Goal: Task Accomplishment & Management: Complete application form

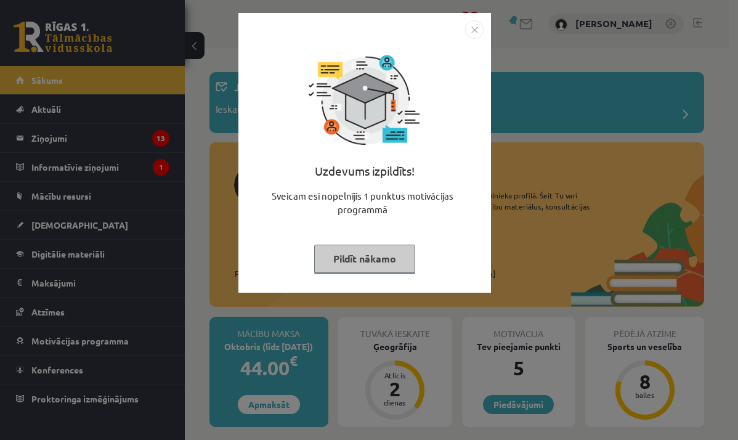
click at [469, 30] on img "Close" at bounding box center [474, 29] width 18 height 18
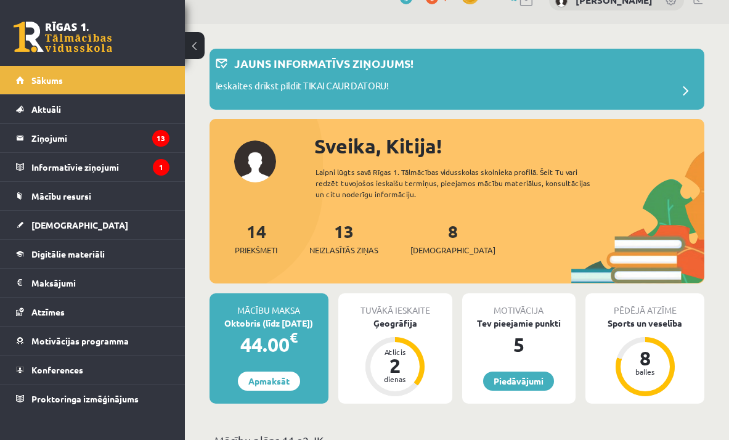
scroll to position [24, 0]
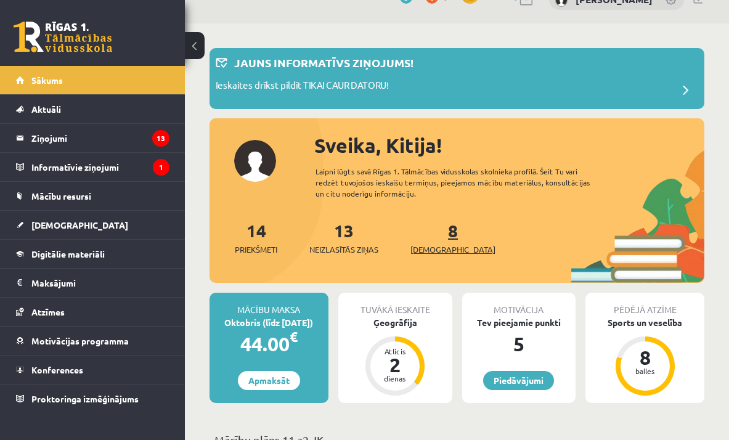
click at [431, 245] on span "[DEMOGRAPHIC_DATA]" at bounding box center [452, 249] width 85 height 12
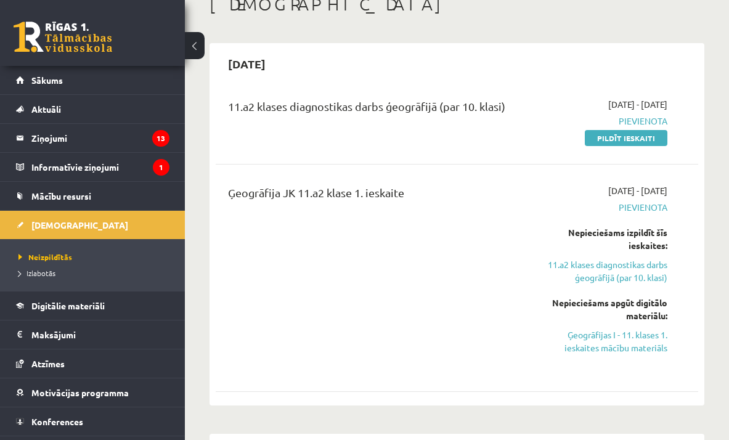
scroll to position [86, 0]
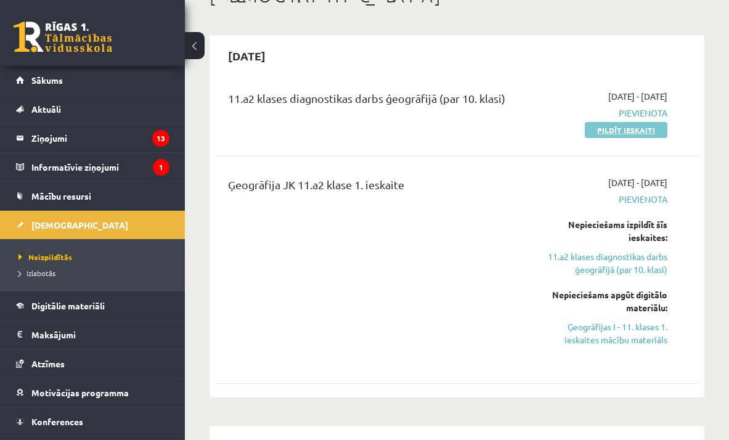
click at [654, 125] on link "Pildīt ieskaiti" at bounding box center [626, 130] width 83 height 16
click at [654, 336] on link "Ģeogrāfijas I - 11. klases 1. ieskaites mācību materiāls" at bounding box center [600, 333] width 134 height 26
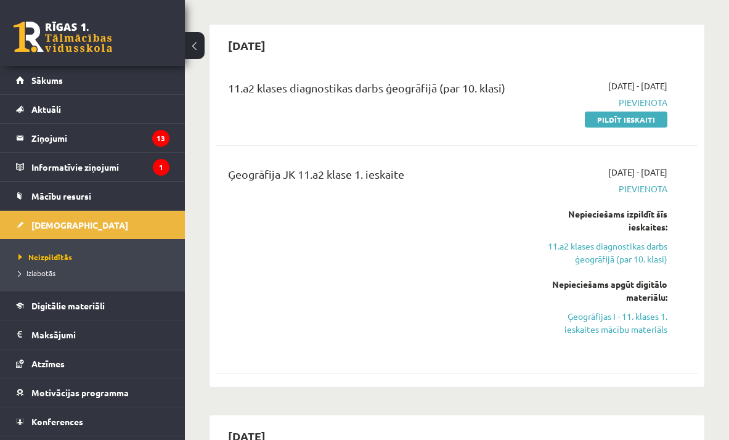
scroll to position [97, 0]
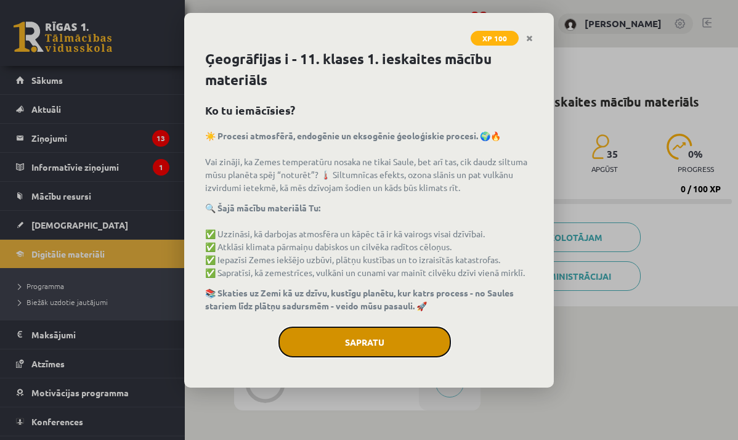
click at [440, 353] on button "Sapratu" at bounding box center [365, 342] width 173 height 31
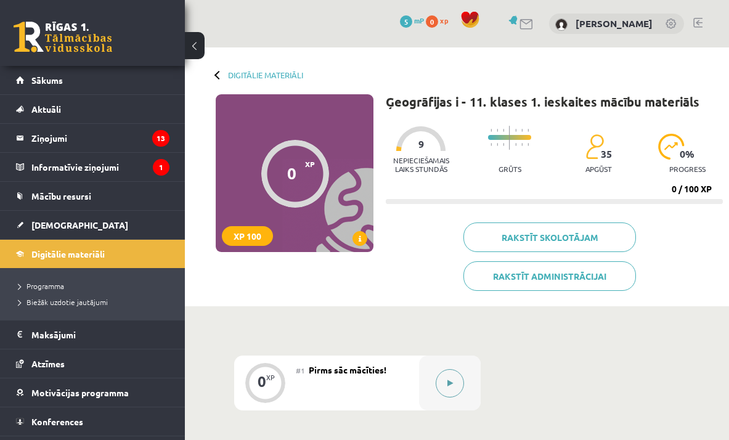
click at [468, 376] on div at bounding box center [450, 383] width 62 height 55
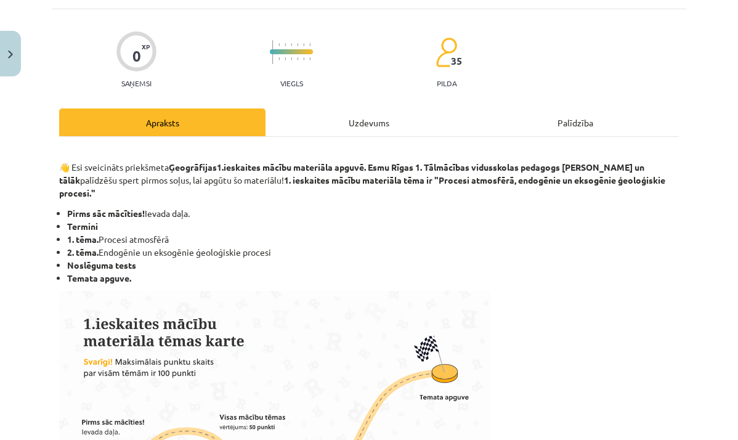
scroll to position [105, 0]
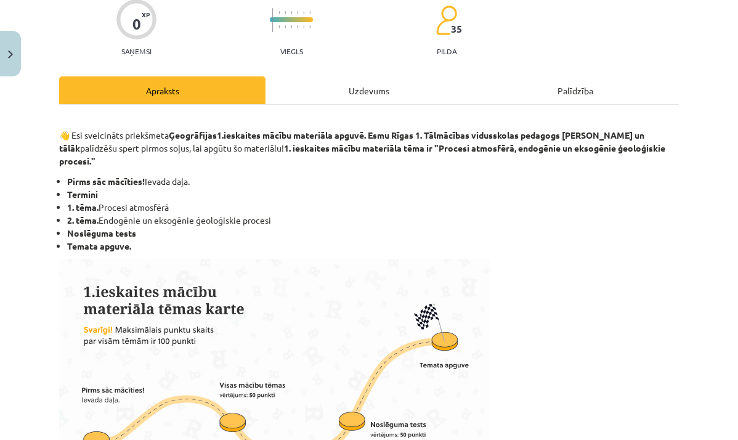
click at [336, 87] on div "Uzdevums" at bounding box center [369, 90] width 206 height 28
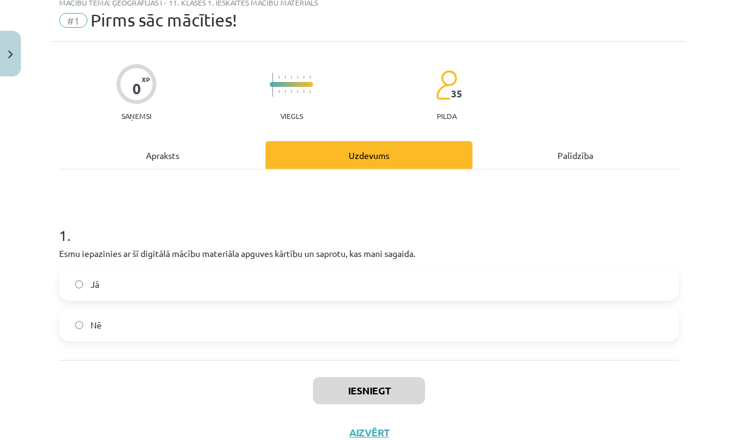
scroll to position [31, 0]
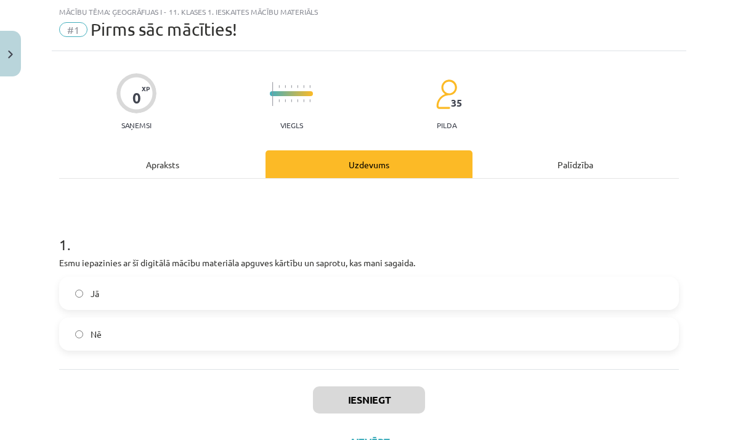
click at [275, 294] on label "Jā" at bounding box center [368, 293] width 617 height 31
click at [354, 396] on button "Iesniegt" at bounding box center [369, 399] width 112 height 27
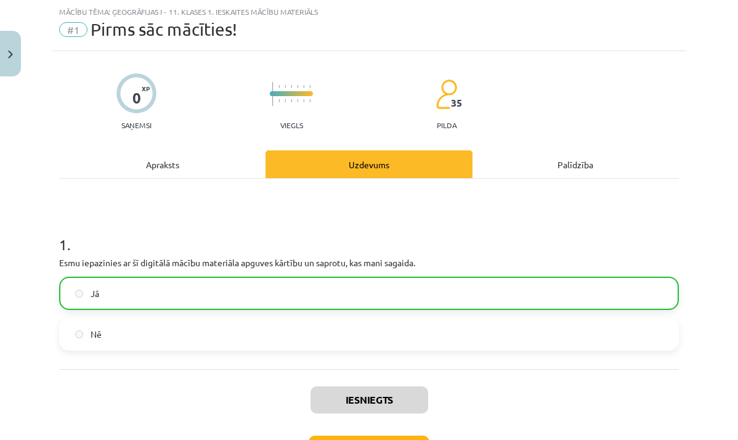
scroll to position [33, 0]
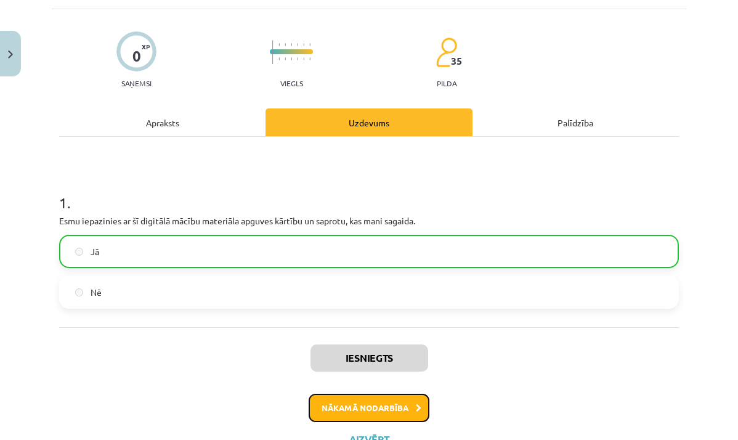
click at [376, 394] on button "Nākamā nodarbība" at bounding box center [369, 408] width 121 height 28
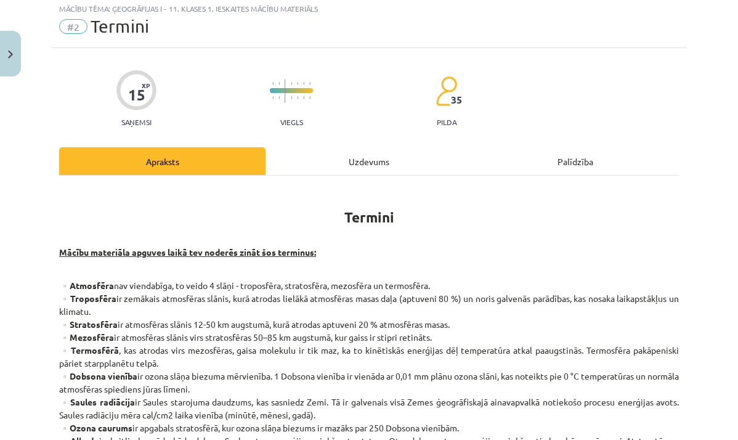
scroll to position [31, 0]
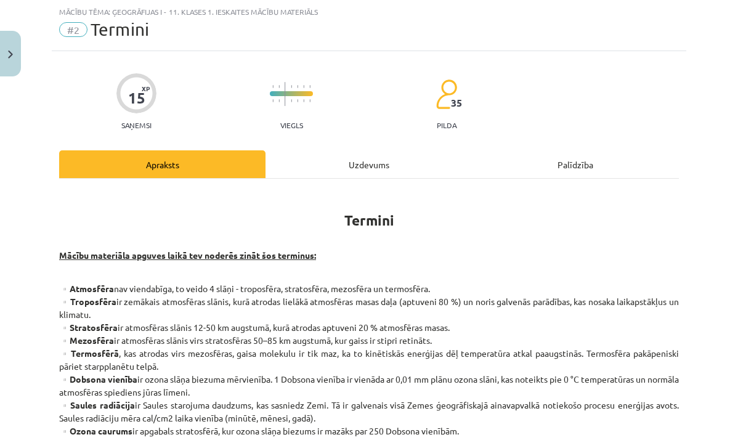
click at [374, 155] on div "Uzdevums" at bounding box center [369, 164] width 206 height 28
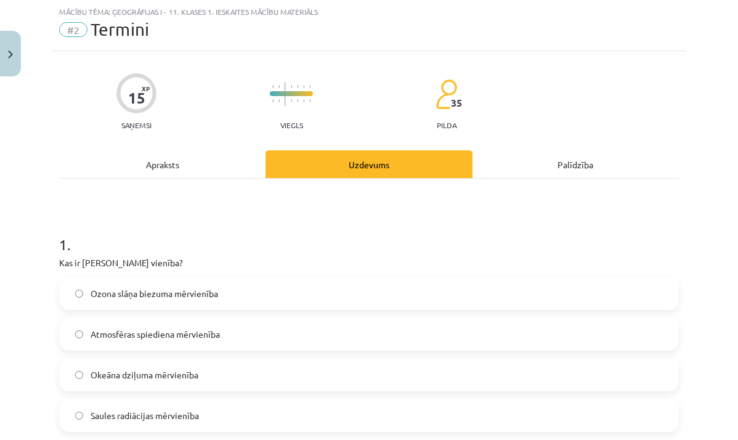
click at [185, 155] on div "Apraksts" at bounding box center [162, 164] width 206 height 28
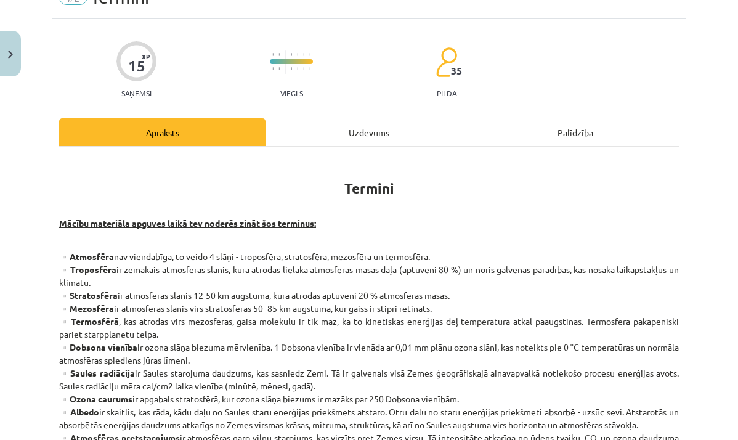
scroll to position [71, 0]
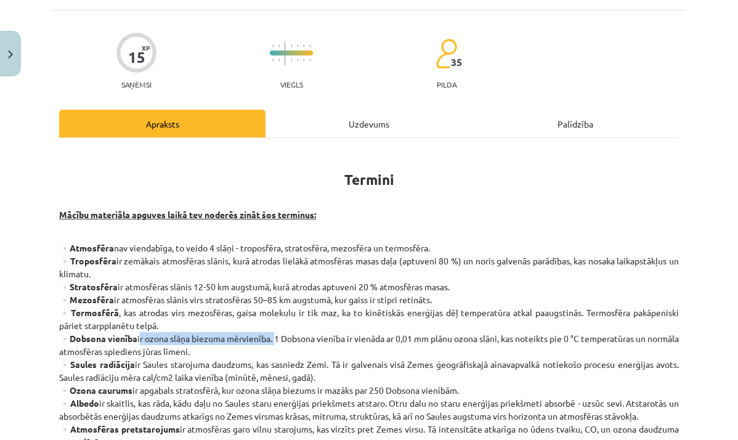
drag, startPoint x: 139, startPoint y: 335, endPoint x: 279, endPoint y: 341, distance: 140.6
click at [371, 122] on div "Uzdevums" at bounding box center [369, 124] width 206 height 28
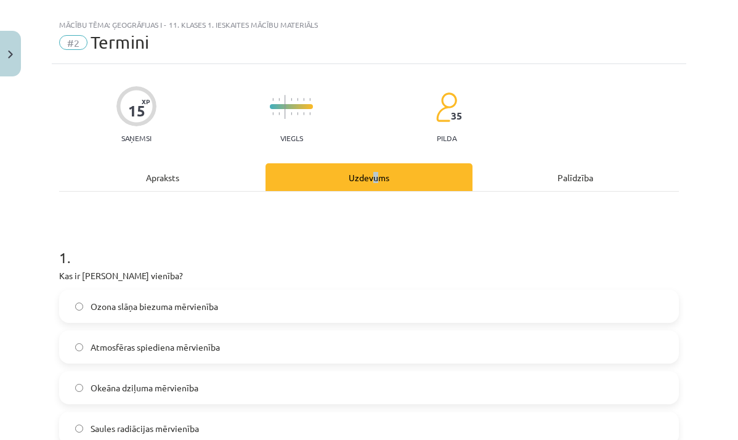
scroll to position [83, 0]
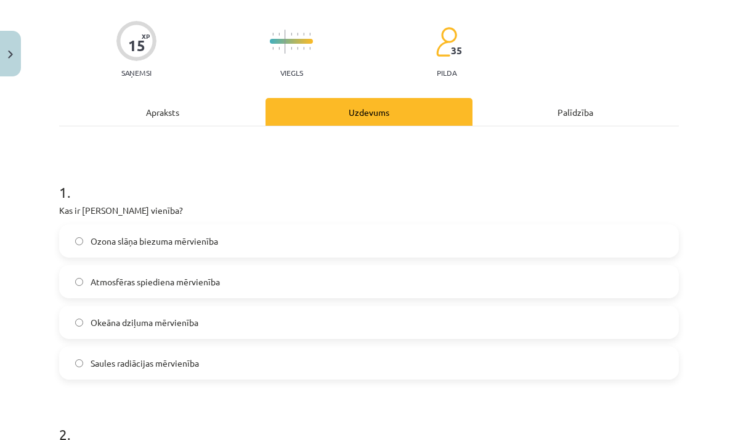
click at [274, 240] on label "Ozona slāņa biezuma mērvienība" at bounding box center [368, 241] width 617 height 31
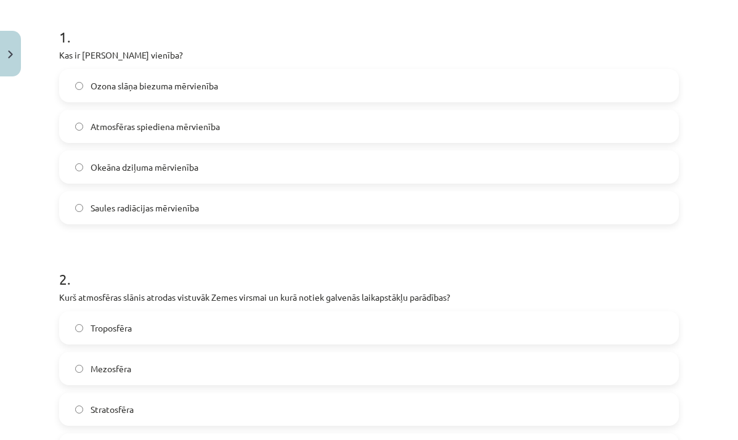
scroll to position [185, 0]
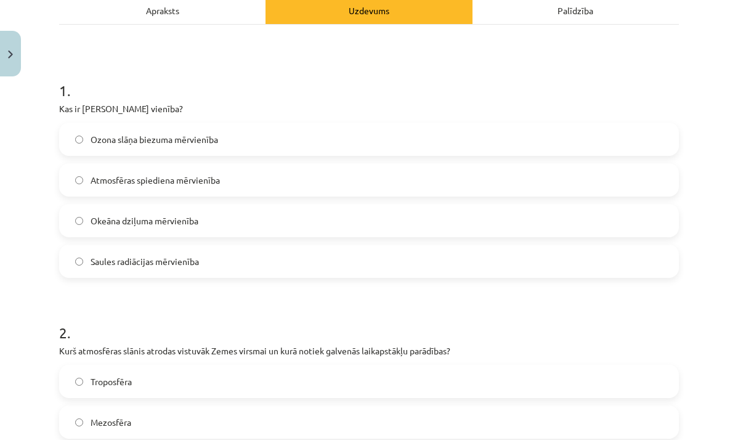
click at [181, 14] on div "Apraksts" at bounding box center [162, 10] width 206 height 28
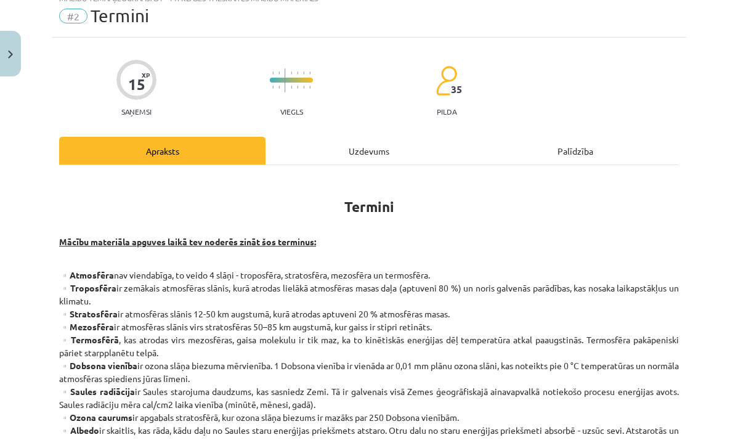
scroll to position [0, 0]
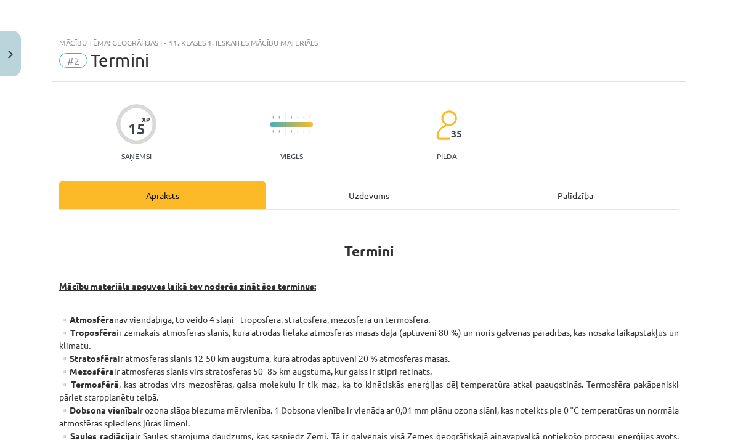
click at [362, 190] on div "Uzdevums" at bounding box center [369, 195] width 206 height 28
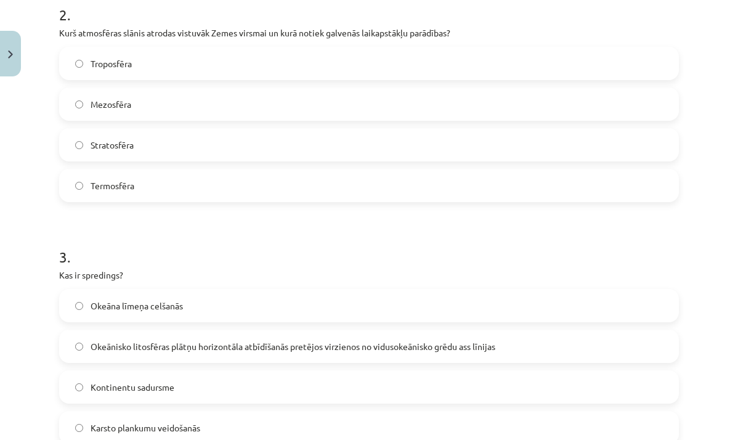
scroll to position [464, 0]
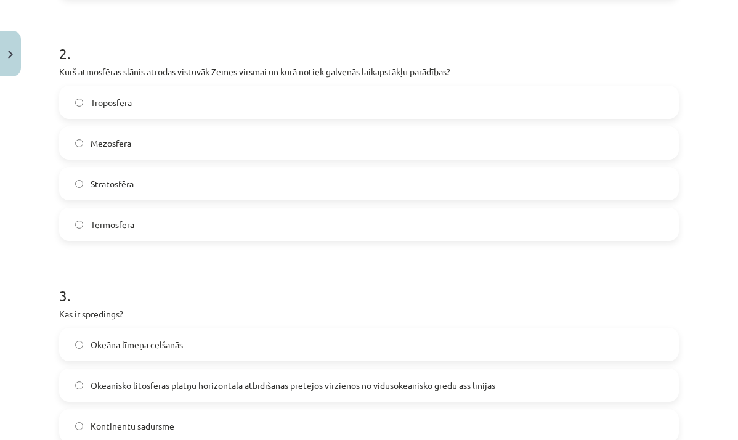
click at [124, 94] on label "Troposfēra" at bounding box center [368, 102] width 617 height 31
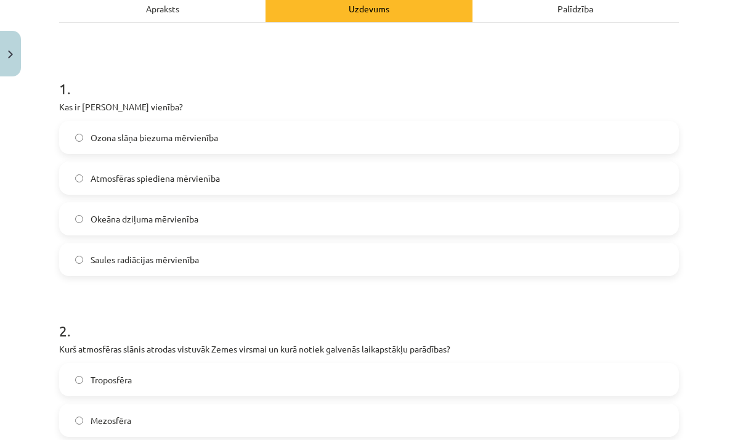
scroll to position [138, 0]
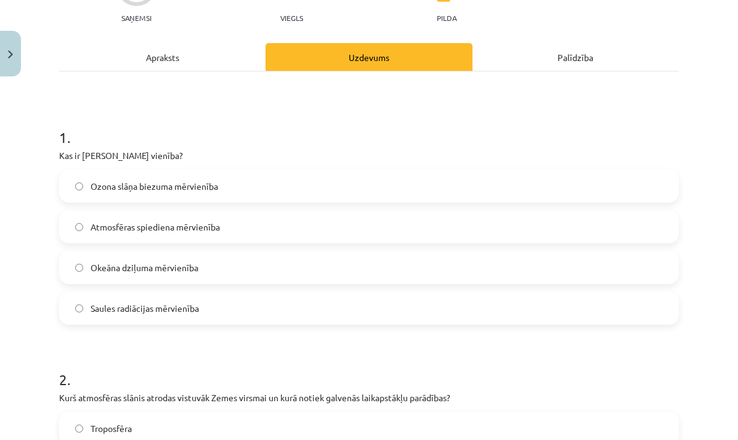
click at [173, 65] on div "Apraksts" at bounding box center [162, 57] width 206 height 28
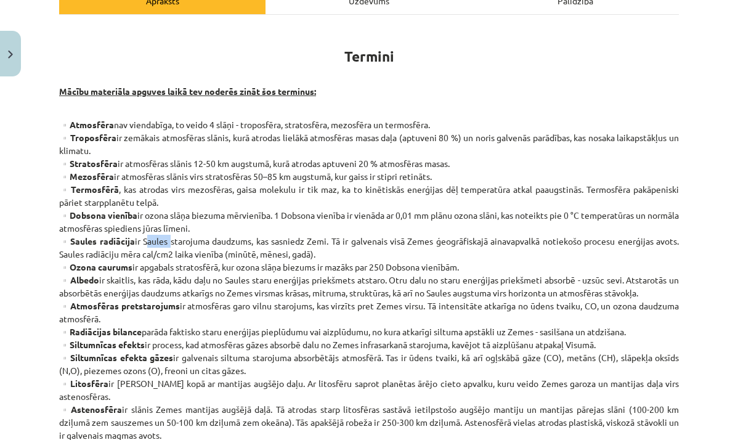
scroll to position [169, 0]
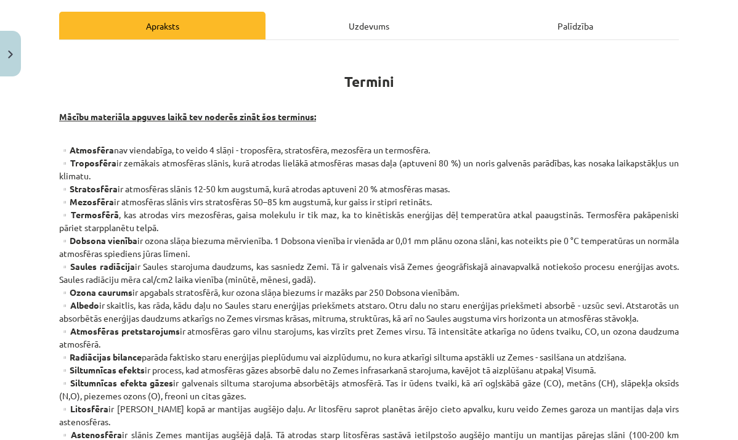
click at [343, 30] on div "Uzdevums" at bounding box center [369, 26] width 206 height 28
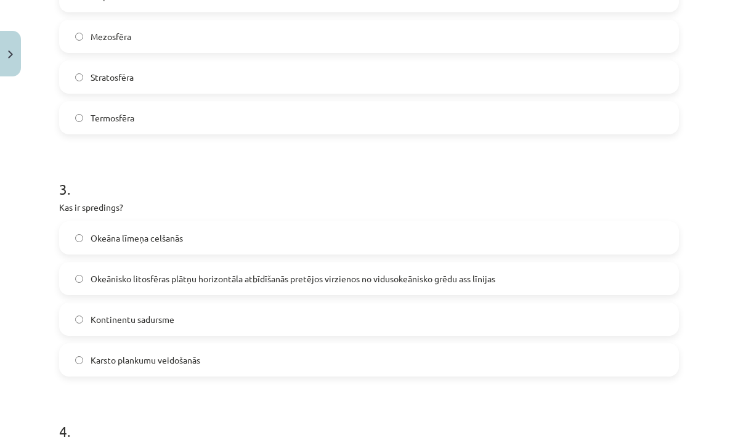
scroll to position [571, 0]
click at [233, 280] on span "Okeānisko litosfēras plātņu horizontāla atbīdīšanās pretējos virzienos no vidus…" at bounding box center [293, 278] width 405 height 13
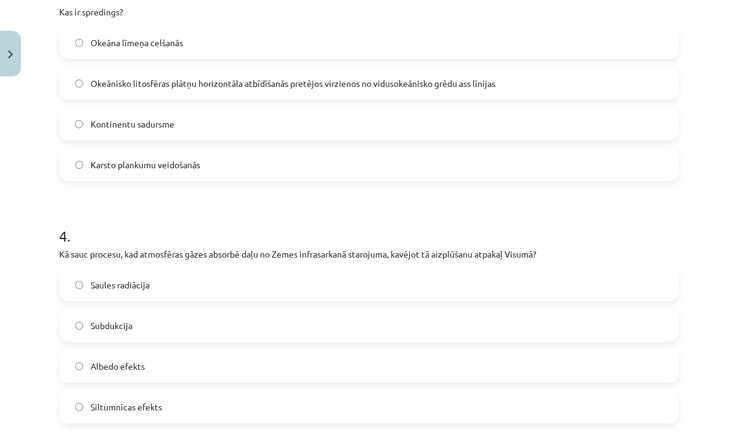
scroll to position [824, 0]
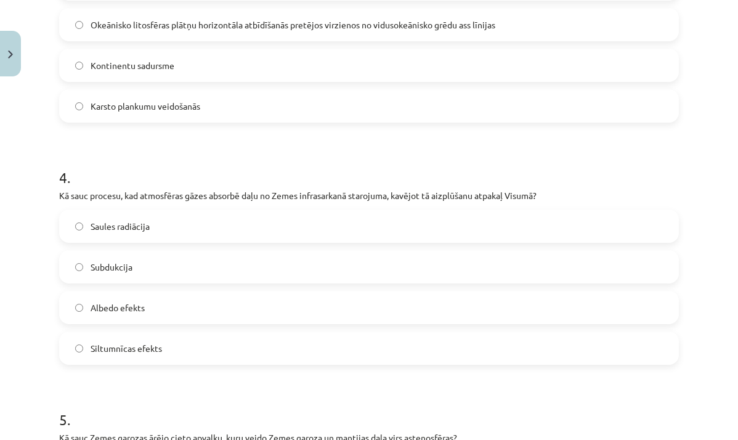
click at [224, 348] on label "Siltumnīcas efekts" at bounding box center [368, 348] width 617 height 31
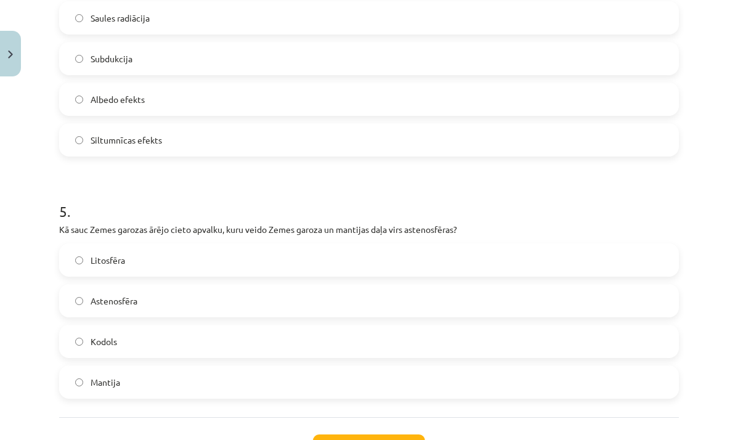
scroll to position [1033, 0]
click at [495, 268] on label "Litosfēra" at bounding box center [368, 260] width 617 height 31
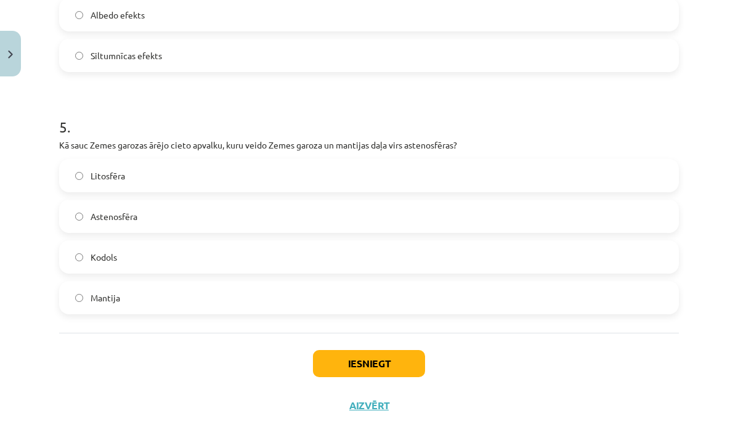
scroll to position [1118, 0]
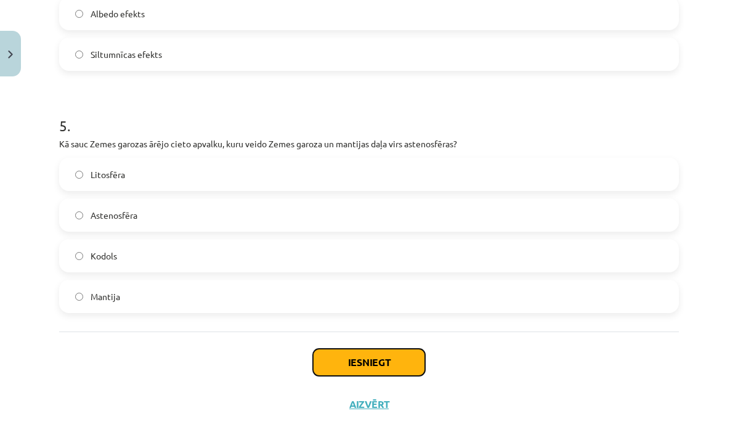
click at [381, 349] on button "Iesniegt" at bounding box center [369, 362] width 112 height 27
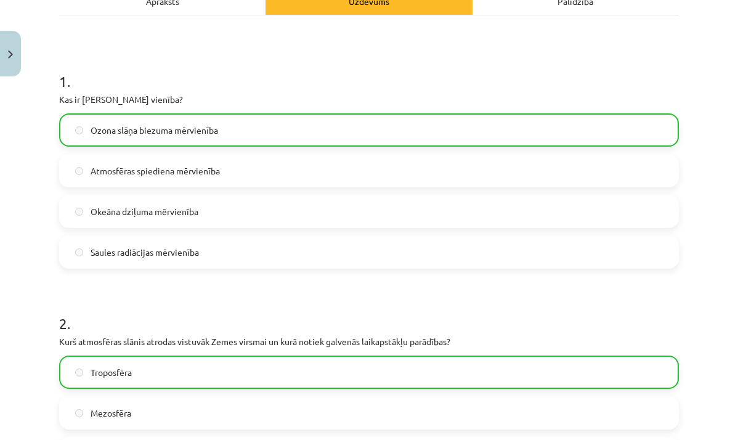
scroll to position [0, 0]
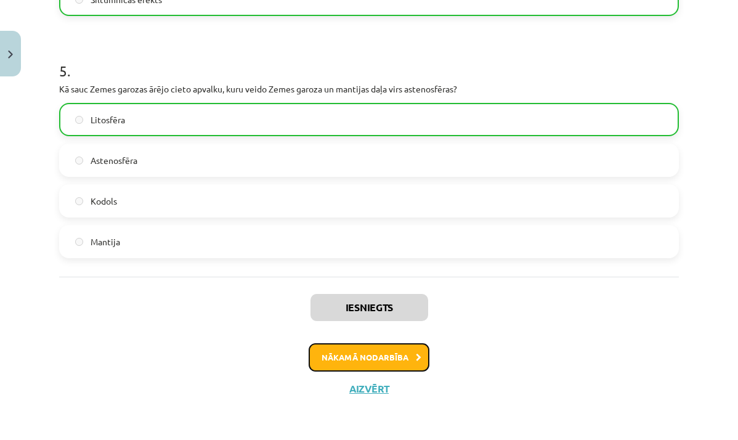
click at [398, 352] on button "Nākamā nodarbība" at bounding box center [369, 357] width 121 height 28
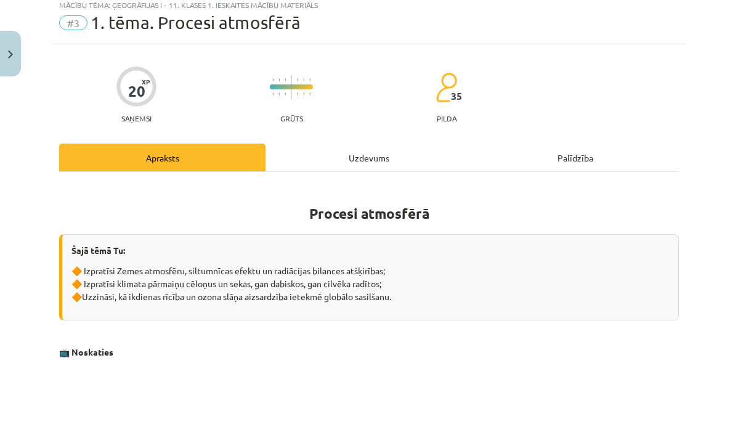
scroll to position [31, 0]
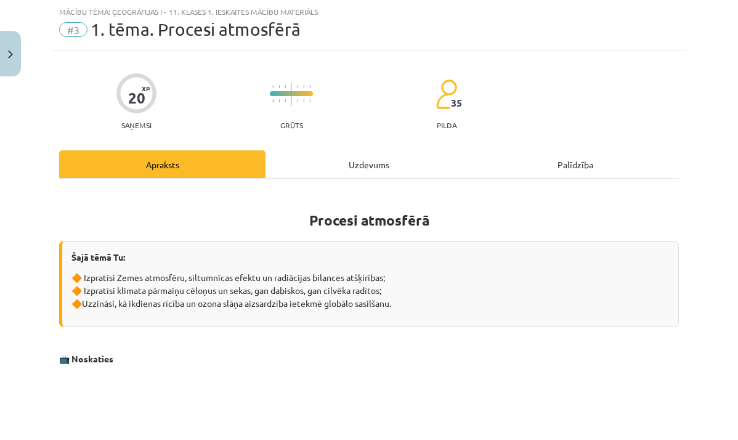
click at [359, 169] on div "Uzdevums" at bounding box center [369, 164] width 206 height 28
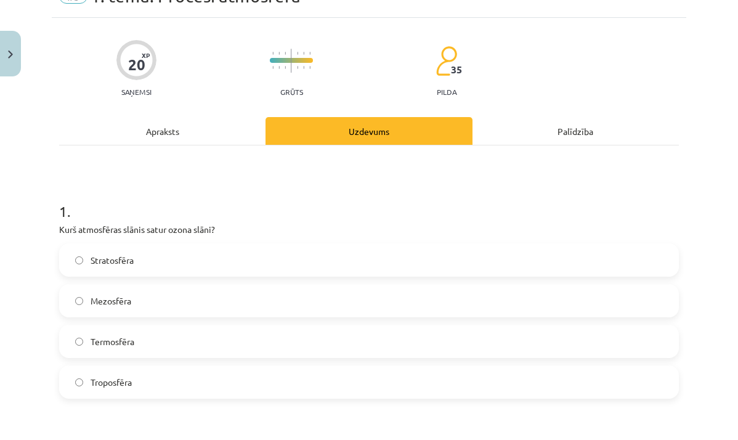
scroll to position [67, 0]
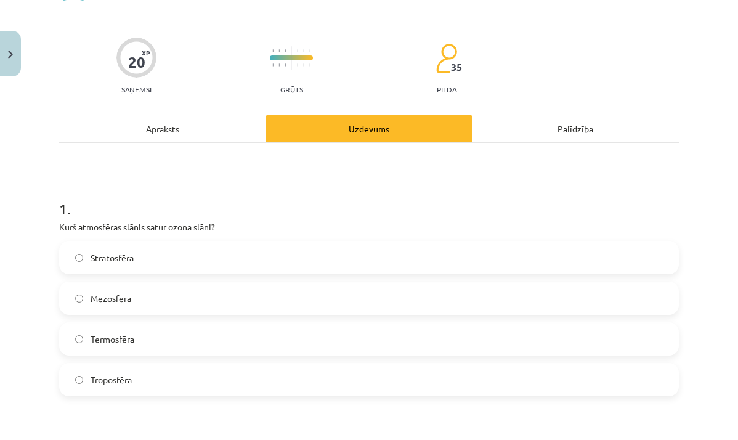
click at [162, 251] on label "Stratosfēra" at bounding box center [368, 257] width 617 height 31
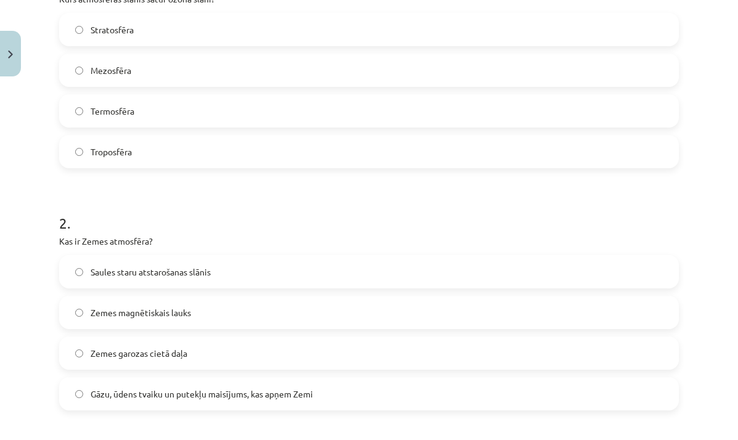
scroll to position [305, 0]
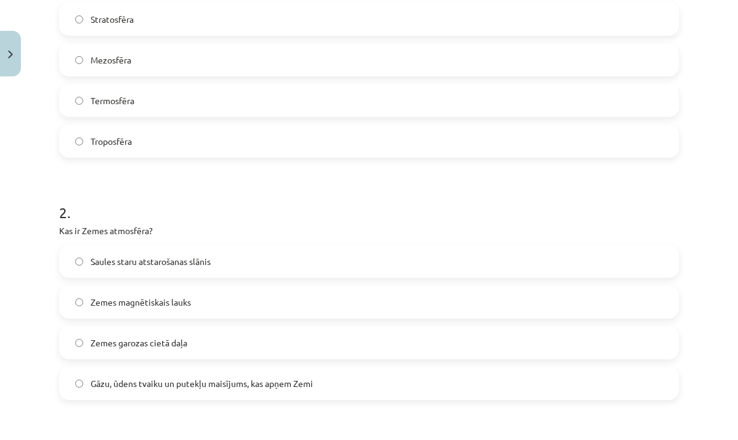
drag, startPoint x: 263, startPoint y: 373, endPoint x: 256, endPoint y: 368, distance: 8.8
click at [258, 372] on label "Gāzu, ūdens tvaiku un putekļu maisījums, kas apņem Zemi" at bounding box center [368, 383] width 617 height 31
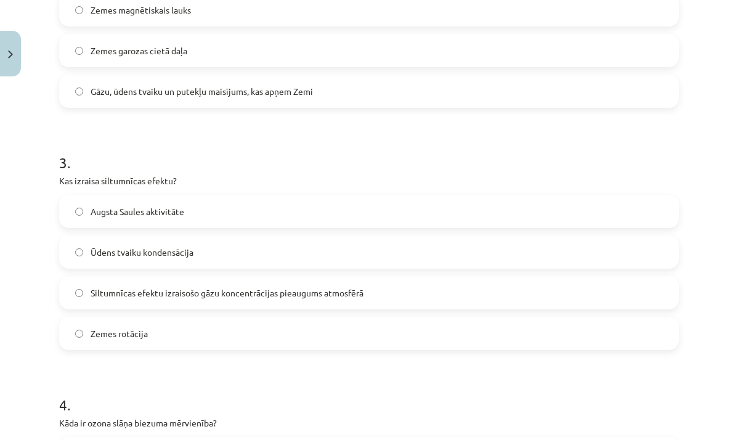
scroll to position [597, 0]
click at [161, 250] on span "Ūdens tvaiku kondensācija" at bounding box center [142, 252] width 103 height 13
click at [160, 282] on label "Siltumnīcas efektu izraisošo gāzu koncentrācijas pieaugums atmosfērā" at bounding box center [368, 292] width 617 height 31
click at [157, 240] on label "Ūdens tvaiku kondensācija" at bounding box center [368, 252] width 617 height 31
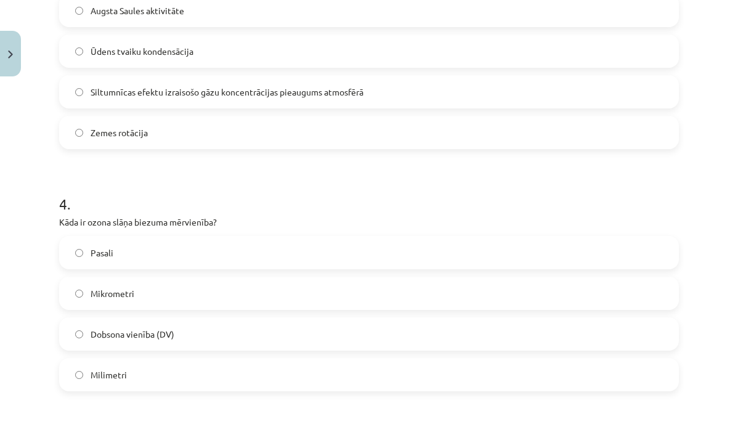
scroll to position [802, 0]
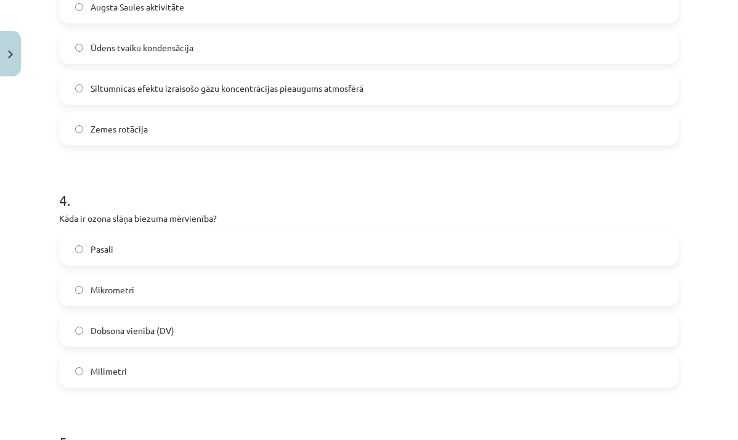
click at [174, 340] on label "Dobsona vienība (DV)" at bounding box center [368, 330] width 617 height 31
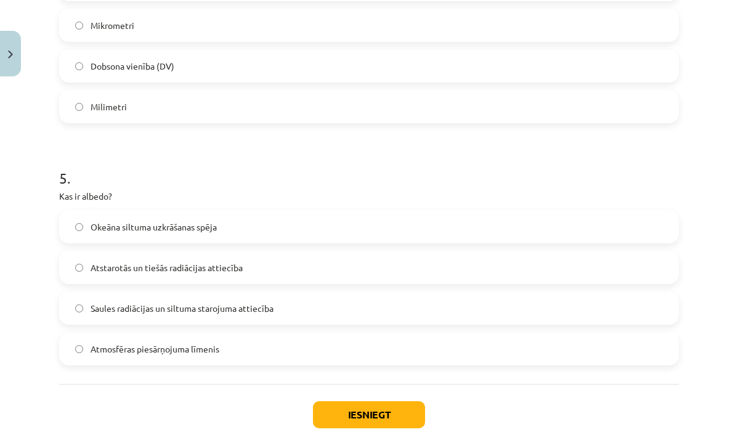
scroll to position [1068, 0]
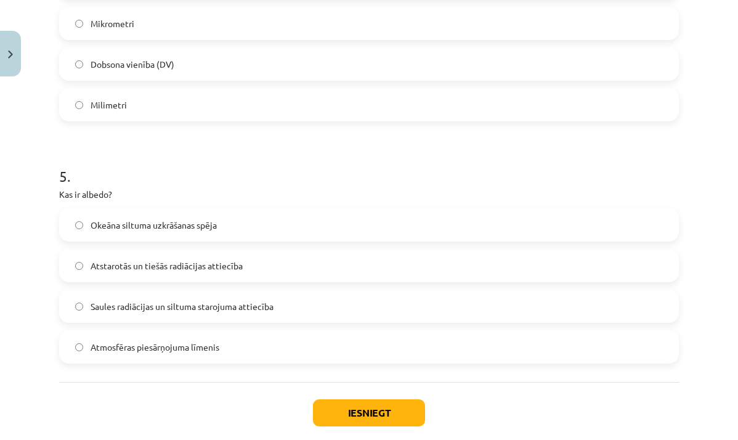
click at [247, 311] on span "Saules radiācijas un siltuma starojuma attiecība" at bounding box center [182, 306] width 183 height 13
click at [364, 403] on button "Iesniegt" at bounding box center [369, 412] width 112 height 27
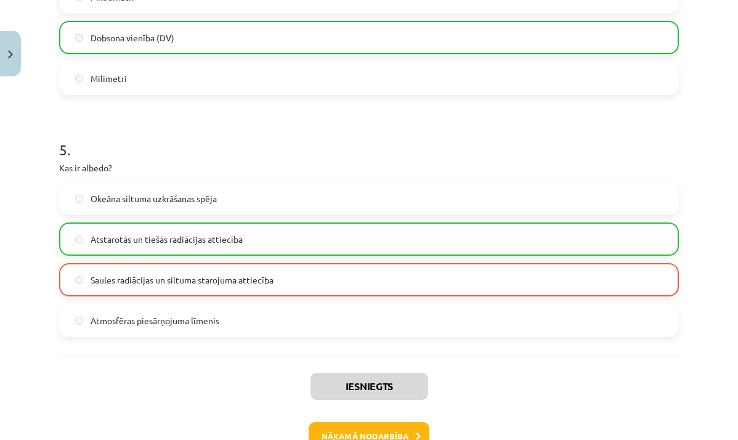
scroll to position [1173, 0]
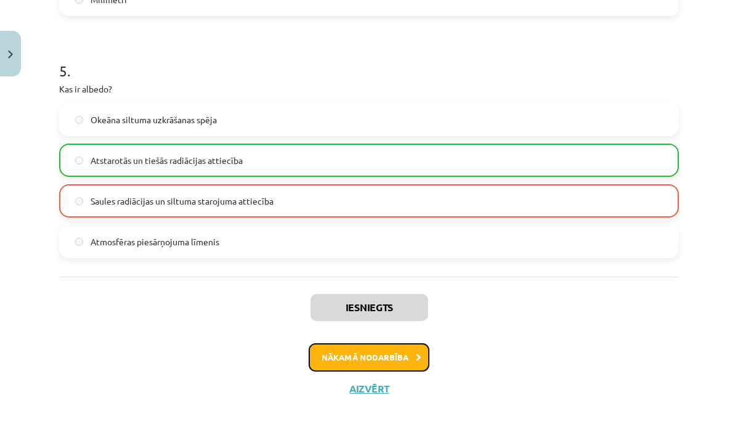
click at [393, 354] on button "Nākamā nodarbība" at bounding box center [369, 357] width 121 height 28
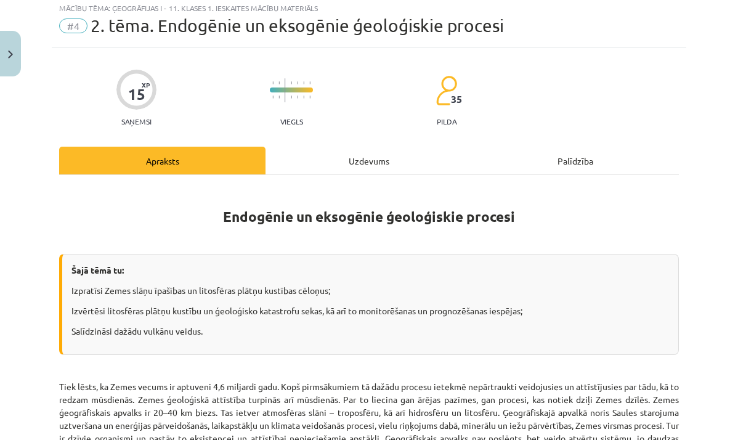
scroll to position [31, 0]
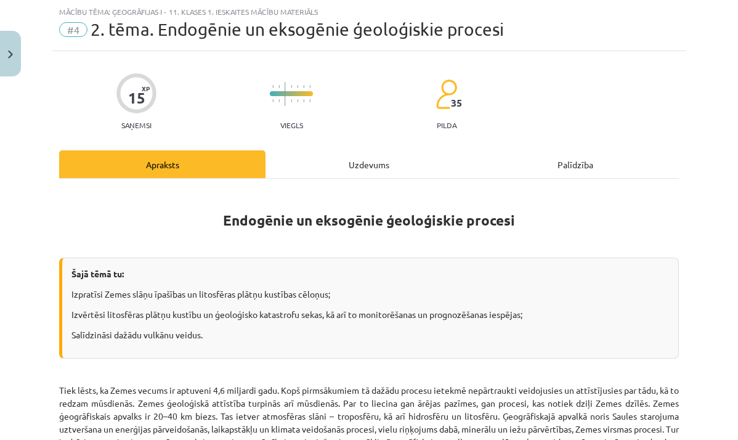
click at [365, 158] on div "Uzdevums" at bounding box center [369, 164] width 206 height 28
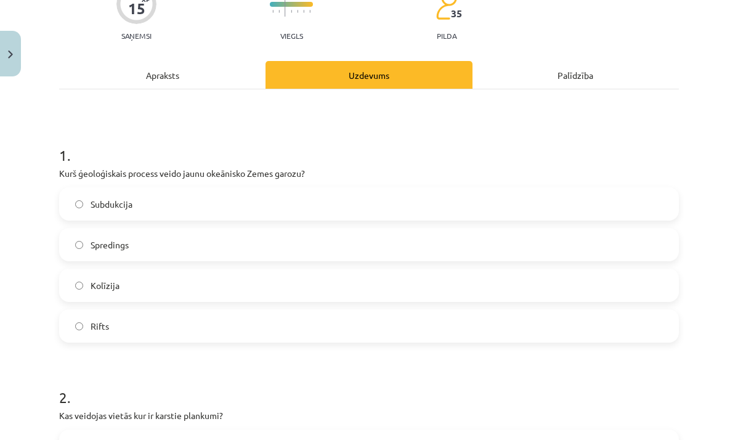
scroll to position [136, 0]
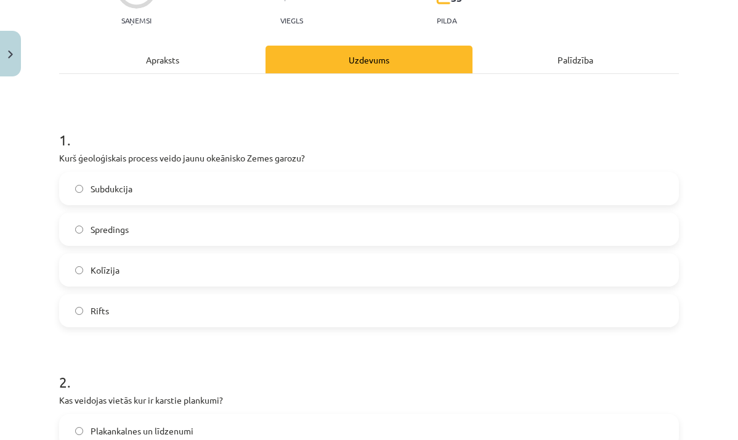
click at [333, 226] on label "Spredings" at bounding box center [368, 229] width 617 height 31
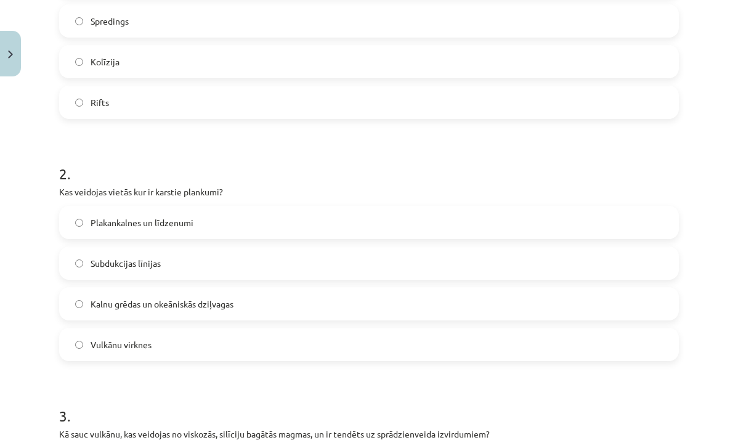
scroll to position [344, 0]
click at [178, 335] on label "Vulkānu virknes" at bounding box center [368, 343] width 617 height 31
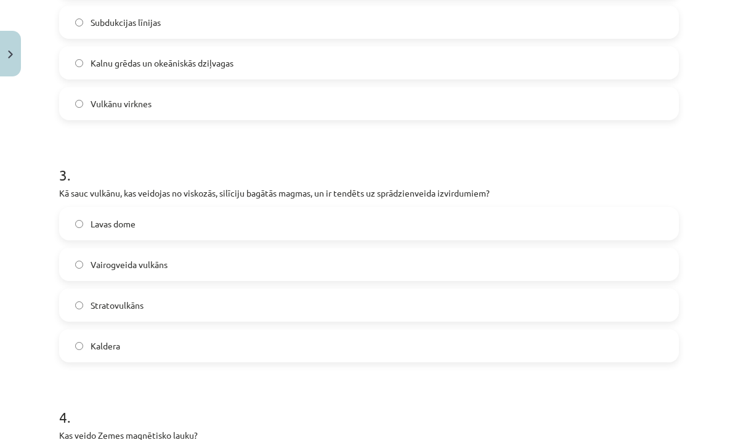
scroll to position [585, 0]
click at [165, 301] on label "Stratovulkāns" at bounding box center [368, 304] width 617 height 31
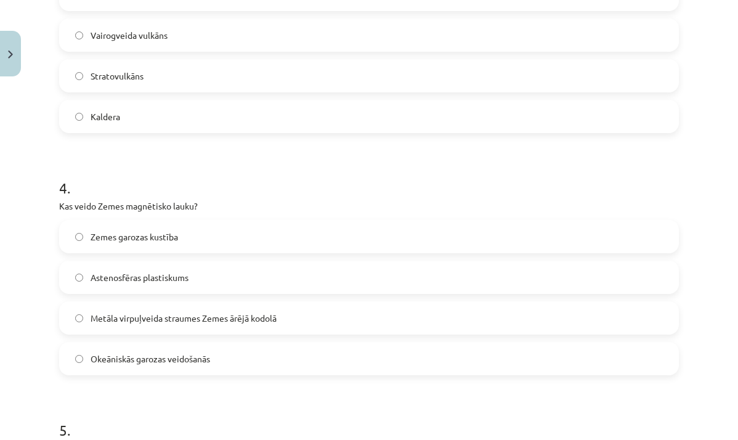
scroll to position [815, 0]
click at [473, 320] on label "Metāla virpuļveida straumes Zemes ārējā kodolā" at bounding box center [368, 317] width 617 height 31
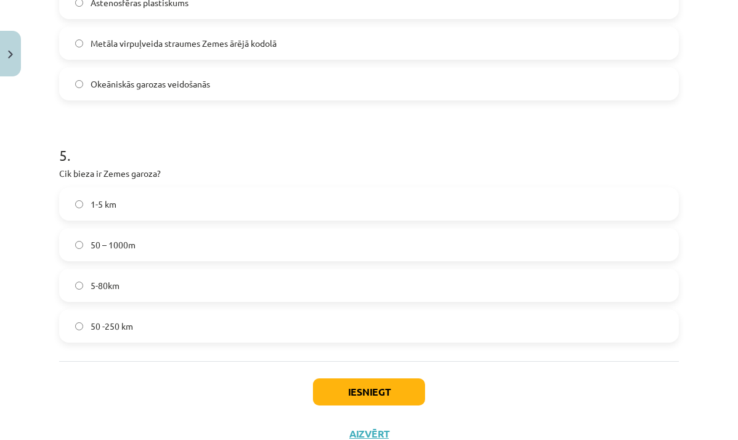
scroll to position [1089, 0]
click at [315, 283] on label "5-80km" at bounding box center [368, 285] width 617 height 31
click at [406, 389] on button "Iesniegt" at bounding box center [369, 391] width 112 height 27
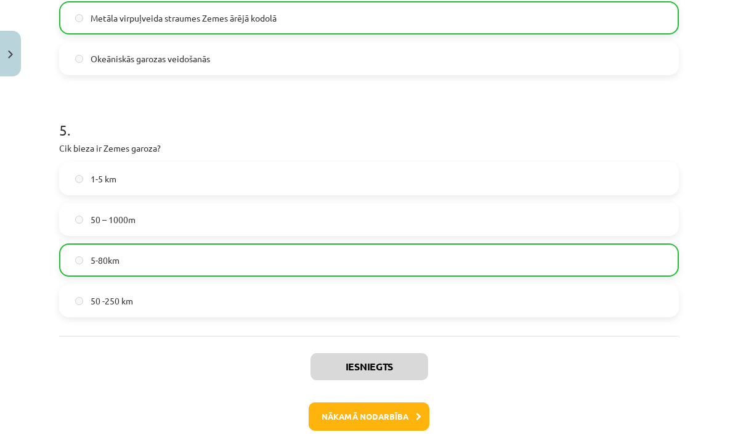
scroll to position [1173, 0]
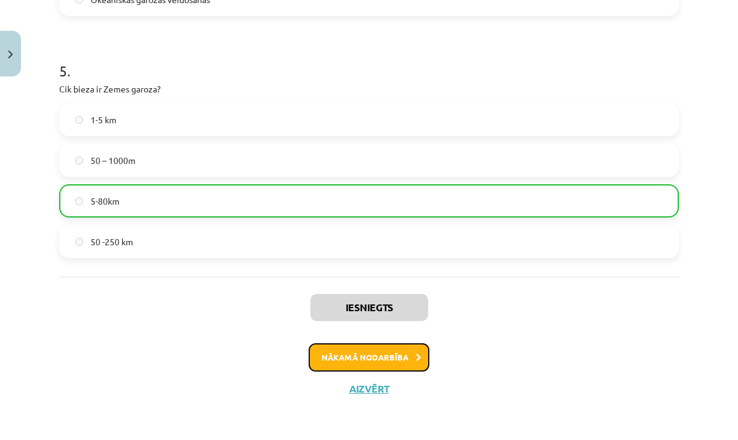
click at [405, 348] on button "Nākamā nodarbība" at bounding box center [369, 357] width 121 height 28
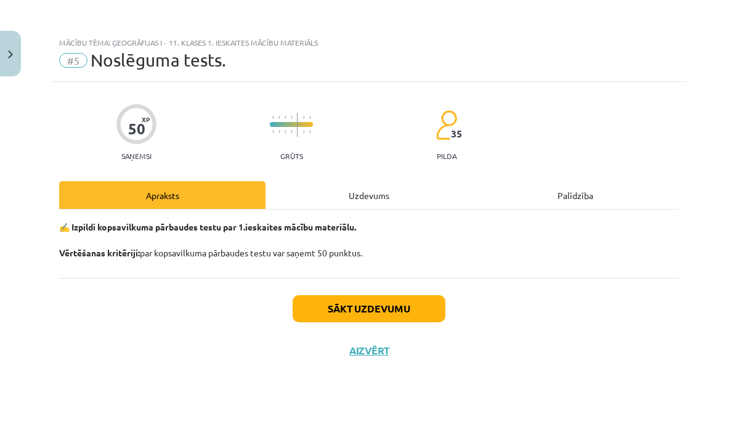
scroll to position [0, 0]
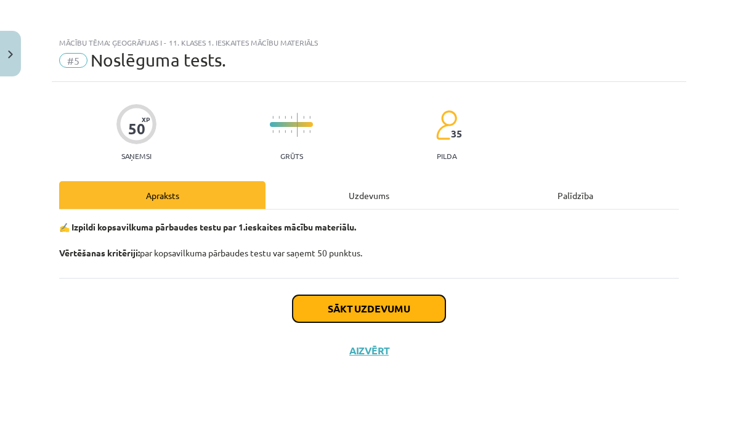
click at [388, 305] on button "Sākt uzdevumu" at bounding box center [369, 308] width 153 height 27
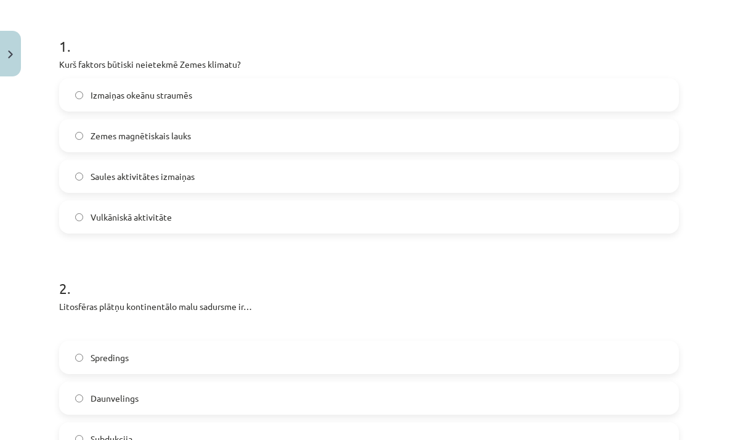
scroll to position [227, 0]
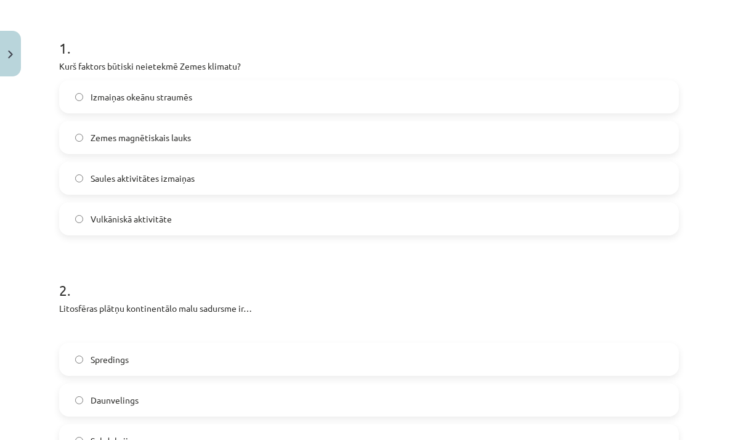
click at [212, 139] on label "Zemes magnētiskais lauks" at bounding box center [368, 137] width 617 height 31
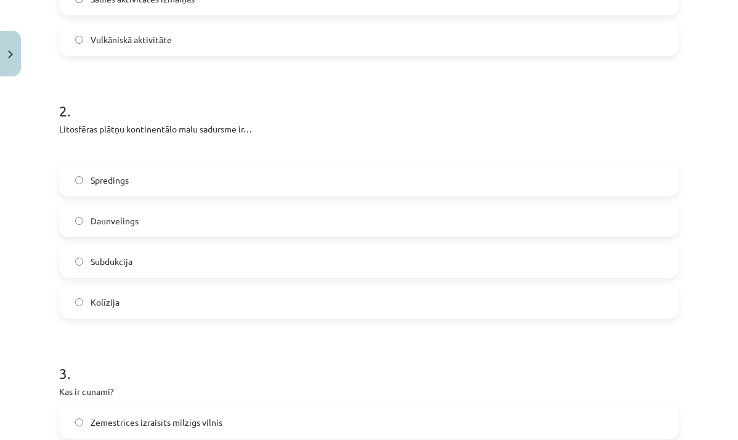
scroll to position [408, 0]
click at [215, 308] on label "Kolīzija" at bounding box center [368, 300] width 617 height 31
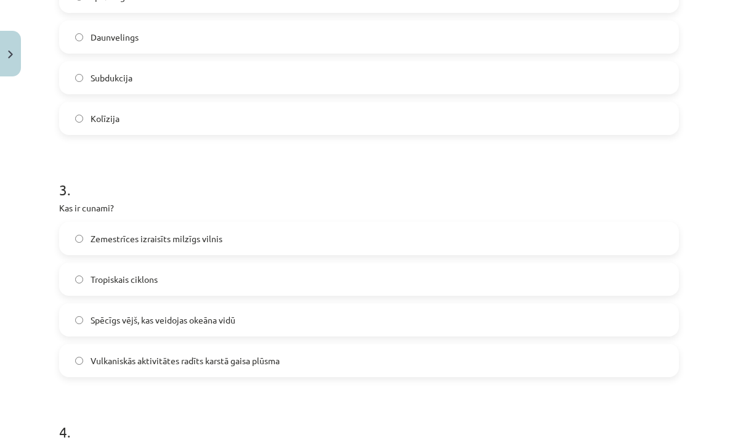
scroll to position [598, 0]
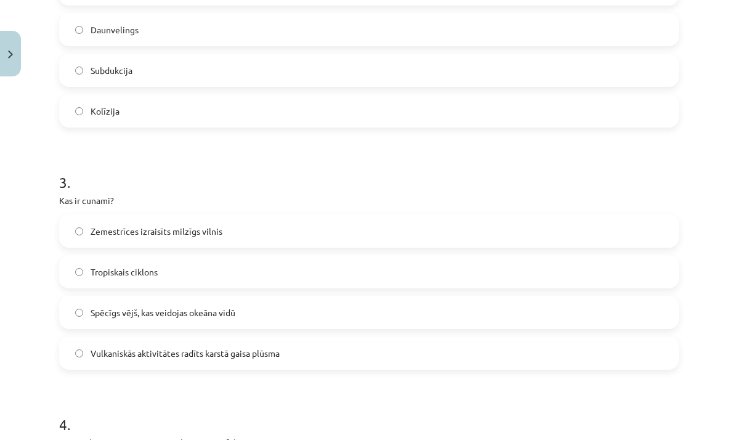
click at [207, 229] on span "Zemestrīces izraisīts milzīgs vilnis" at bounding box center [157, 231] width 132 height 13
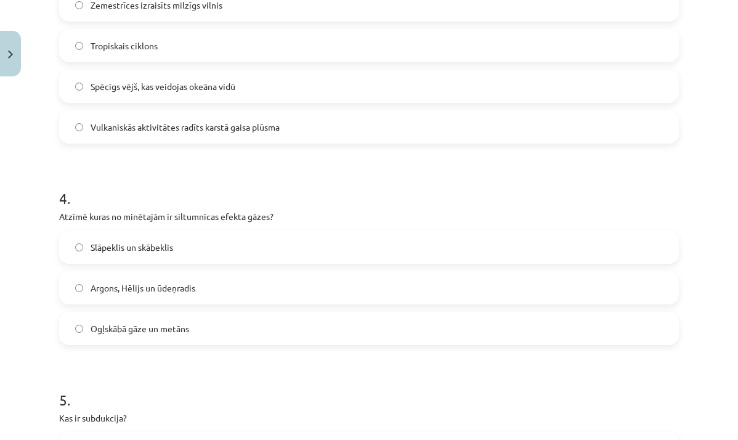
scroll to position [824, 0]
click at [262, 319] on label "Ogļskābā gāze un metāns" at bounding box center [368, 327] width 617 height 31
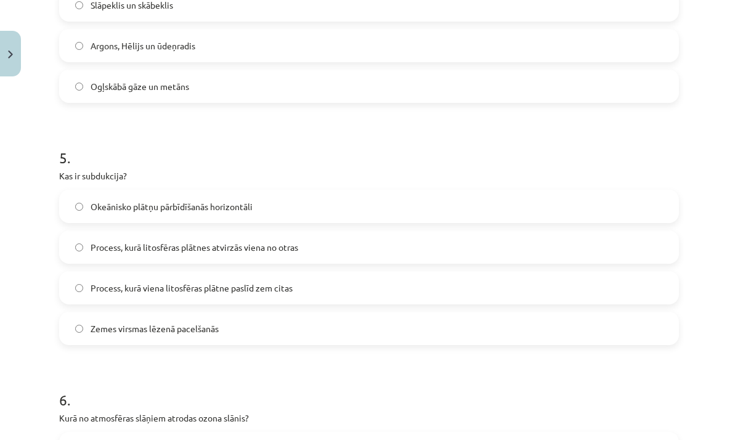
scroll to position [1068, 0]
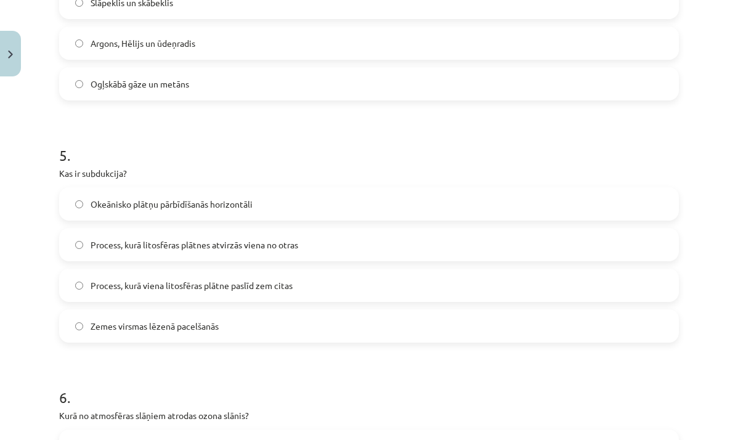
click at [232, 285] on span "Process, kurā viena litosfēras plātne paslīd zem citas" at bounding box center [192, 285] width 202 height 13
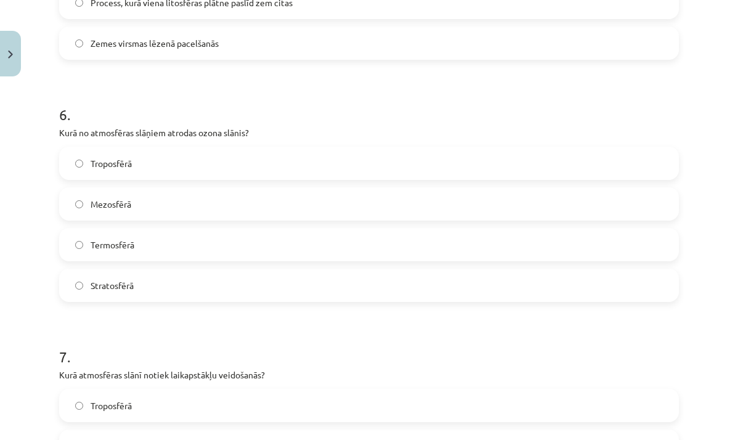
scroll to position [1356, 0]
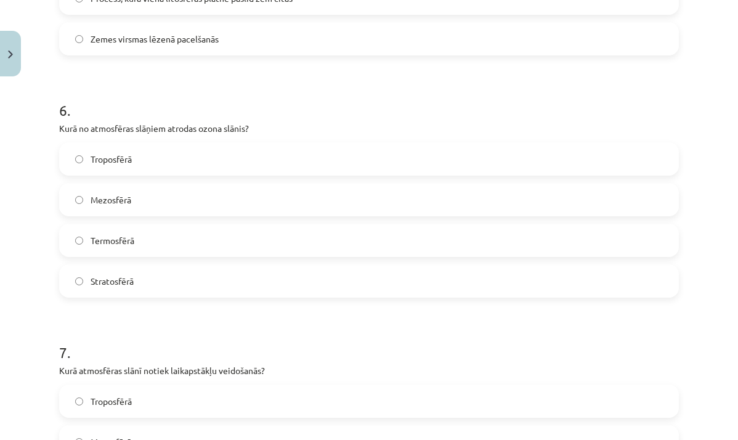
click at [169, 277] on label "Stratosfērā" at bounding box center [368, 281] width 617 height 31
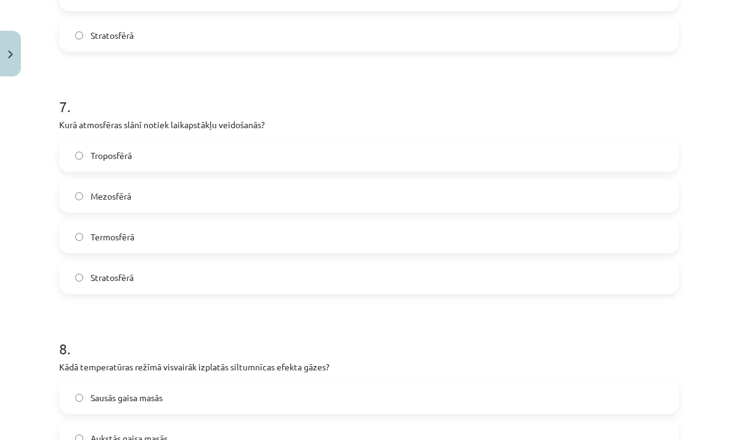
scroll to position [1601, 0]
click at [157, 150] on label "Troposfērā" at bounding box center [368, 155] width 617 height 31
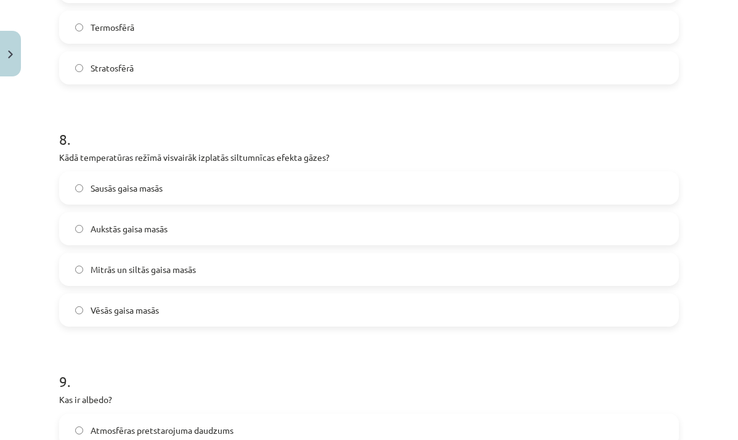
scroll to position [1813, 0]
click at [261, 265] on label "Mitrās un siltās gaisa masās" at bounding box center [368, 267] width 617 height 31
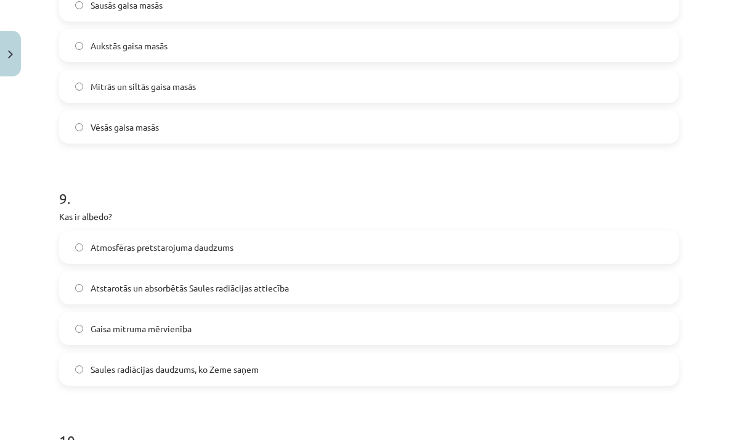
scroll to position [2004, 0]
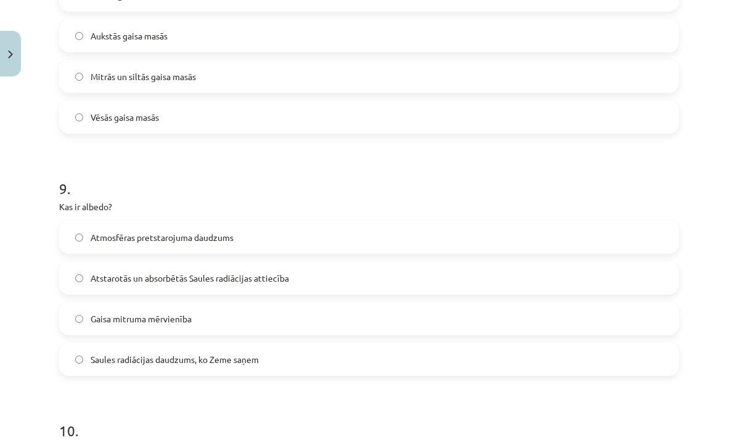
drag, startPoint x: 213, startPoint y: 282, endPoint x: 223, endPoint y: 279, distance: 11.1
click at [213, 282] on span "Atstarotās un absorbētās Saules radiācijas attiecība" at bounding box center [190, 278] width 198 height 13
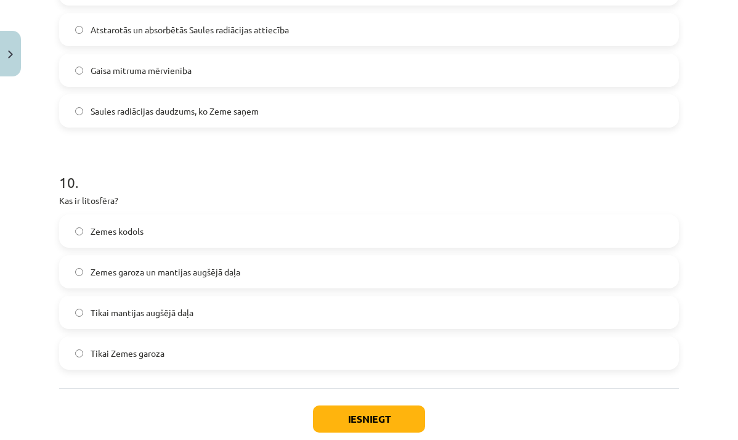
scroll to position [2252, 0]
click at [288, 266] on label "Zemes garoza un mantijas augšējā daļa" at bounding box center [368, 271] width 617 height 31
click at [392, 412] on button "Iesniegt" at bounding box center [369, 418] width 112 height 27
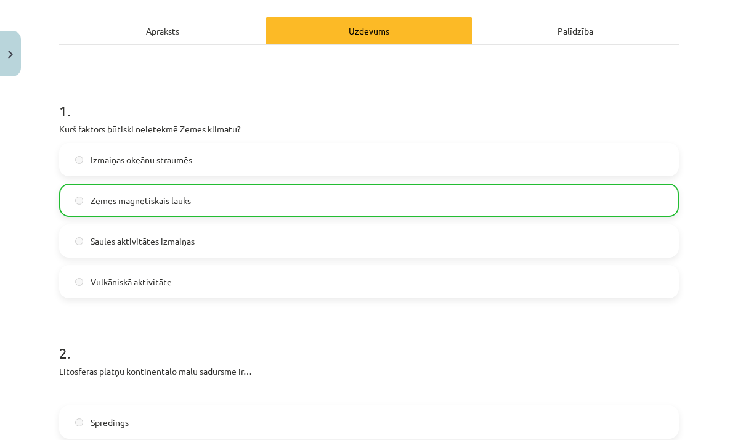
scroll to position [0, 0]
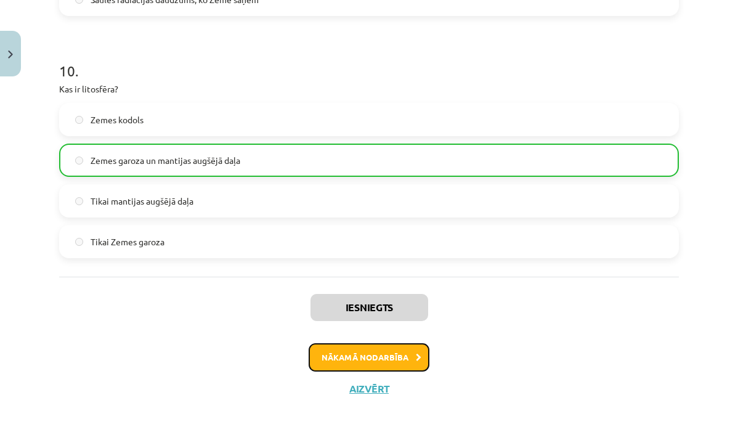
click at [407, 344] on button "Nākamā nodarbība" at bounding box center [369, 357] width 121 height 28
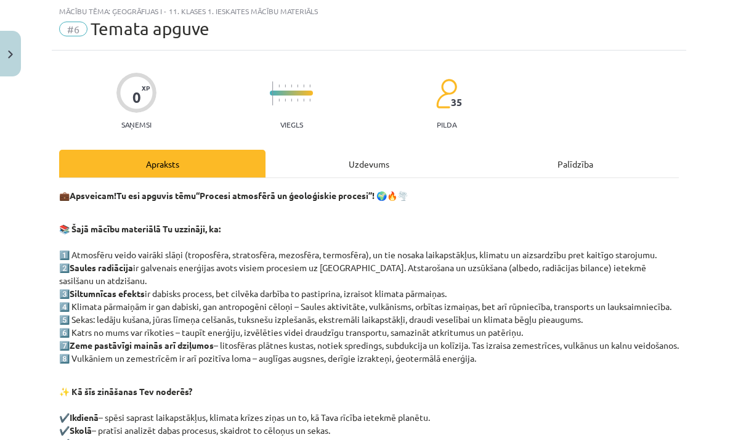
scroll to position [31, 0]
click at [374, 163] on div "Uzdevums" at bounding box center [369, 164] width 206 height 28
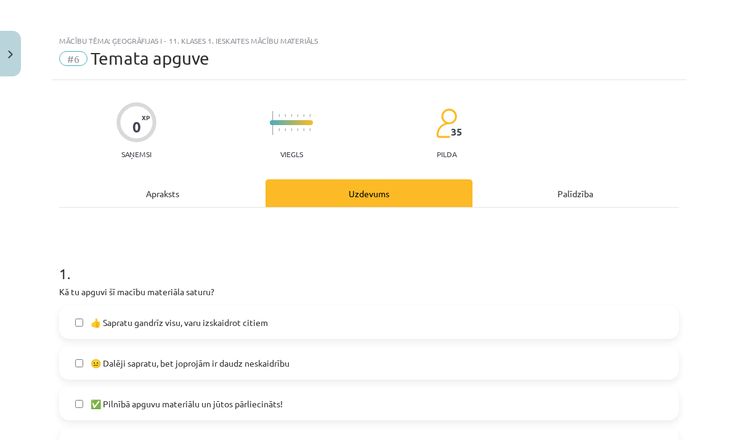
scroll to position [0, 0]
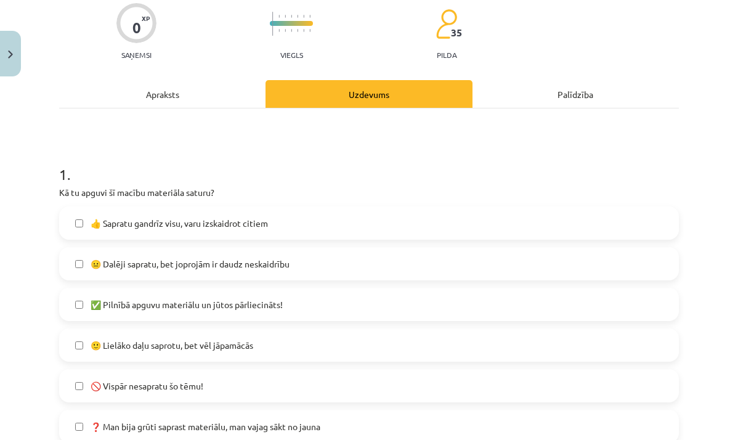
click at [326, 223] on label "👍 Sapratu gandrīz visu, varu izskaidrot citiem" at bounding box center [368, 223] width 617 height 31
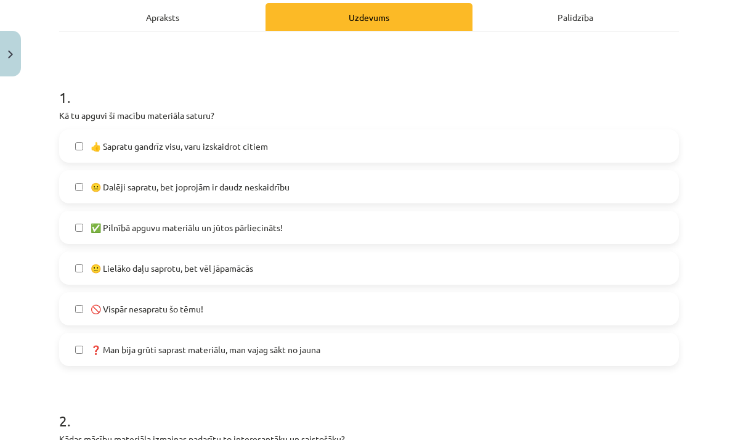
scroll to position [208, 0]
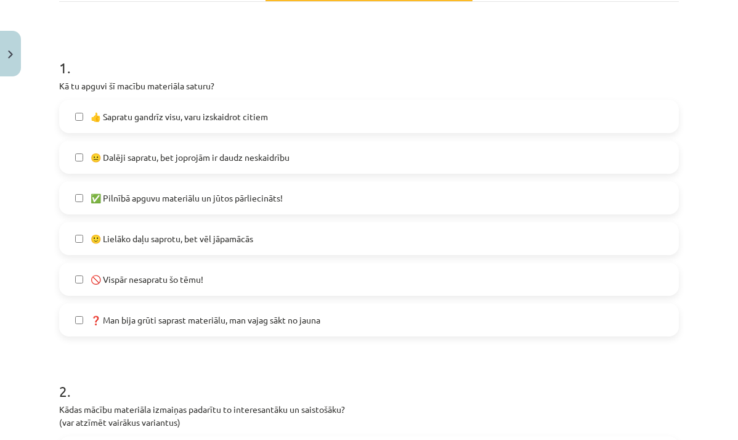
click at [277, 233] on label "🙂 Lielāko daļu saprotu, bet vēl jāpamācās" at bounding box center [368, 238] width 617 height 31
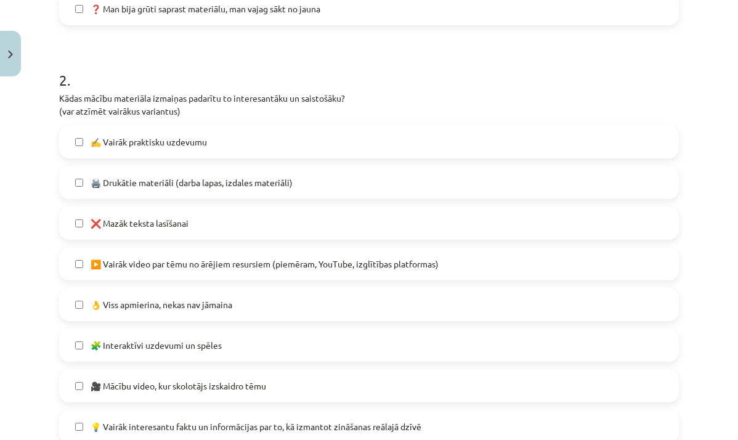
scroll to position [536, 0]
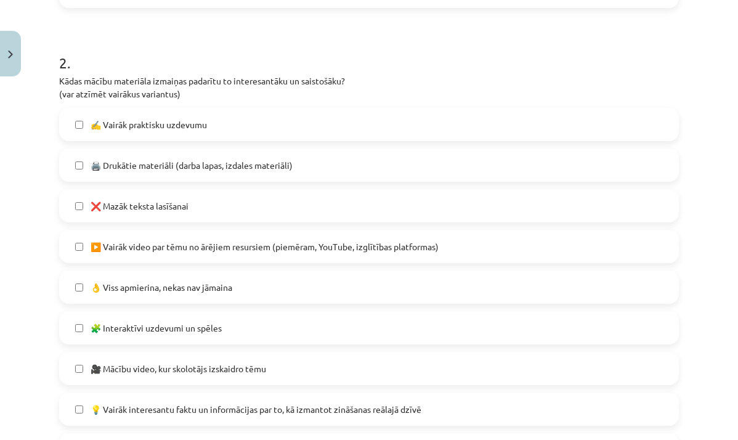
click at [315, 181] on div "🖨️ Drukātie materiāli (darba lapas, izdales materiāli)" at bounding box center [369, 164] width 620 height 33
click at [314, 174] on label "🖨️ Drukātie materiāli (darba lapas, izdales materiāli)" at bounding box center [368, 165] width 617 height 31
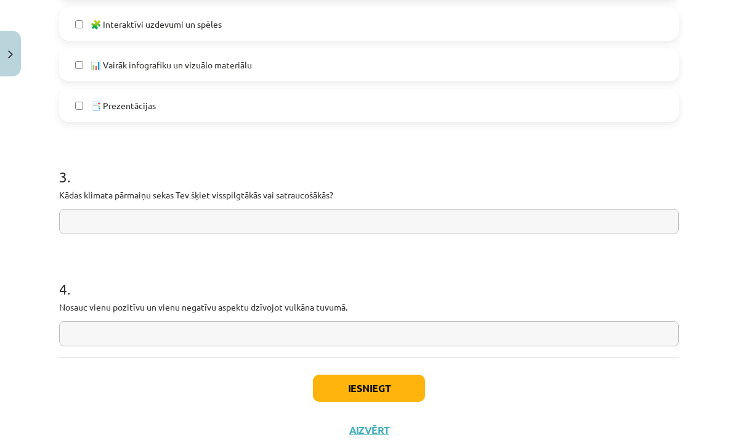
scroll to position [982, 0]
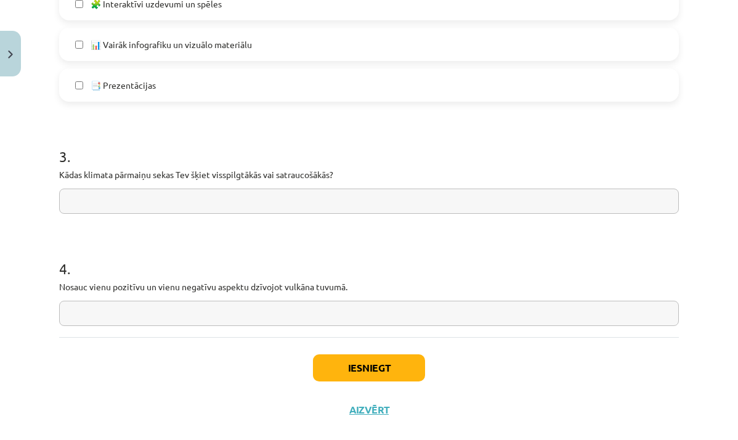
click at [346, 200] on input "text" at bounding box center [369, 201] width 620 height 25
click at [258, 194] on input "text" at bounding box center [369, 201] width 620 height 25
type input "**********"
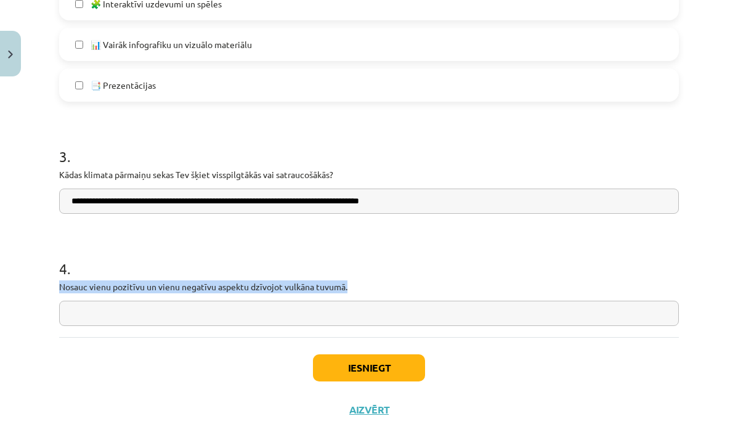
click at [423, 293] on div "4 . Nosauc vienu pozitīvu un vienu negatīvu aspektu dzīvojot vulkāna tuvumā." at bounding box center [369, 281] width 620 height 87
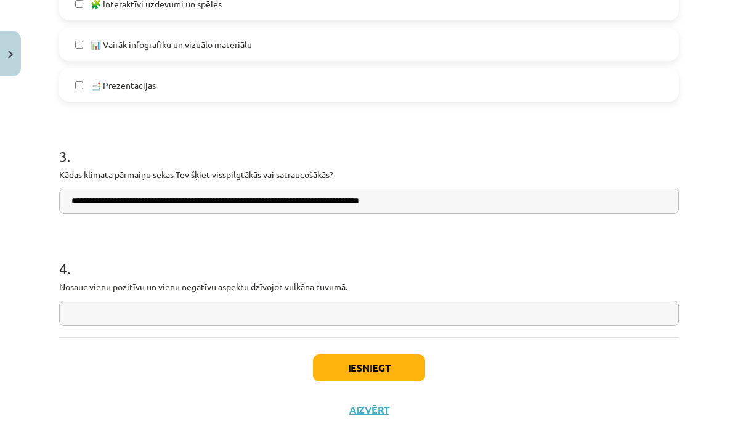
click at [428, 308] on input "text" at bounding box center [369, 313] width 620 height 25
type input "*"
click at [100, 310] on input "**********" at bounding box center [369, 313] width 620 height 25
click at [142, 314] on input "**********" at bounding box center [369, 313] width 620 height 25
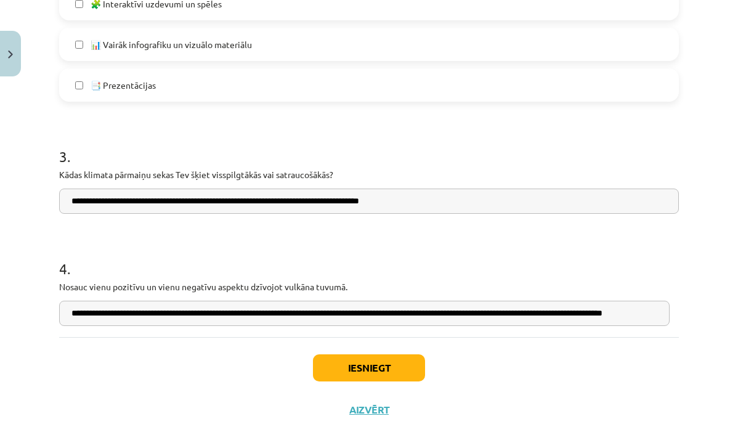
scroll to position [0, 64]
type input "**********"
click at [394, 343] on div "Iesniegt Aizvērt" at bounding box center [369, 380] width 620 height 86
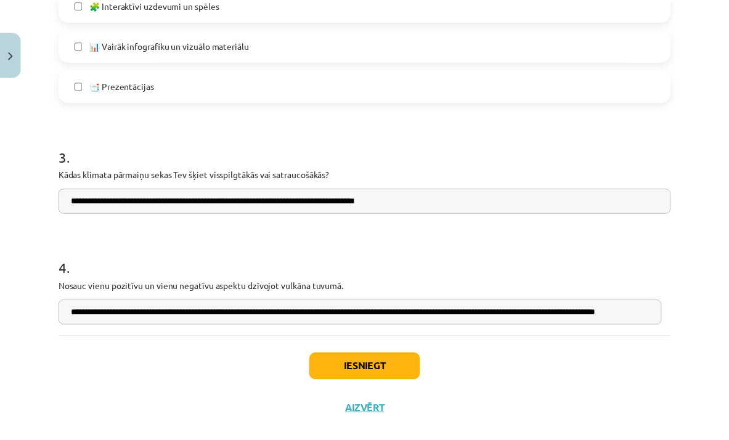
scroll to position [0, 0]
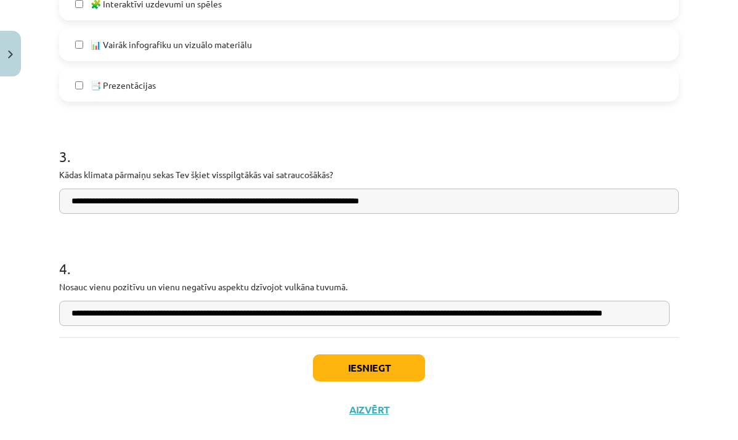
click at [399, 352] on div "Iesniegt Aizvērt" at bounding box center [369, 380] width 620 height 86
click at [407, 367] on button "Iesniegt" at bounding box center [369, 367] width 112 height 27
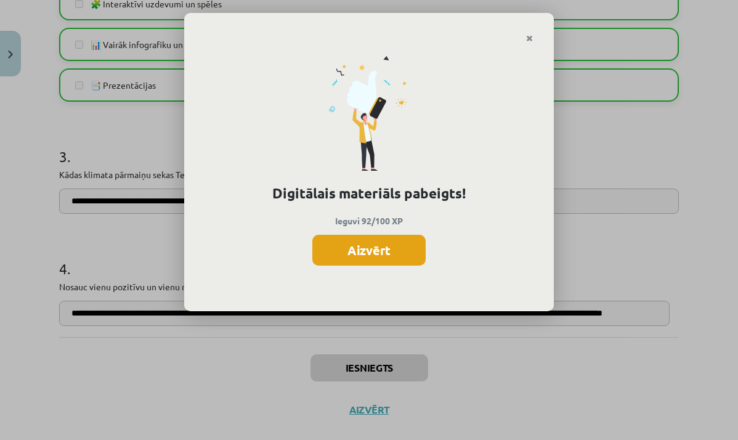
click at [412, 251] on button "Aizvērt" at bounding box center [368, 250] width 113 height 31
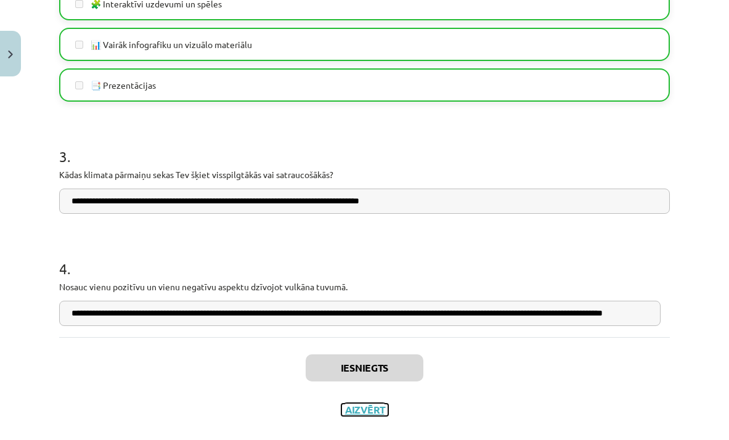
click at [367, 404] on button "Aizvērt" at bounding box center [364, 410] width 47 height 12
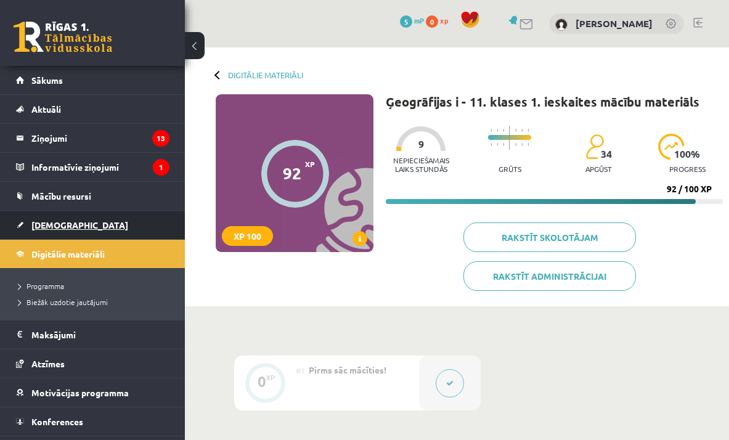
click at [86, 219] on link "[DEMOGRAPHIC_DATA]" at bounding box center [92, 225] width 153 height 28
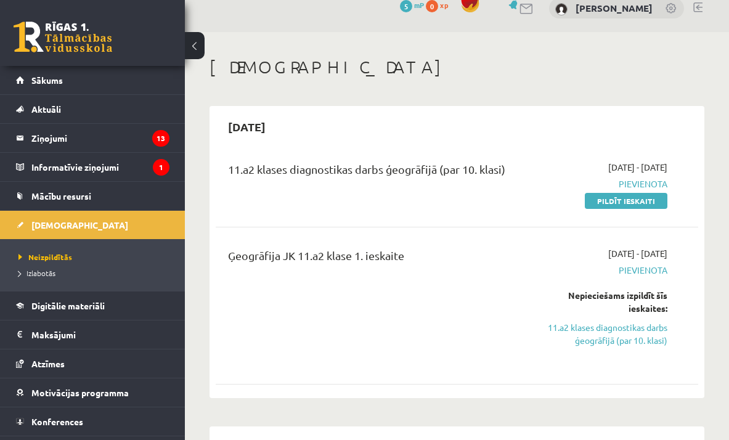
scroll to position [19, 0]
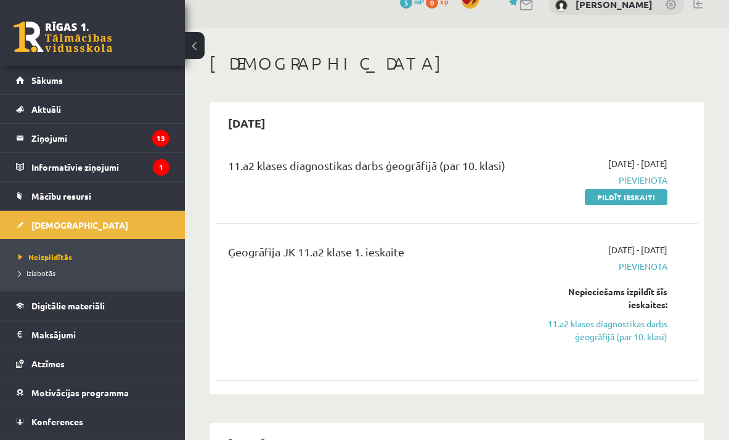
click at [628, 334] on link "11.a2 klases diagnostikas darbs ģeogrāfijā (par 10. klasi)" at bounding box center [600, 330] width 134 height 26
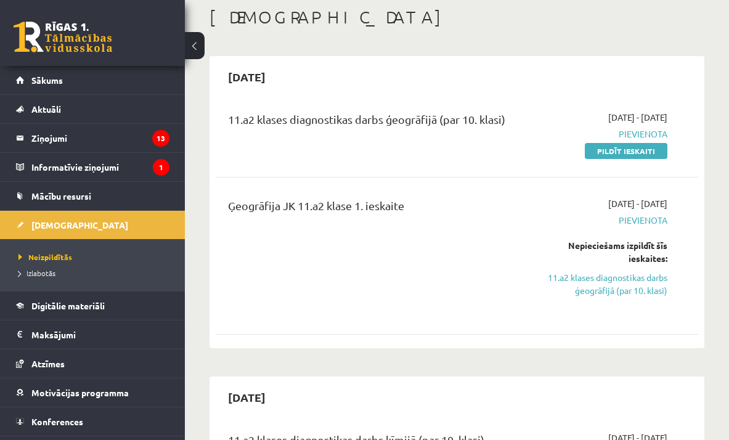
scroll to position [54, 0]
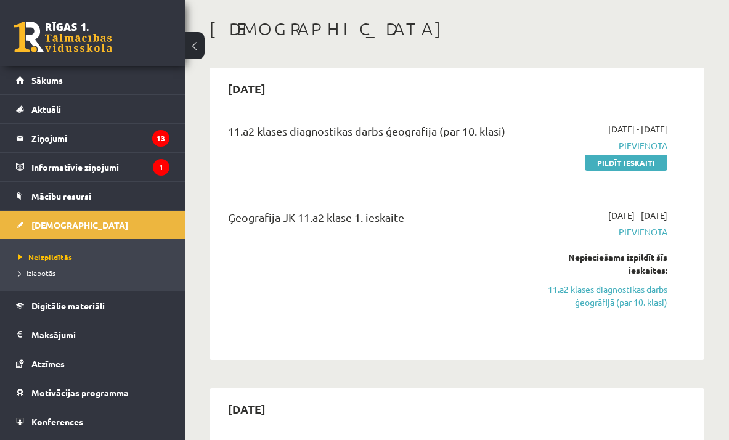
click at [624, 293] on link "11.a2 klases diagnostikas darbs ģeogrāfijā (par 10. klasi)" at bounding box center [600, 296] width 134 height 26
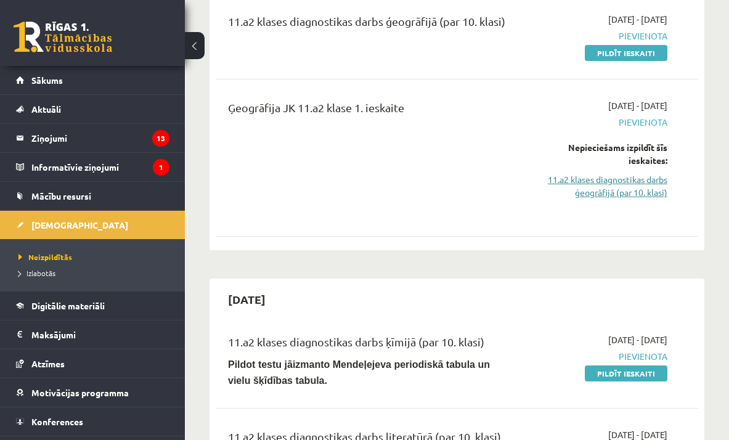
click at [638, 189] on link "11.a2 klases diagnostikas darbs ģeogrāfijā (par 10. klasi)" at bounding box center [600, 186] width 134 height 26
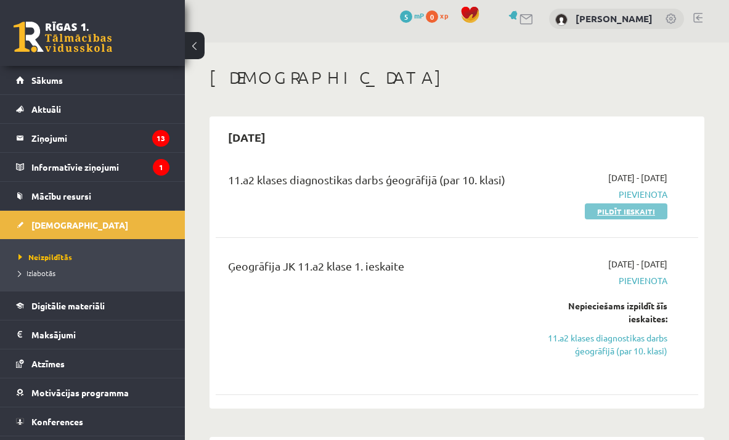
scroll to position [17, 0]
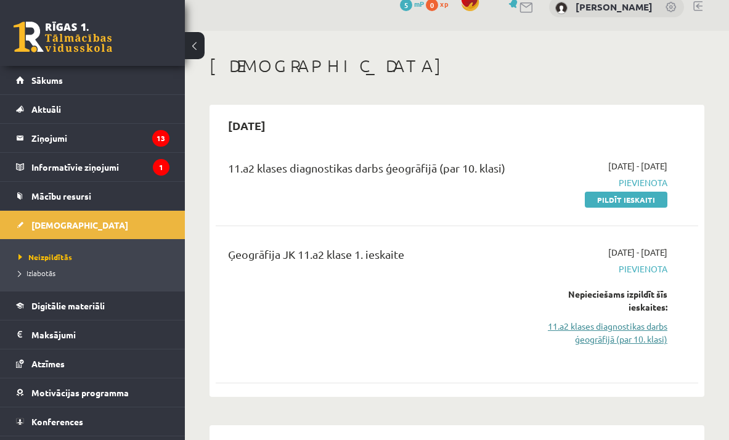
click at [644, 330] on link "11.a2 klases diagnostikas darbs ģeogrāfijā (par 10. klasi)" at bounding box center [600, 333] width 134 height 26
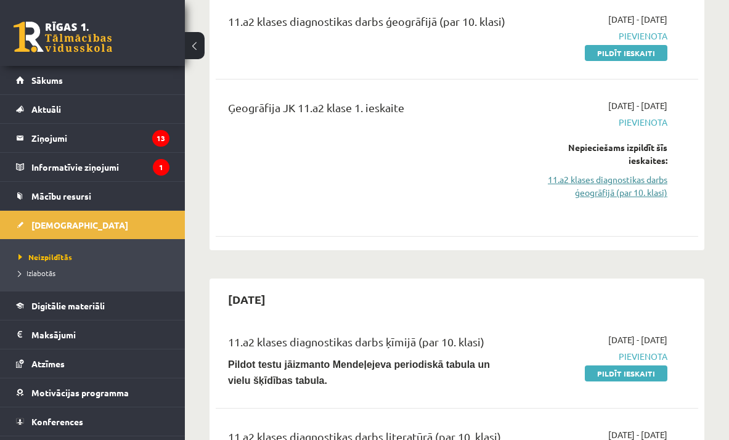
click at [641, 185] on link "11.a2 klases diagnostikas darbs ģeogrāfijā (par 10. klasi)" at bounding box center [600, 186] width 134 height 26
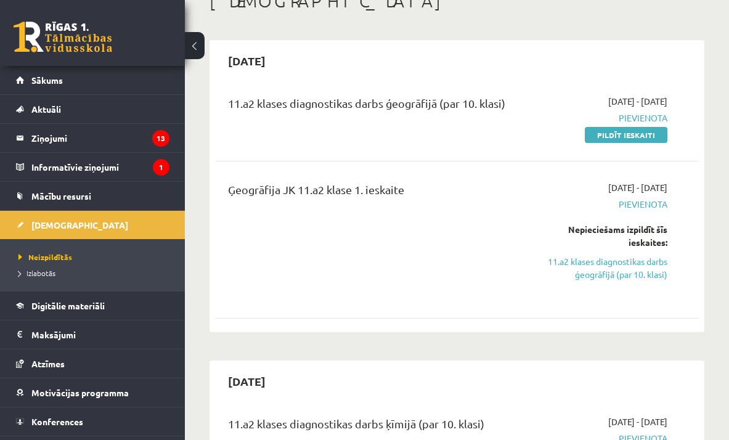
scroll to position [3, 0]
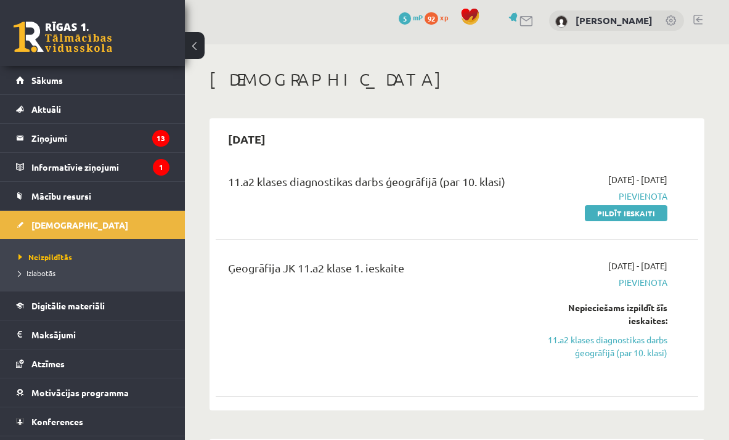
click at [651, 356] on link "11.a2 klases diagnostikas darbs ģeogrāfijā (par 10. klasi)" at bounding box center [600, 346] width 134 height 26
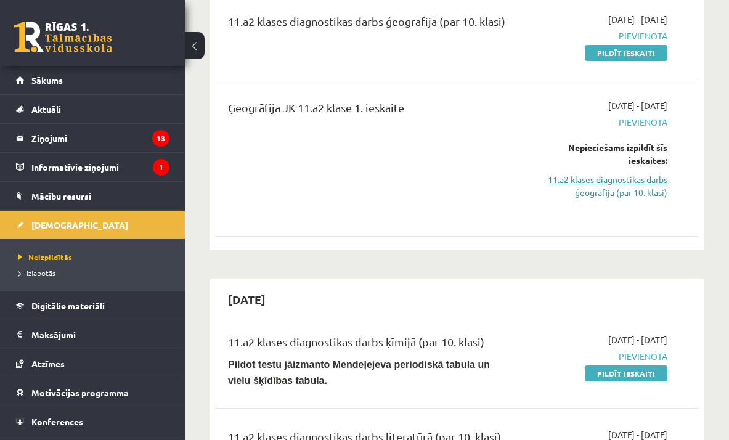
click at [622, 189] on link "11.a2 klases diagnostikas darbs ģeogrāfijā (par 10. klasi)" at bounding box center [600, 186] width 134 height 26
click at [622, 188] on link "11.a2 klases diagnostikas darbs ģeogrāfijā (par 10. klasi)" at bounding box center [600, 186] width 134 height 26
click at [623, 188] on link "11.a2 klases diagnostikas darbs ģeogrāfijā (par 10. klasi)" at bounding box center [600, 186] width 134 height 26
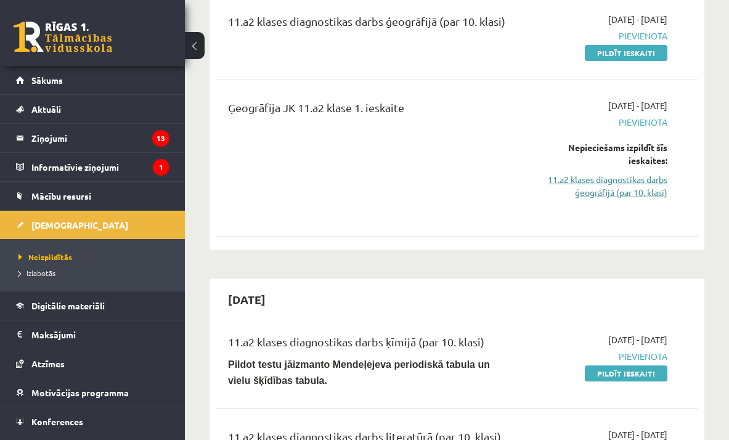
click at [623, 188] on link "11.a2 klases diagnostikas darbs ģeogrāfijā (par 10. klasi)" at bounding box center [600, 186] width 134 height 26
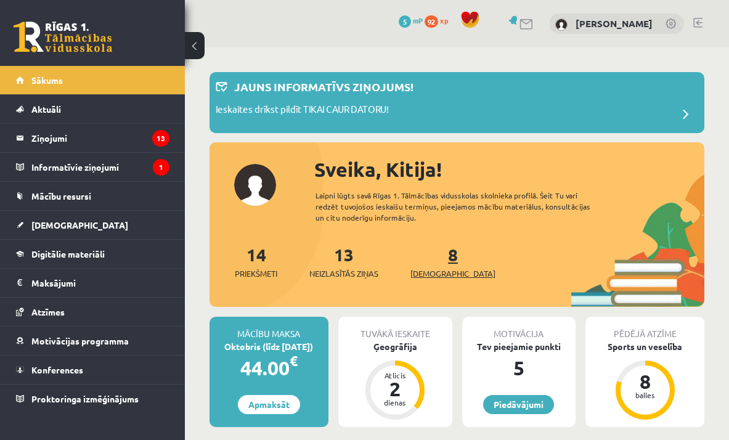
click at [434, 257] on link "8 Ieskaites" at bounding box center [452, 261] width 85 height 36
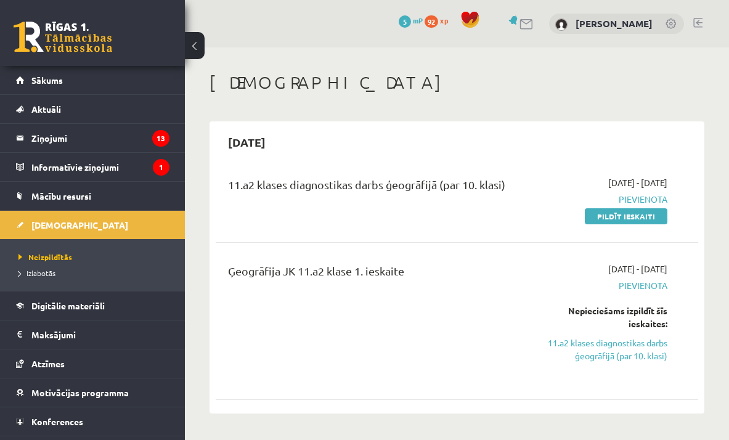
click at [661, 354] on link "11.a2 klases diagnostikas darbs ģeogrāfijā (par 10. klasi)" at bounding box center [600, 349] width 134 height 26
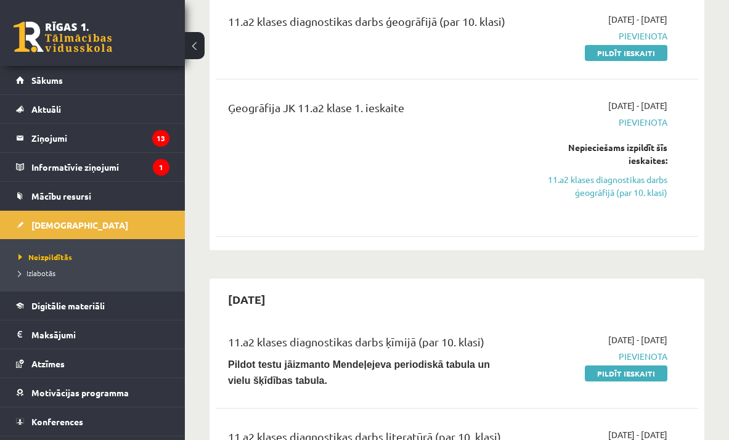
click at [617, 172] on div "Nepieciešams izpildīt šīs ieskaites: 11.a2 klases diagnostikas darbs ģeogrāfijā…" at bounding box center [600, 170] width 134 height 58
click at [617, 174] on link "11.a2 klases diagnostikas darbs ģeogrāfijā (par 10. klasi)" at bounding box center [600, 186] width 134 height 26
click at [609, 188] on link "11.a2 klases diagnostikas darbs ģeogrāfijā (par 10. klasi)" at bounding box center [600, 186] width 134 height 26
click at [608, 188] on link "11.a2 klases diagnostikas darbs ģeogrāfijā (par 10. klasi)" at bounding box center [600, 186] width 134 height 26
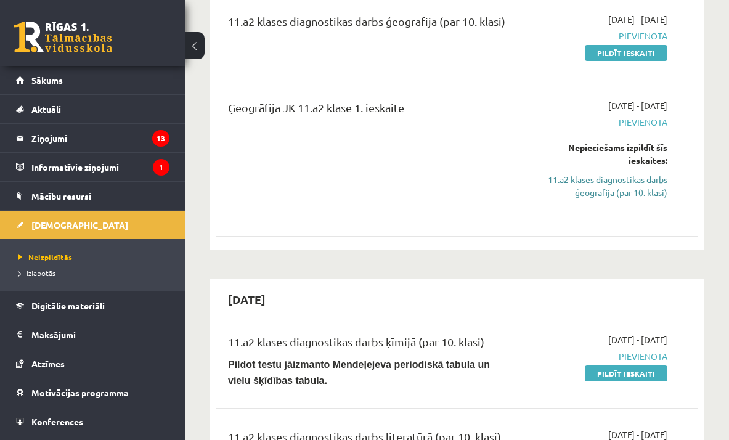
click at [608, 188] on link "11.a2 klases diagnostikas darbs ģeogrāfijā (par 10. klasi)" at bounding box center [600, 186] width 134 height 26
click at [635, 47] on link "Pildīt ieskaiti" at bounding box center [626, 53] width 83 height 16
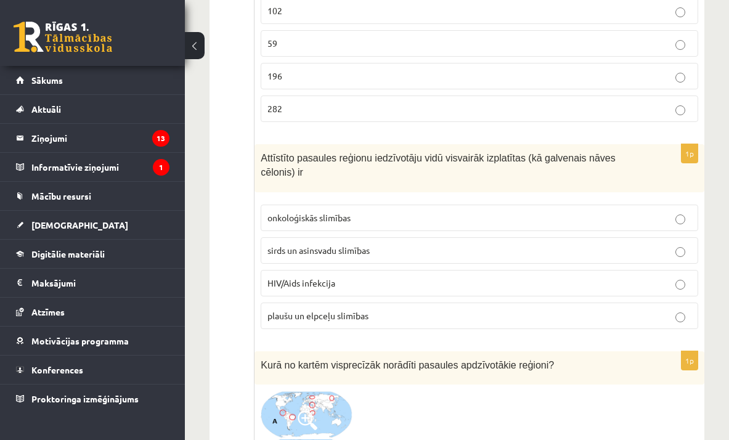
scroll to position [281, 0]
click at [458, 76] on p "196" at bounding box center [479, 76] width 424 height 13
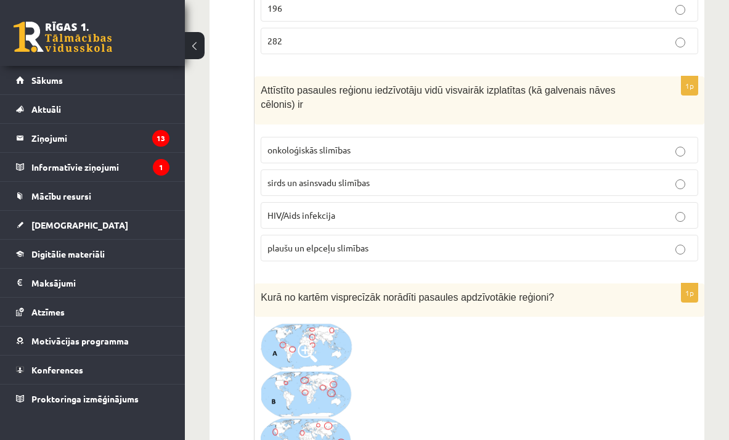
scroll to position [358, 0]
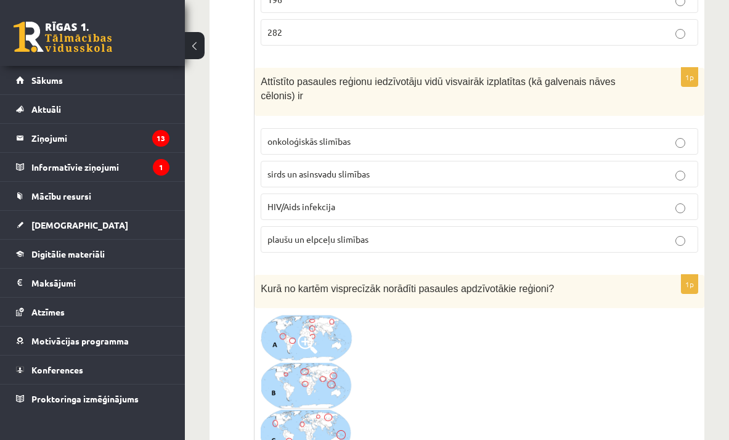
click at [376, 182] on label "sirds un asinsvadu slimības" at bounding box center [479, 174] width 437 height 26
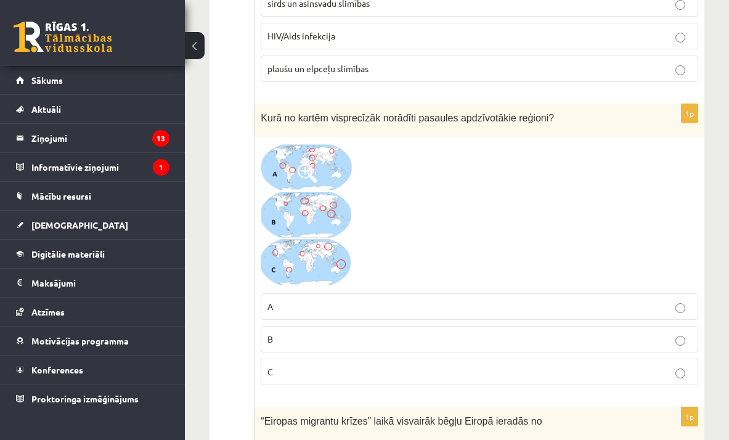
scroll to position [529, 0]
click at [420, 343] on p "B" at bounding box center [479, 338] width 424 height 13
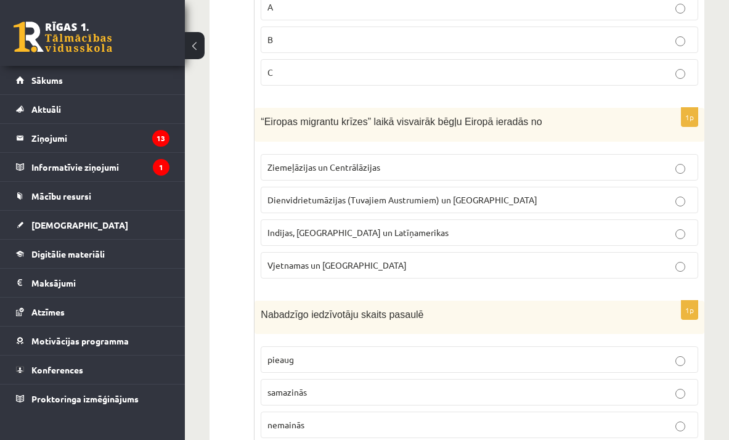
scroll to position [829, 0]
click at [405, 197] on span "Dienvidrietumāzijas (Tuvajiem Austrumiem) un [GEOGRAPHIC_DATA]" at bounding box center [402, 198] width 270 height 11
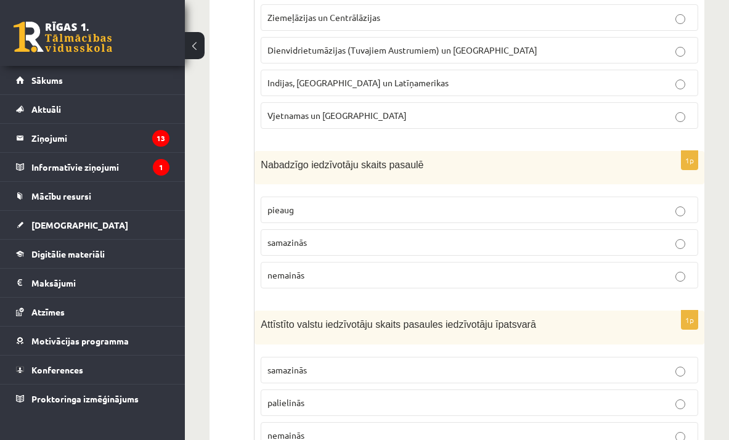
scroll to position [982, 0]
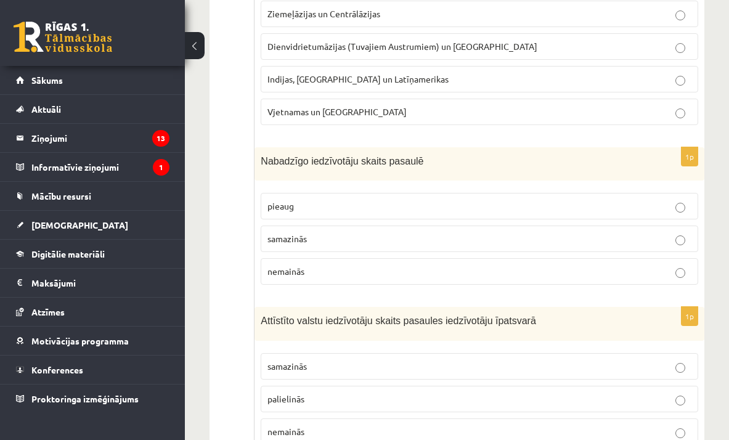
click at [306, 238] on span "samazinās" at bounding box center [286, 238] width 39 height 11
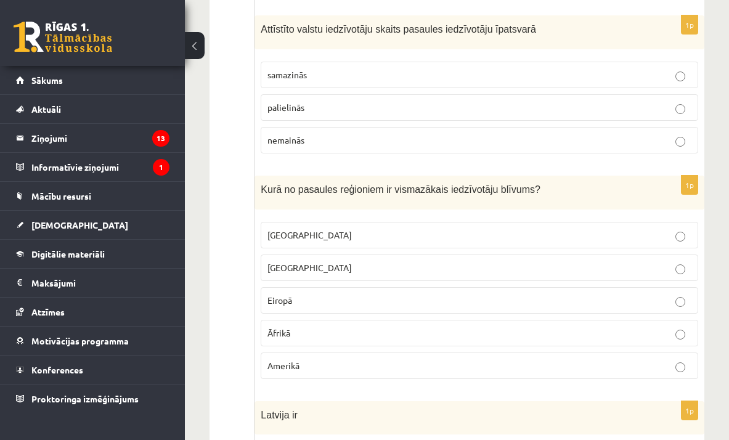
scroll to position [1279, 0]
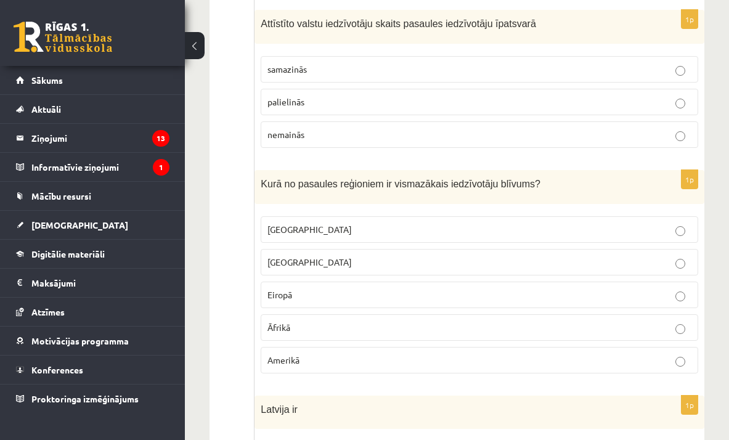
click at [467, 71] on p "samazinās" at bounding box center [479, 69] width 424 height 13
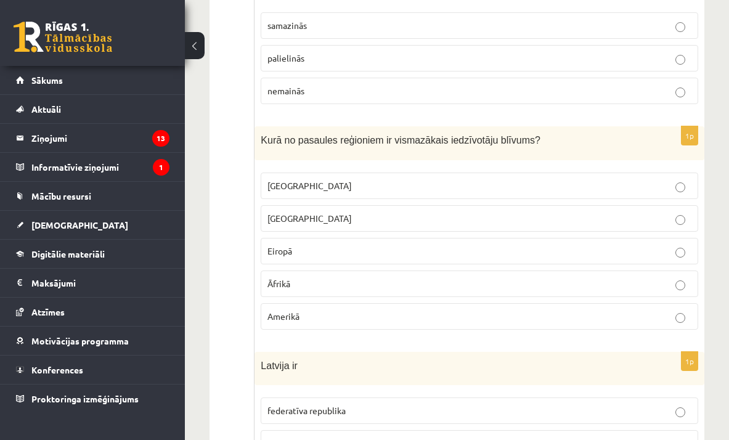
scroll to position [1323, 0]
click at [394, 189] on p "[GEOGRAPHIC_DATA]" at bounding box center [479, 185] width 424 height 13
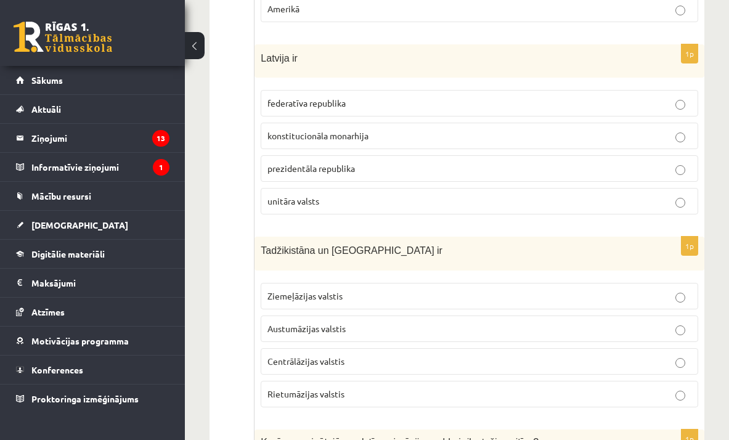
scroll to position [1617, 0]
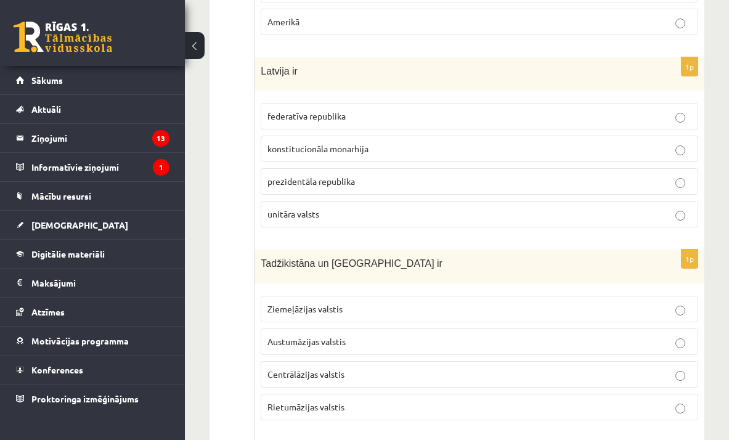
click at [423, 198] on fieldset "federatīva republika konstitucionāla monarhija prezidentāla republika unitāra v…" at bounding box center [479, 164] width 437 height 134
click at [425, 204] on label "unitāra valsts" at bounding box center [479, 214] width 437 height 26
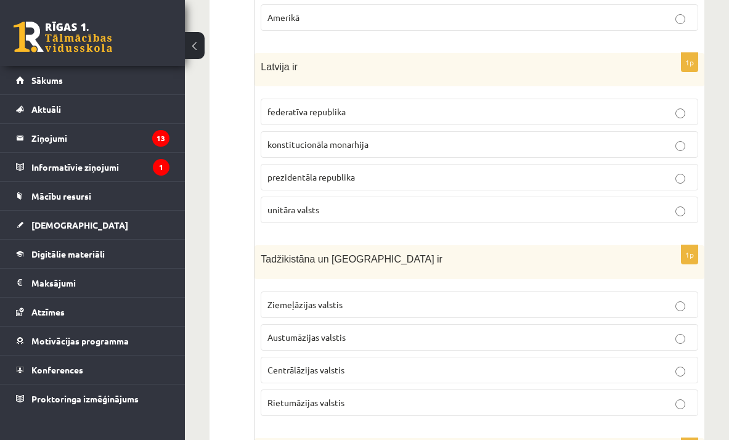
scroll to position [1784, 0]
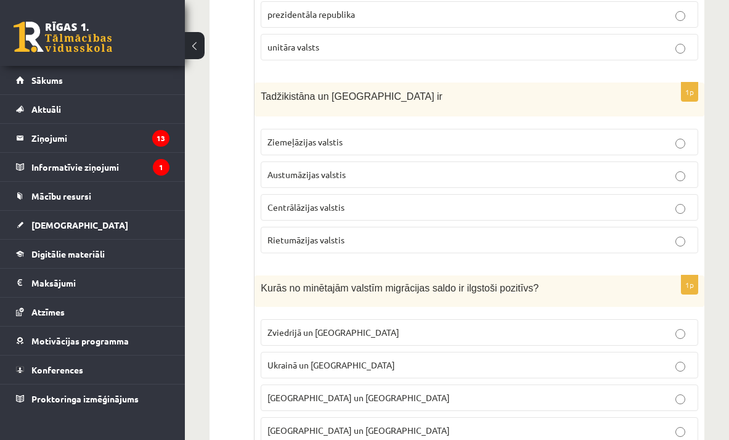
click at [366, 208] on p "Centrālāzijas valstis" at bounding box center [479, 207] width 424 height 13
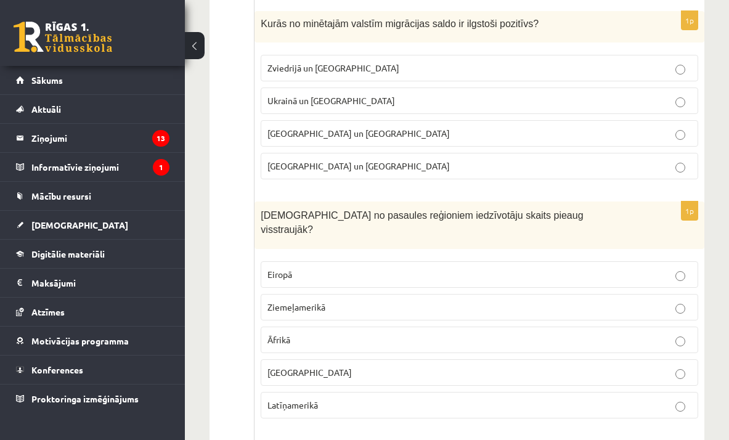
scroll to position [2048, 0]
drag, startPoint x: 358, startPoint y: 59, endPoint x: 362, endPoint y: 68, distance: 10.8
click at [359, 59] on label "Zviedrijā un ASV" at bounding box center [479, 68] width 437 height 26
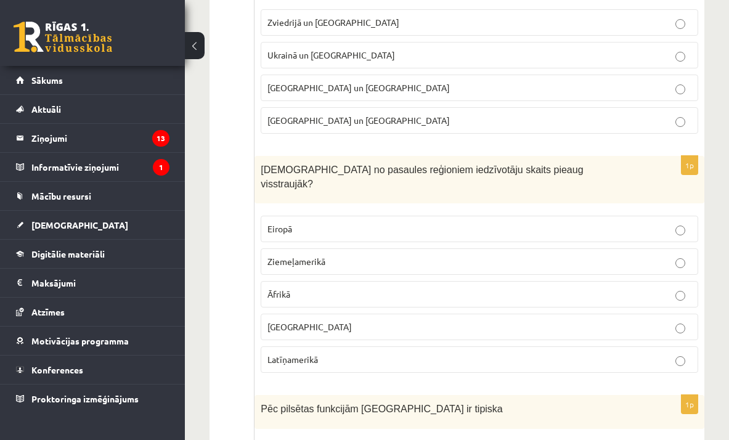
scroll to position [2096, 0]
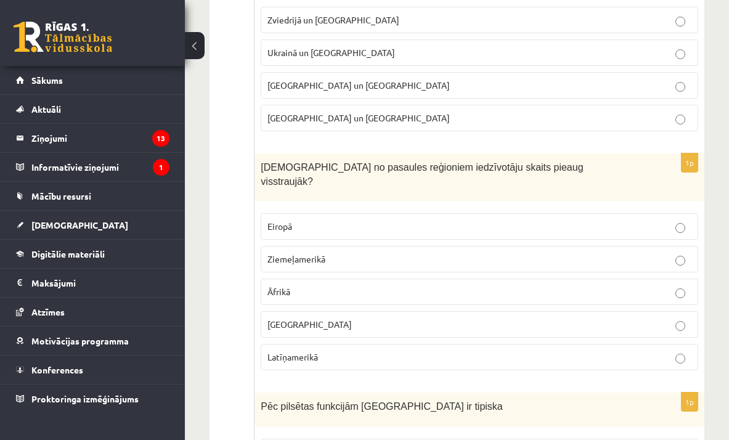
click at [362, 285] on p "Āfrikā" at bounding box center [479, 291] width 424 height 13
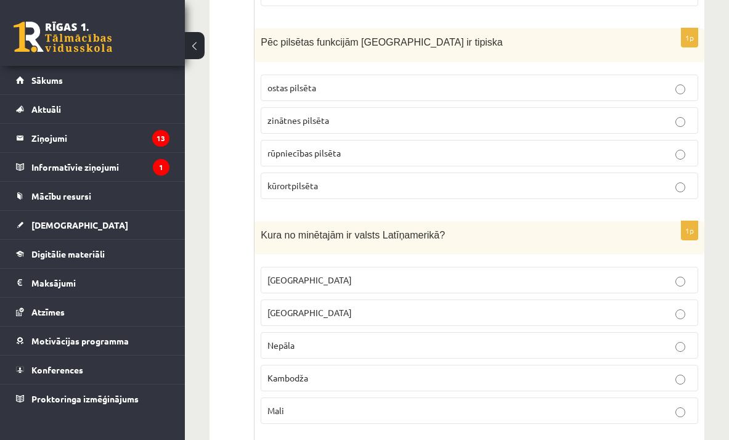
scroll to position [2460, 0]
drag, startPoint x: 375, startPoint y: 171, endPoint x: 405, endPoint y: 168, distance: 29.7
click at [375, 179] on p "kūrortpilsēta" at bounding box center [479, 185] width 424 height 13
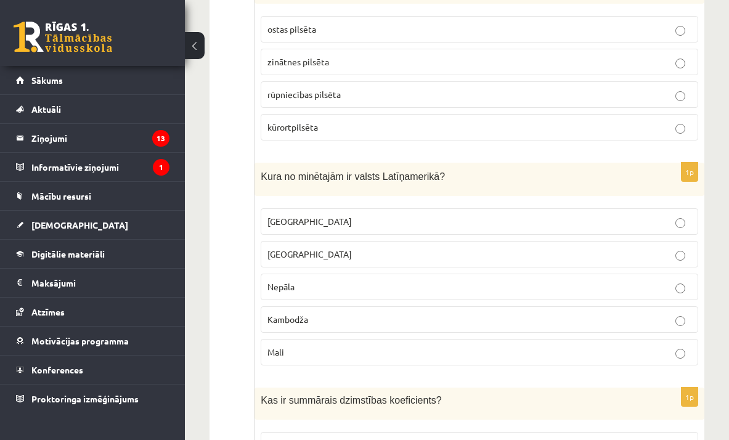
scroll to position [2521, 0]
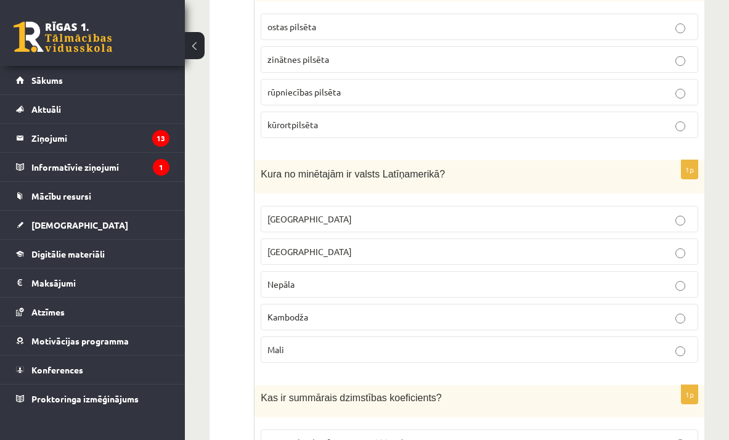
click at [380, 213] on label "Meksika" at bounding box center [479, 219] width 437 height 26
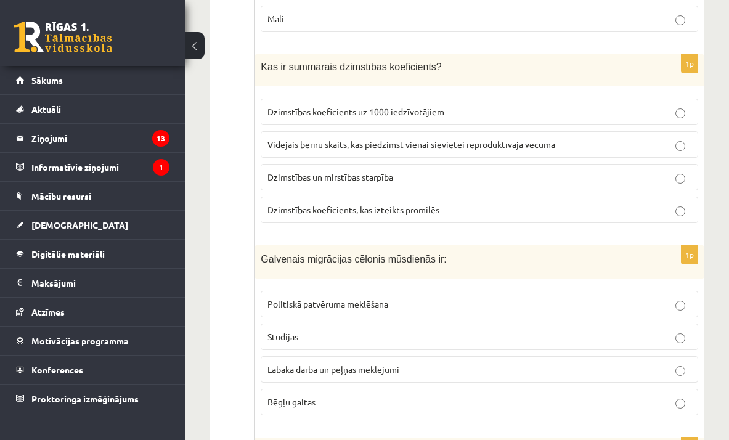
scroll to position [2840, 0]
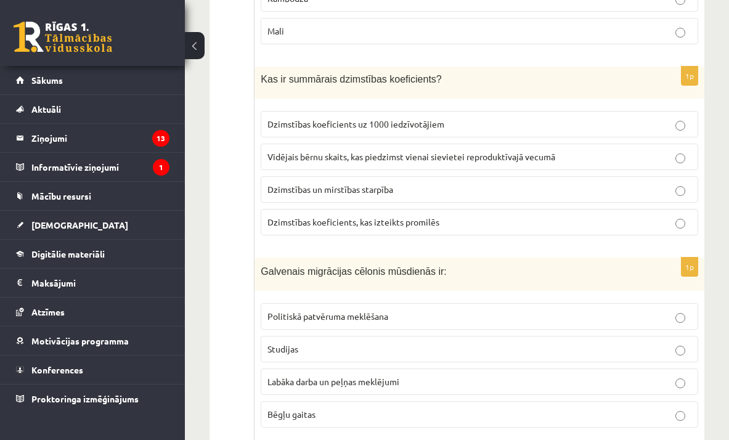
click at [555, 147] on label "Vidējais bērnu skaits, kas piedzimst vienai sievietei reproduktīvajā vecumā" at bounding box center [479, 157] width 437 height 26
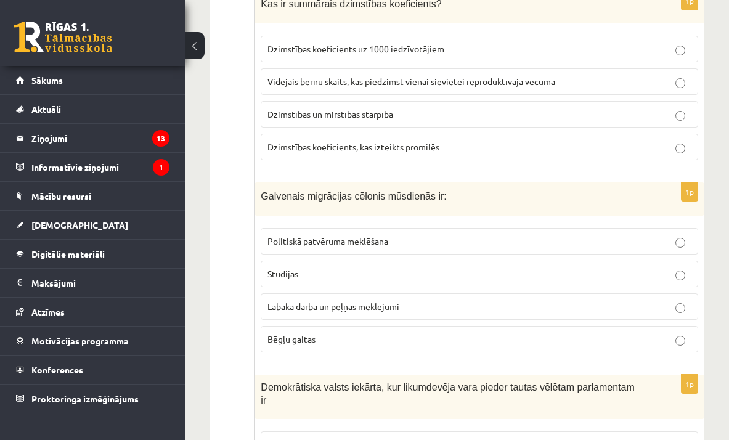
scroll to position [2923, 0]
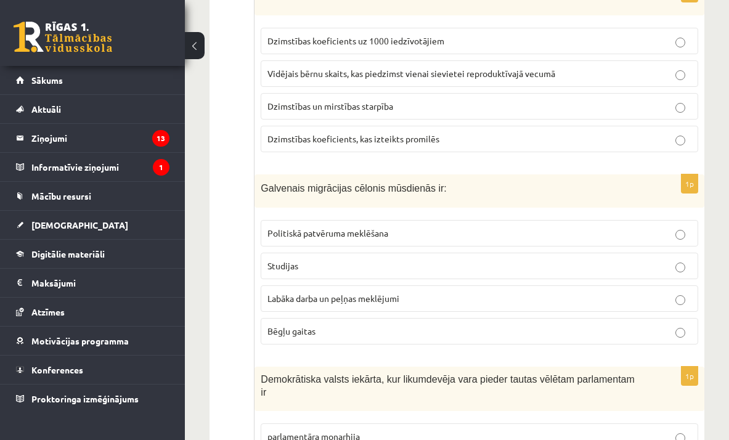
click at [370, 293] on span "Labāka darba un peļņas meklējumi" at bounding box center [333, 298] width 132 height 11
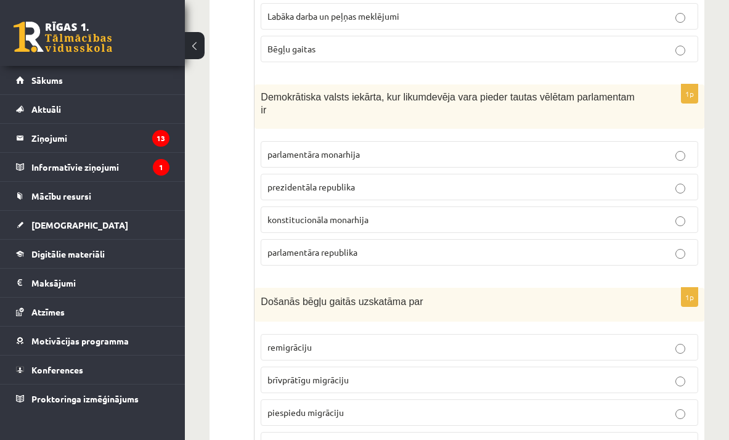
scroll to position [3205, 0]
click at [357, 246] on span "parlamentāra republika" at bounding box center [312, 251] width 90 height 11
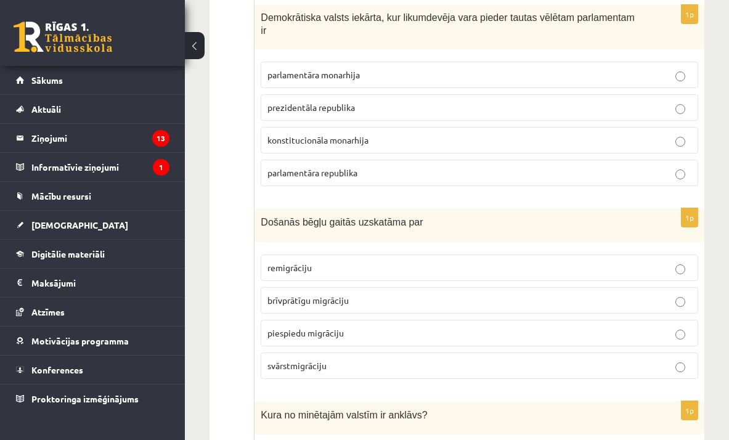
scroll to position [3285, 0]
click at [351, 326] on p "piespiedu migrāciju" at bounding box center [479, 332] width 424 height 13
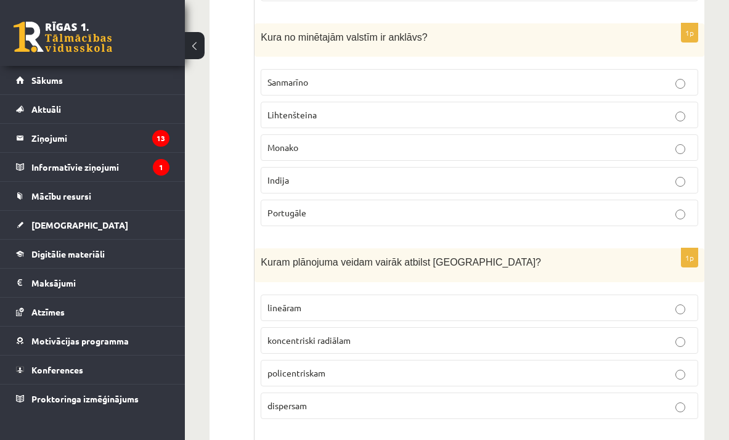
scroll to position [3662, 0]
click at [330, 76] on p "Sanmarīno" at bounding box center [479, 82] width 424 height 13
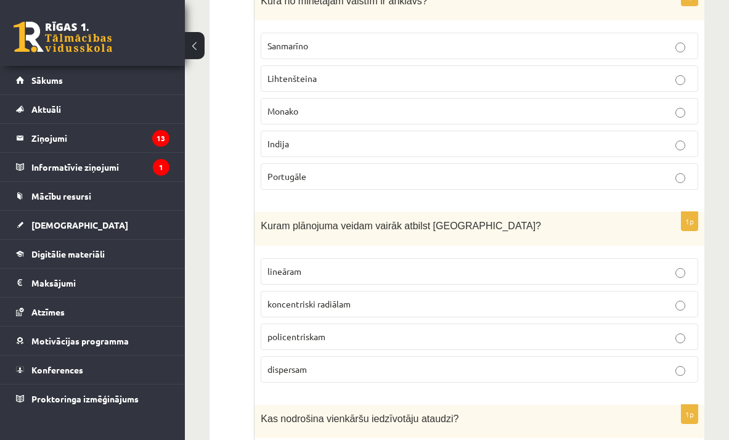
scroll to position [3712, 0]
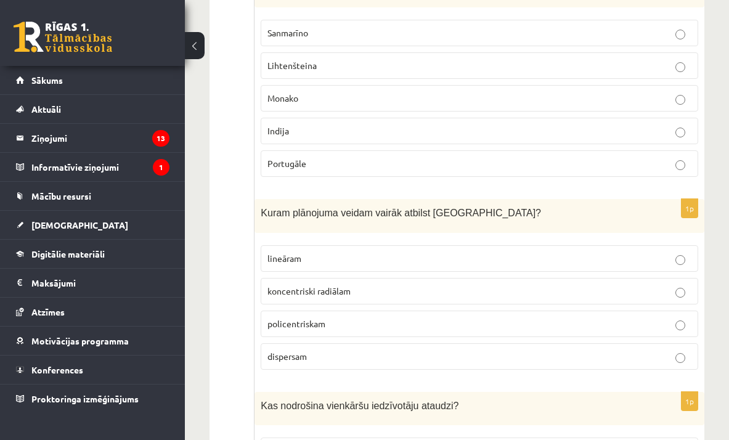
drag, startPoint x: 372, startPoint y: 278, endPoint x: 416, endPoint y: 240, distance: 58.1
click at [372, 285] on p "koncentriski radiālam" at bounding box center [479, 291] width 424 height 13
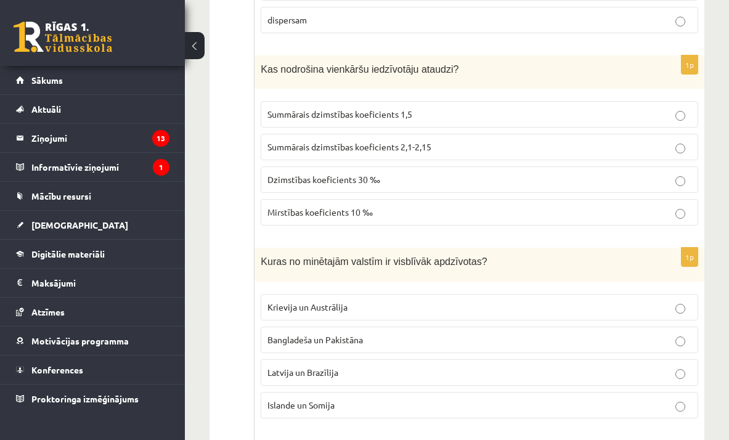
scroll to position [4046, 0]
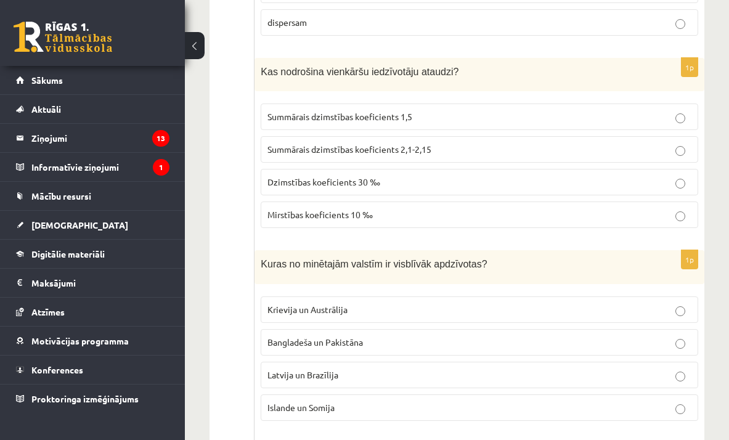
click at [477, 143] on p "Summārais dzimstības koeficients 2,1-2,15" at bounding box center [479, 149] width 424 height 13
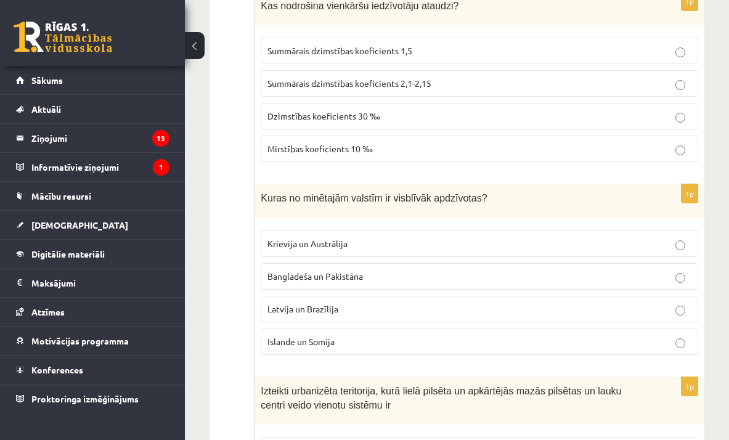
scroll to position [4120, 0]
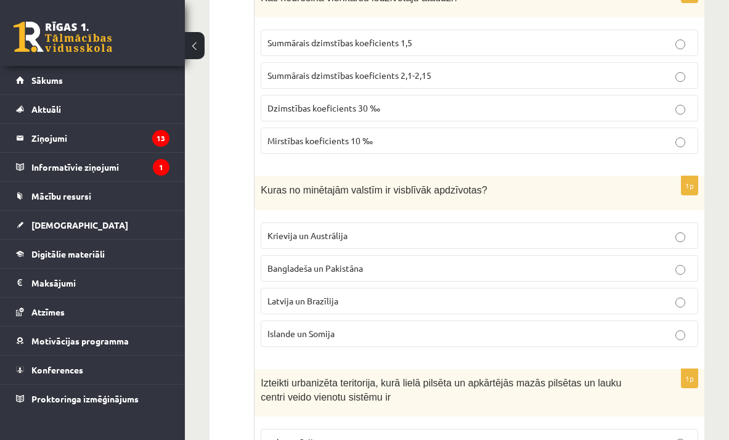
click at [436, 262] on p "Bangladeša un Pakistāna" at bounding box center [479, 268] width 424 height 13
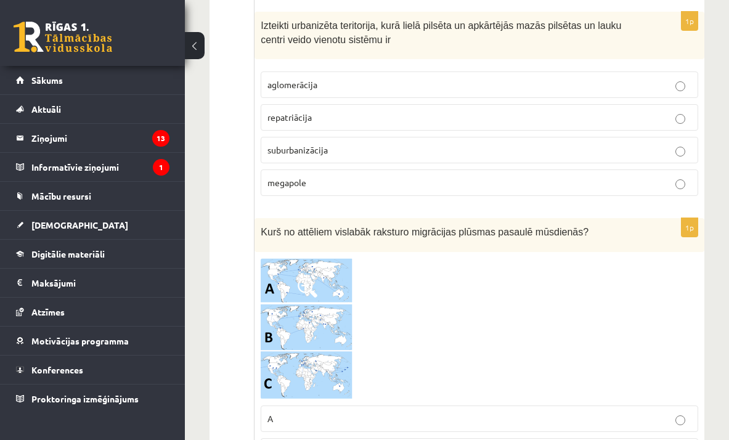
scroll to position [4477, 0]
click at [476, 75] on label "aglomerācija" at bounding box center [479, 84] width 437 height 26
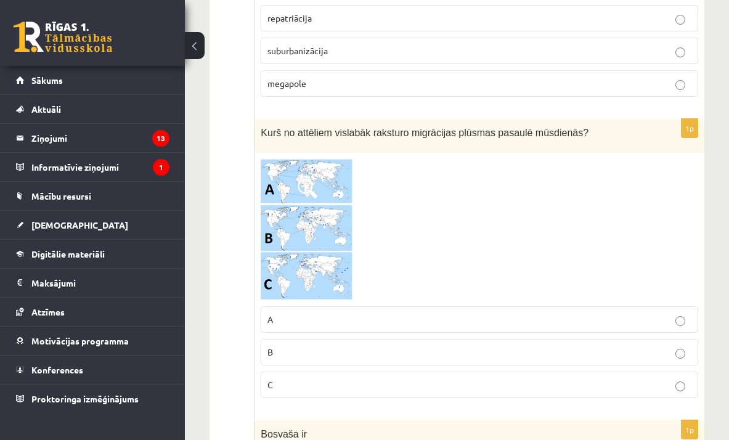
scroll to position [4584, 0]
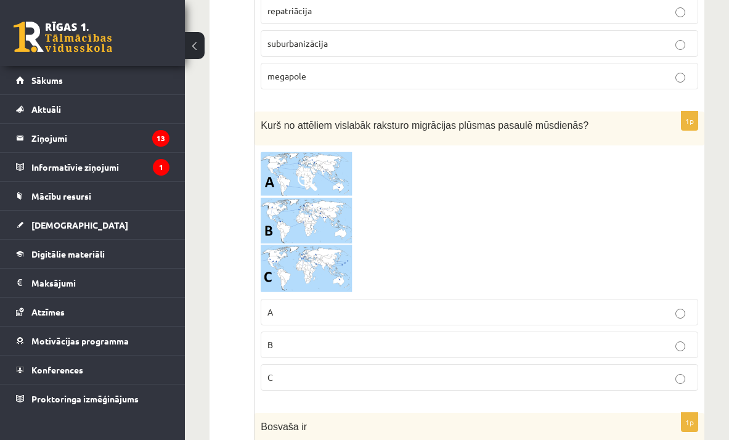
drag, startPoint x: 340, startPoint y: 352, endPoint x: 344, endPoint y: 346, distance: 7.2
click at [340, 364] on label "C" at bounding box center [479, 377] width 437 height 26
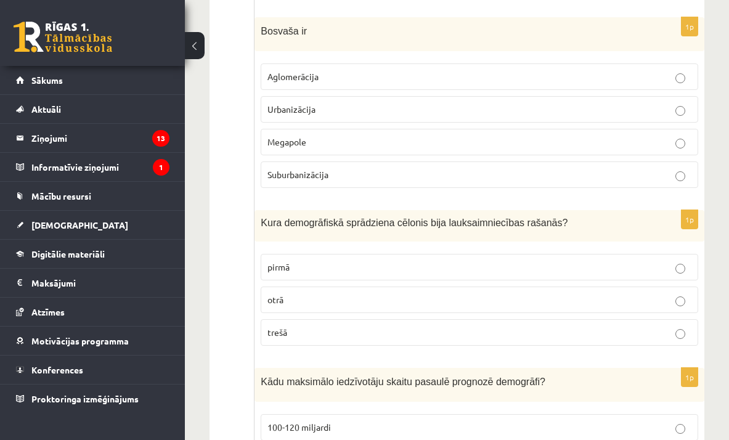
scroll to position [4977, 0]
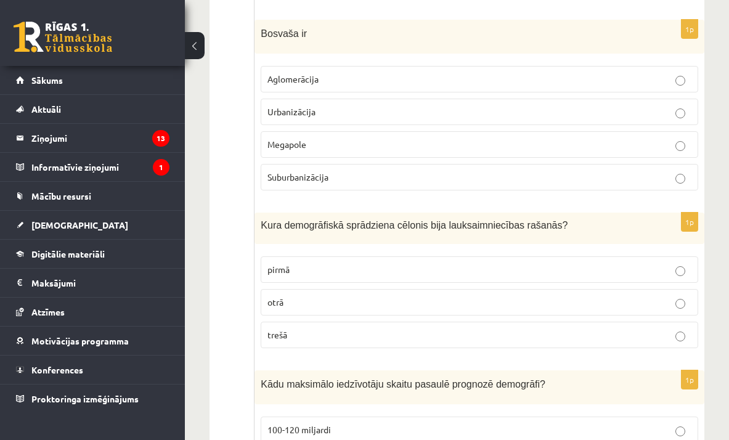
click at [408, 138] on p "Megapole" at bounding box center [479, 144] width 424 height 13
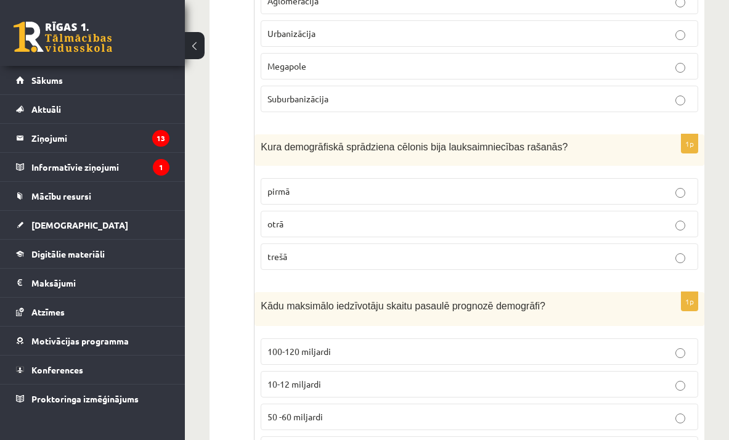
scroll to position [5065, 0]
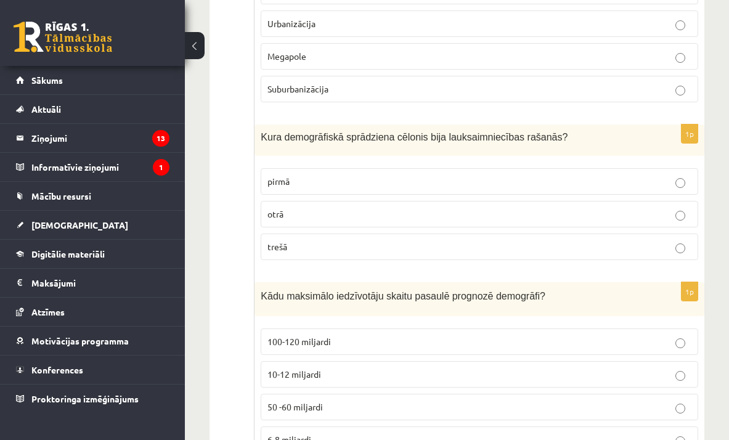
click at [428, 168] on label "pirmā" at bounding box center [479, 181] width 437 height 26
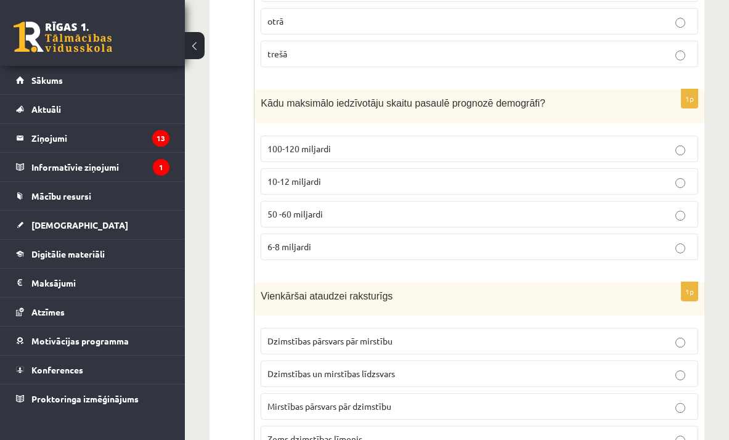
scroll to position [5258, 0]
click at [433, 168] on label "10-12 miljardi" at bounding box center [479, 181] width 437 height 26
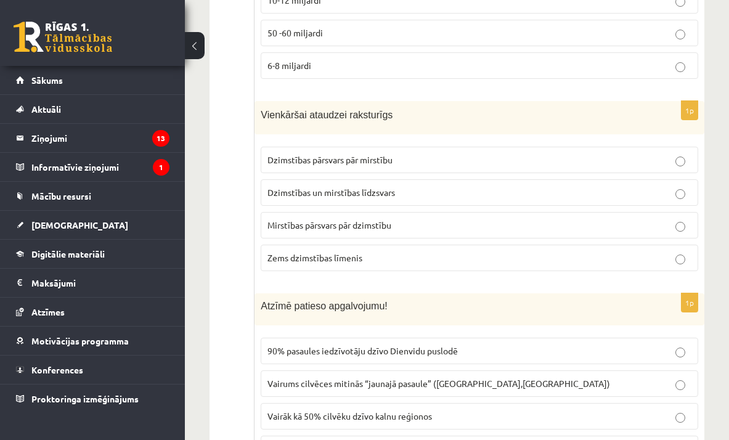
scroll to position [5440, 0]
click at [439, 185] on p "Dzimstības un mirstības līdzsvars" at bounding box center [479, 191] width 424 height 13
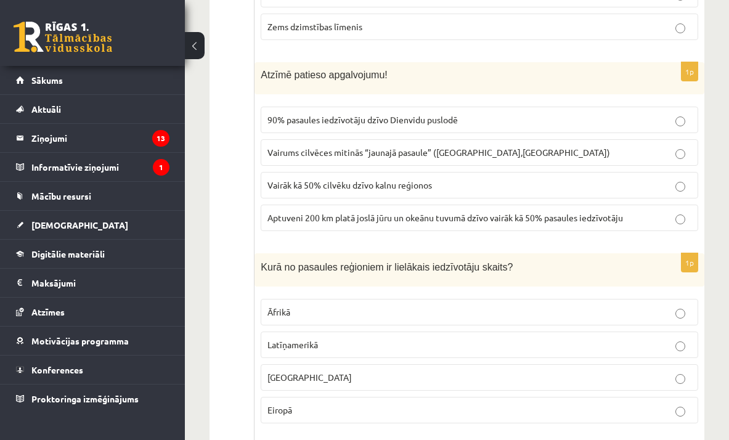
scroll to position [5670, 0]
drag, startPoint x: 476, startPoint y: 201, endPoint x: 488, endPoint y: 194, distance: 14.1
click at [476, 212] on span "Aptuveni 200 km platā joslā jūru un okeānu tuvumā dzīvo vairāk kā 50% pasaules …" at bounding box center [445, 217] width 356 height 11
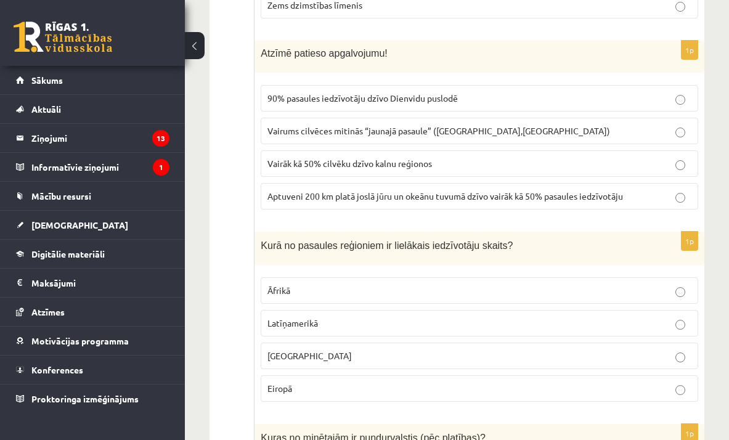
scroll to position [5844, 0]
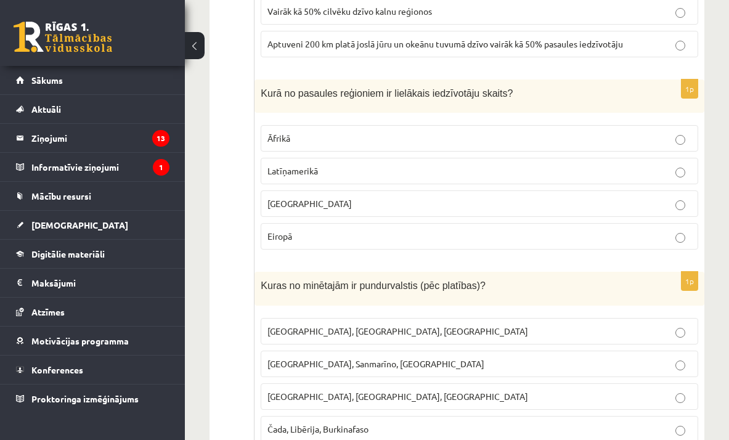
drag, startPoint x: 414, startPoint y: 185, endPoint x: 440, endPoint y: 178, distance: 26.9
click at [414, 197] on p "Āzijā" at bounding box center [479, 203] width 424 height 13
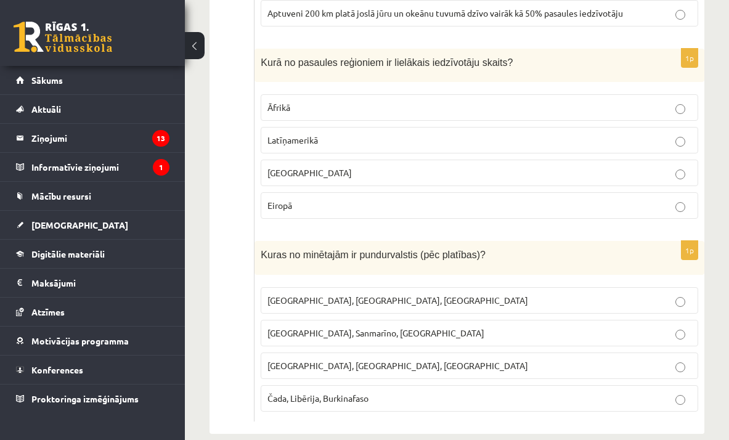
scroll to position [5876, 0]
click at [352, 325] on p "Monako, Sanmarīno, Luksemburga" at bounding box center [479, 331] width 424 height 13
click at [397, 319] on label "Monako, Sanmarīno, Luksemburga" at bounding box center [479, 332] width 437 height 26
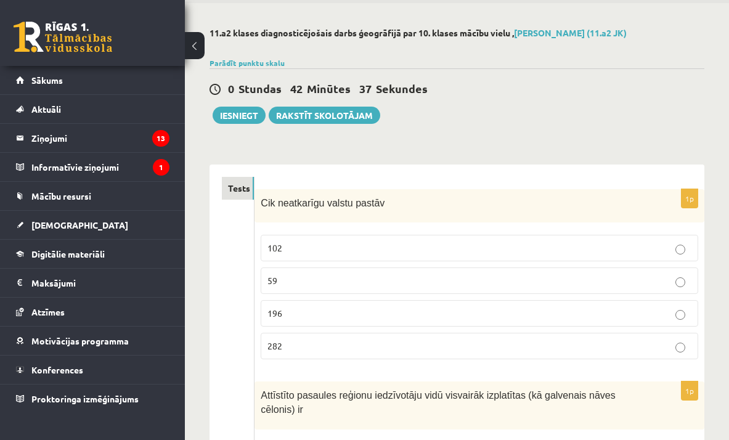
scroll to position [0, 0]
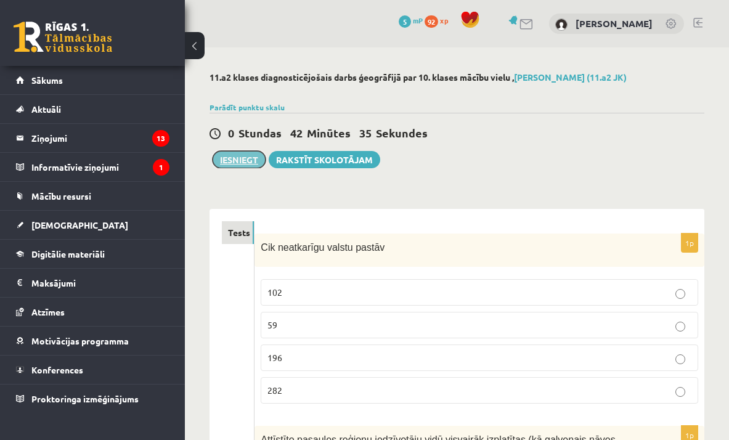
click at [260, 155] on button "Iesniegt" at bounding box center [239, 159] width 53 height 17
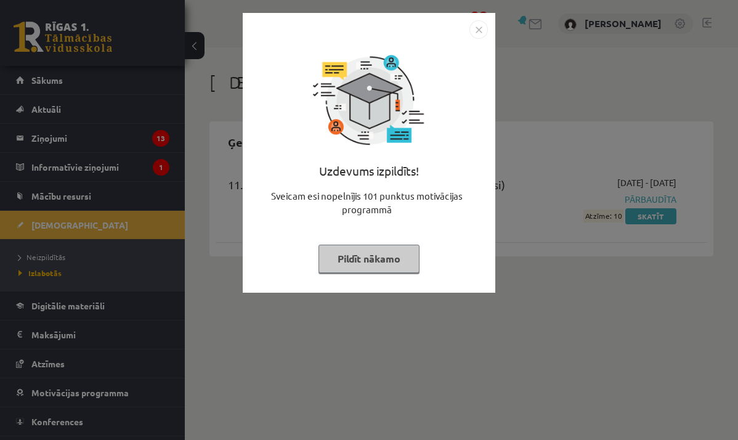
click at [384, 254] on button "Pildīt nākamo" at bounding box center [369, 259] width 101 height 28
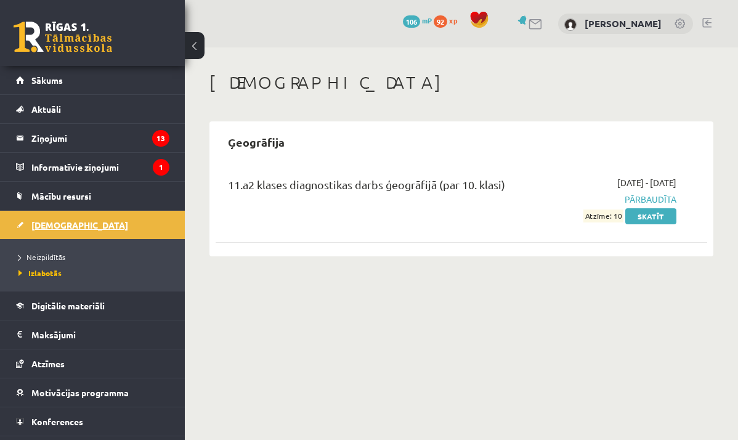
click at [99, 229] on link "[DEMOGRAPHIC_DATA]" at bounding box center [92, 225] width 153 height 28
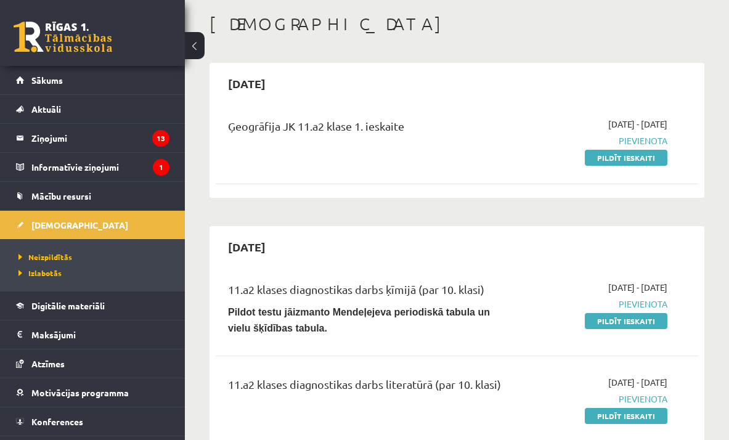
scroll to position [58, 0]
click at [93, 214] on link "[DEMOGRAPHIC_DATA]" at bounding box center [92, 225] width 153 height 28
click at [597, 152] on link "Pildīt ieskaiti" at bounding box center [626, 158] width 83 height 16
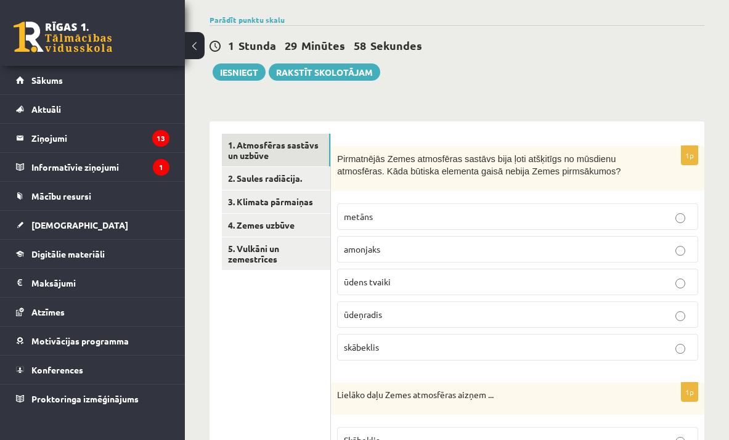
scroll to position [113, 0]
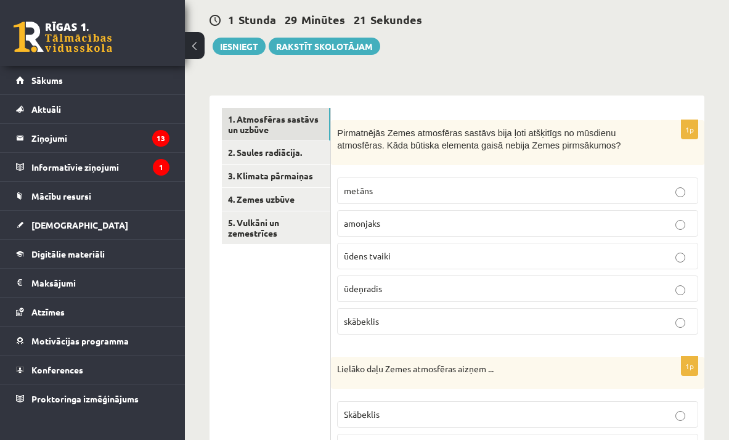
click at [462, 317] on p "skābeklis" at bounding box center [518, 321] width 348 height 13
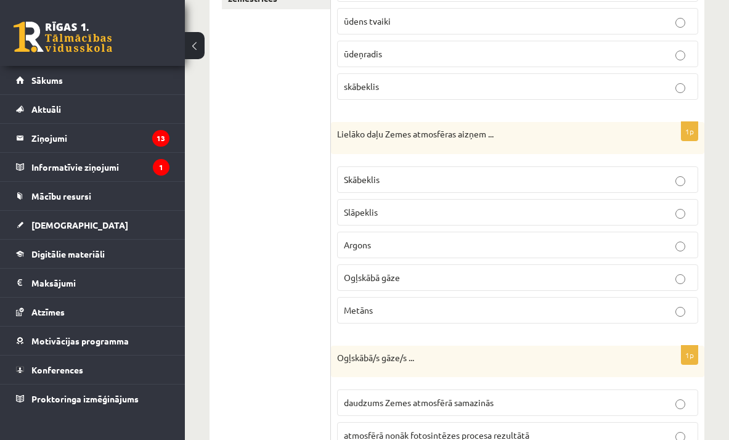
scroll to position [349, 0]
click at [426, 198] on label "Slāpeklis" at bounding box center [517, 211] width 361 height 26
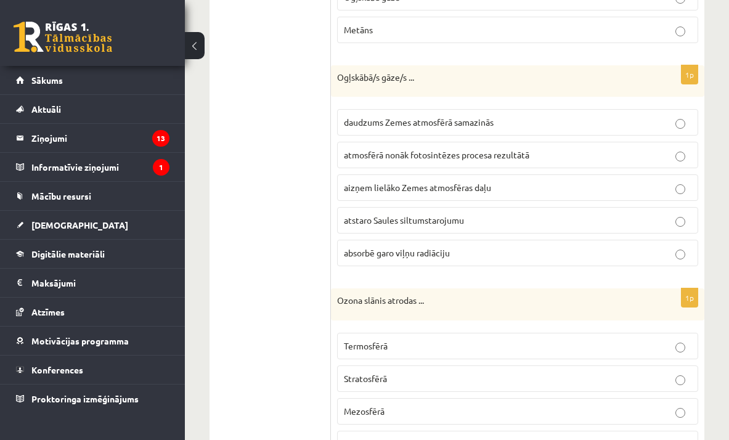
scroll to position [689, 0]
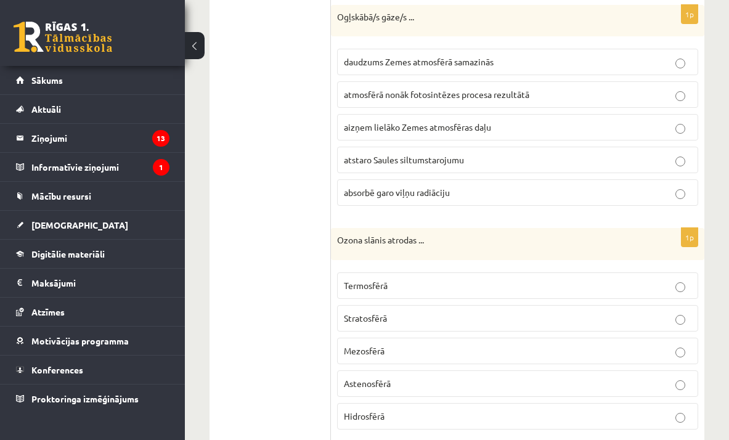
click at [448, 187] on p "absorbē garo viļņu radiāciju" at bounding box center [518, 192] width 348 height 13
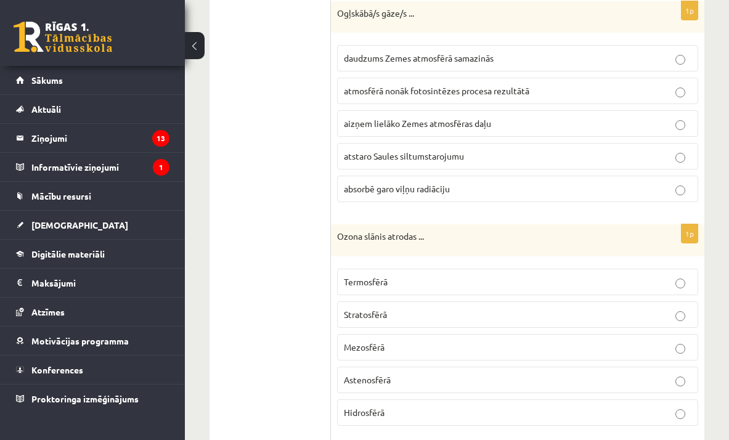
scroll to position [712, 0]
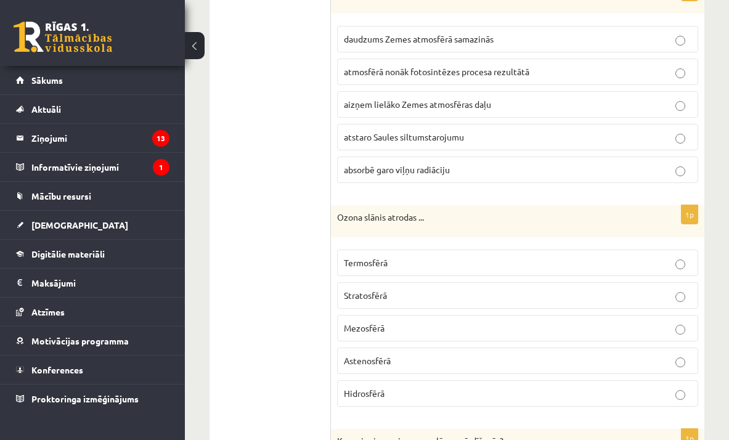
drag, startPoint x: 403, startPoint y: 291, endPoint x: 407, endPoint y: 283, distance: 8.3
click at [403, 291] on p "Stratosfērā" at bounding box center [518, 295] width 348 height 13
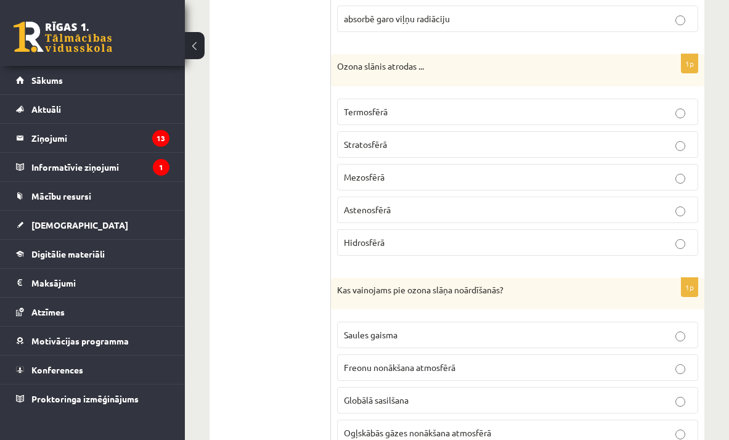
scroll to position [948, 0]
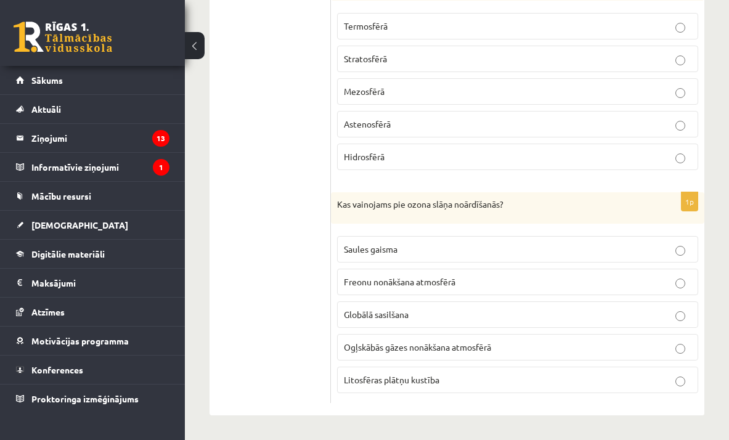
click at [506, 279] on p "Freonu nonākšana atmosfērā" at bounding box center [518, 281] width 348 height 13
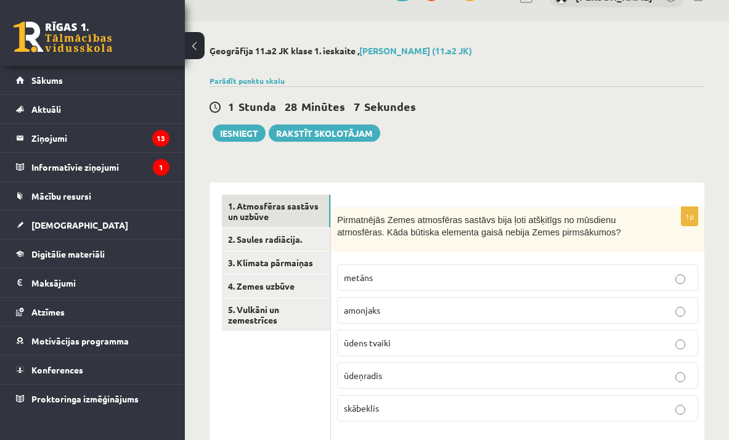
scroll to position [0, 0]
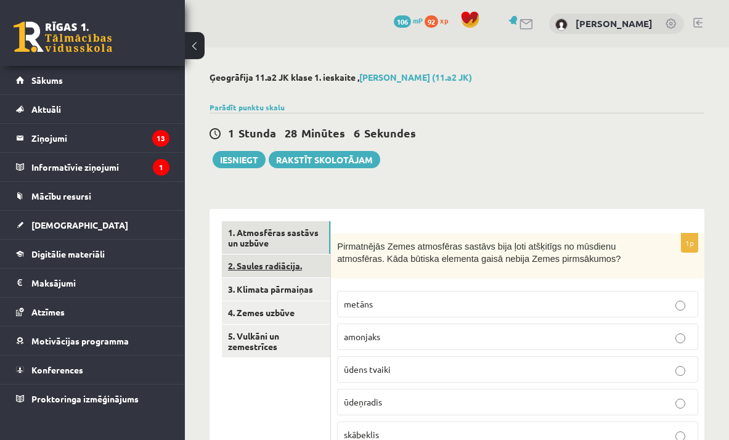
click at [287, 259] on link "2. Saules radiācija." at bounding box center [276, 265] width 108 height 23
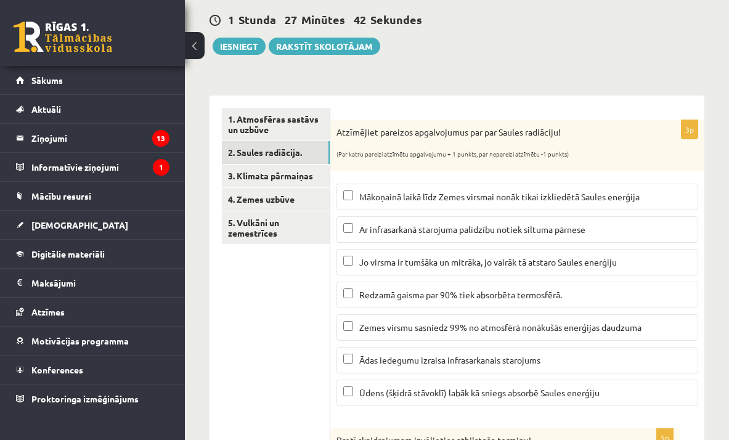
scroll to position [115, 0]
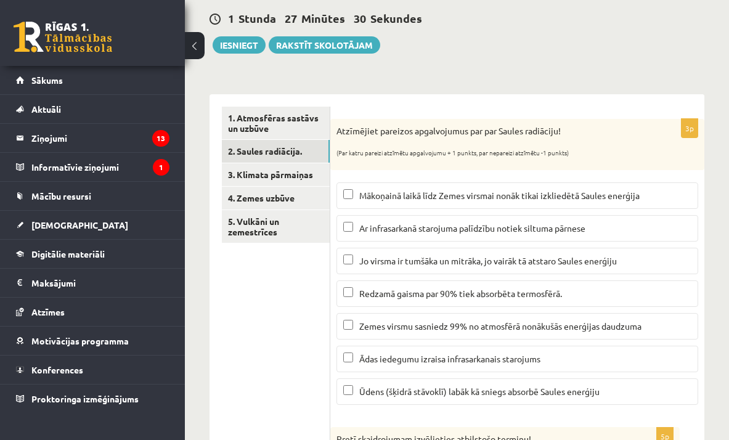
click at [498, 195] on span "Mākoņainā laikā līdz Zemes virsmai nonāk tikai izkliedētā Saules enerģija" at bounding box center [499, 195] width 280 height 11
click at [533, 224] on span "Ar infrasarkanā starojuma palīdzību notiek siltuma pārnese" at bounding box center [472, 227] width 226 height 11
drag, startPoint x: 462, startPoint y: 386, endPoint x: 482, endPoint y: 370, distance: 25.5
click at [462, 385] on p "Ūdens (šķidrā stāvoklī) labāk kā sniegs absorbē Saules enerģiju" at bounding box center [517, 391] width 348 height 13
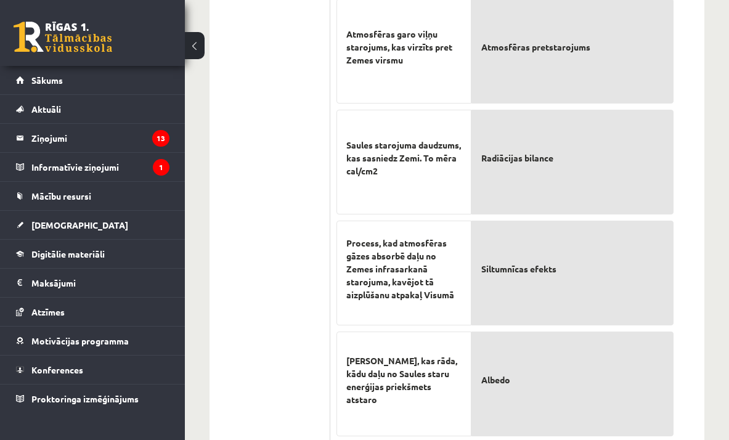
scroll to position [637, 0]
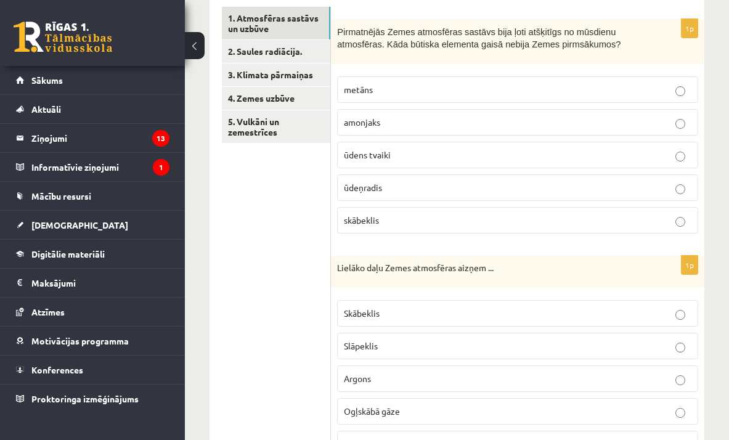
scroll to position [216, 0]
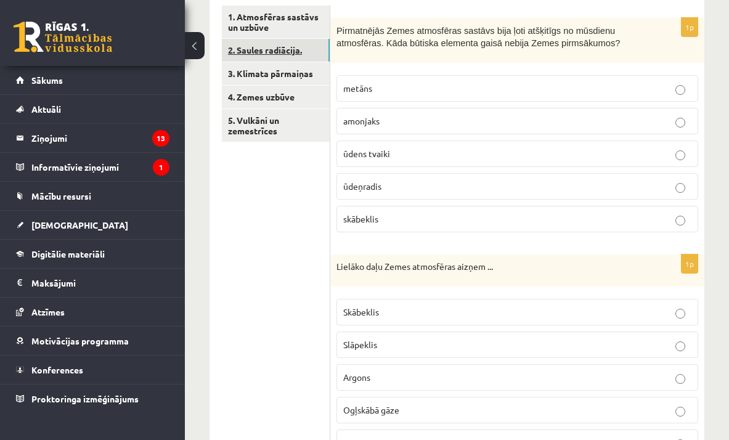
click at [287, 49] on link "2. Saules radiācija." at bounding box center [276, 50] width 108 height 23
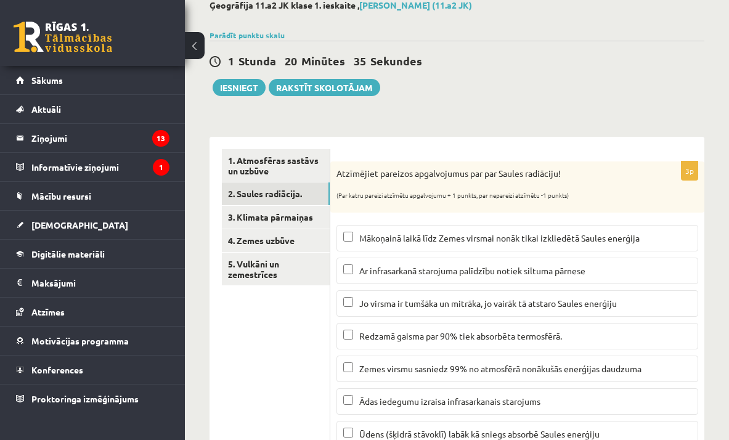
scroll to position [59, 0]
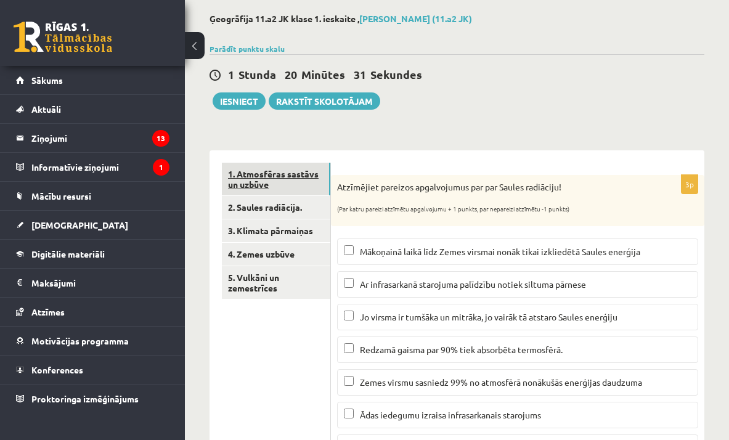
click at [290, 168] on link "1. Atmosfēras sastāvs un uzbūve" at bounding box center [276, 179] width 108 height 33
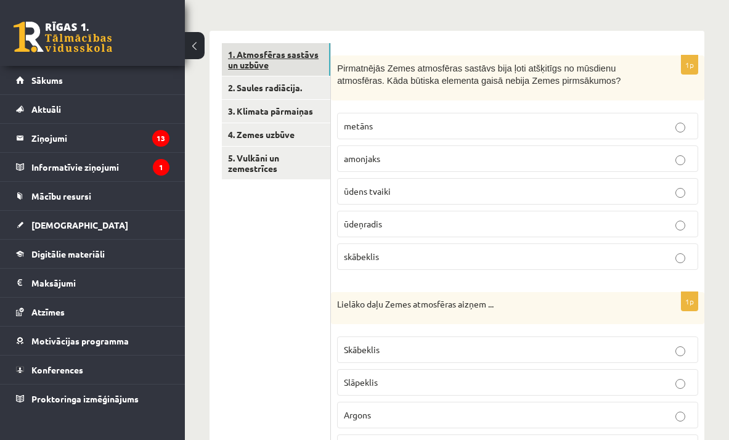
scroll to position [157, 0]
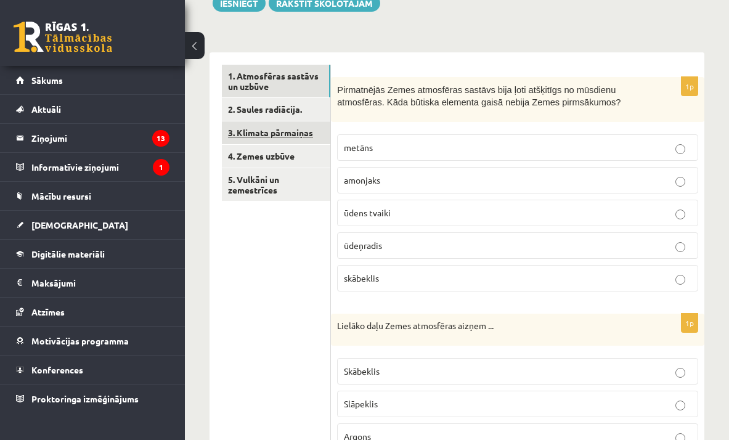
click at [290, 123] on link "3. Klimata pārmaiņas" at bounding box center [276, 132] width 108 height 23
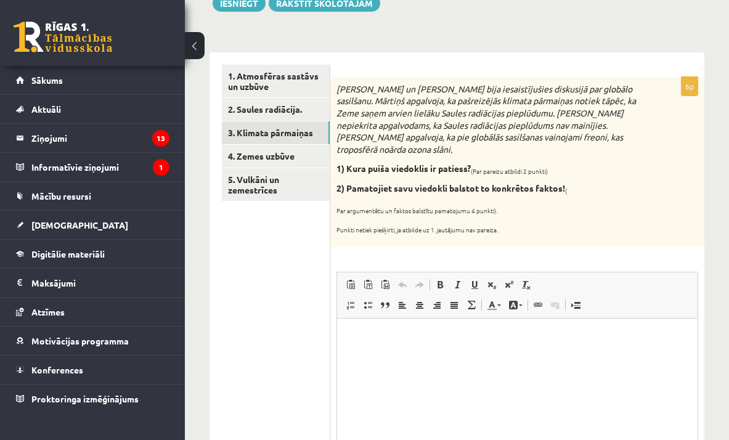
scroll to position [0, 0]
click at [497, 330] on p "Визуальный текстовый редактор, wiswyg-editor-user-answer-47024893156900" at bounding box center [517, 336] width 336 height 13
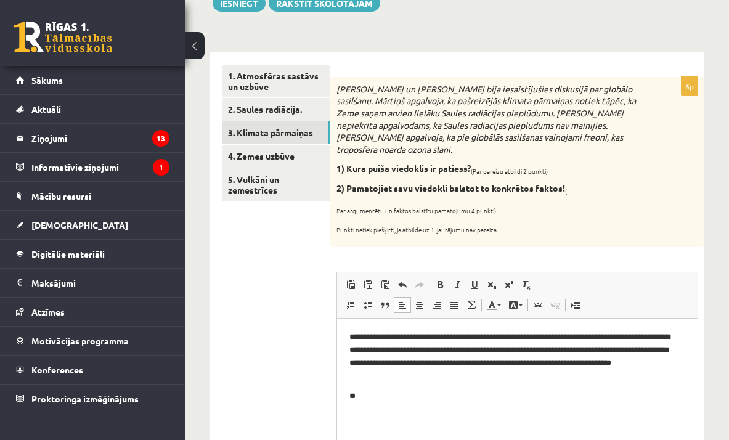
click at [452, 338] on p "**********" at bounding box center [517, 355] width 336 height 51
click at [389, 388] on body "**********" at bounding box center [517, 366] width 336 height 72
click at [394, 389] on body "**********" at bounding box center [517, 366] width 336 height 72
drag, startPoint x: 394, startPoint y: 397, endPoint x: 386, endPoint y: 389, distance: 11.8
click at [394, 396] on p "**" at bounding box center [517, 395] width 336 height 13
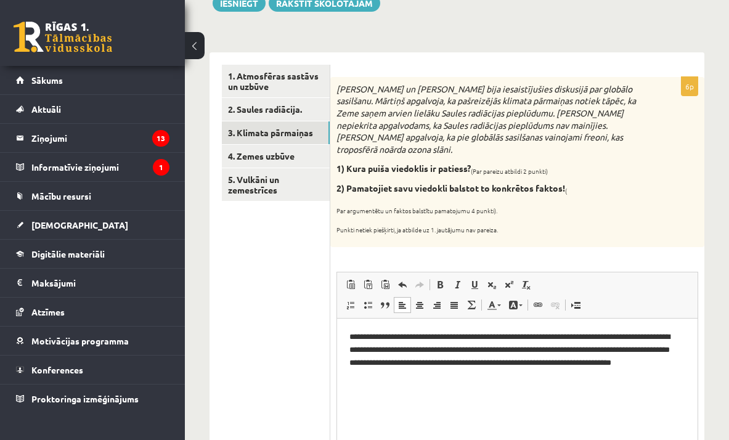
click at [454, 338] on p "**********" at bounding box center [517, 355] width 336 height 51
click at [452, 338] on p "**********" at bounding box center [517, 355] width 336 height 51
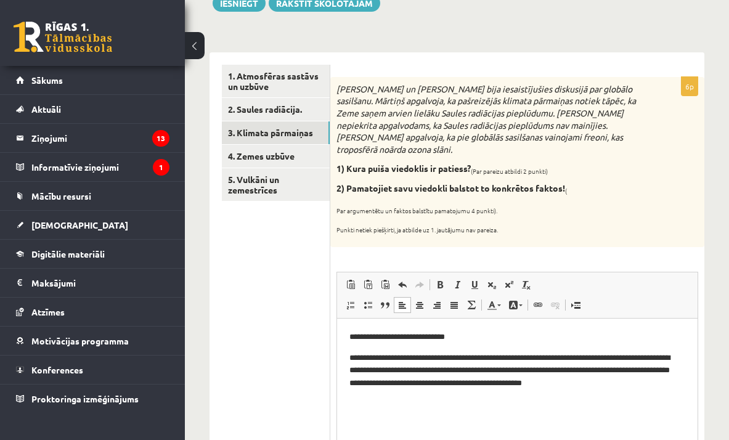
click at [363, 354] on p "**********" at bounding box center [517, 370] width 336 height 38
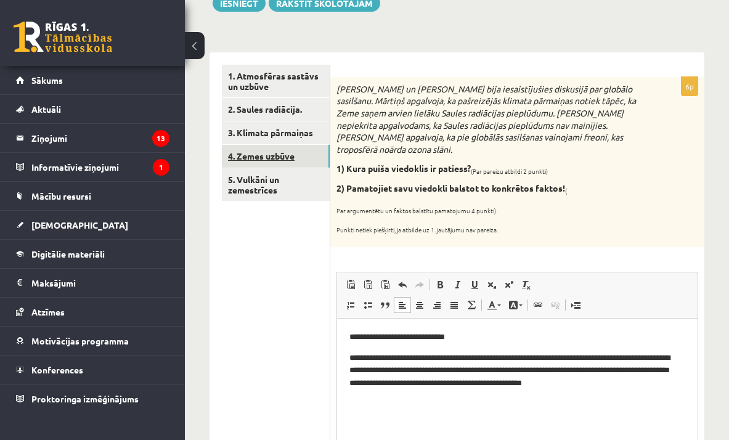
click at [294, 149] on link "4. Zemes uzbūve" at bounding box center [276, 156] width 108 height 23
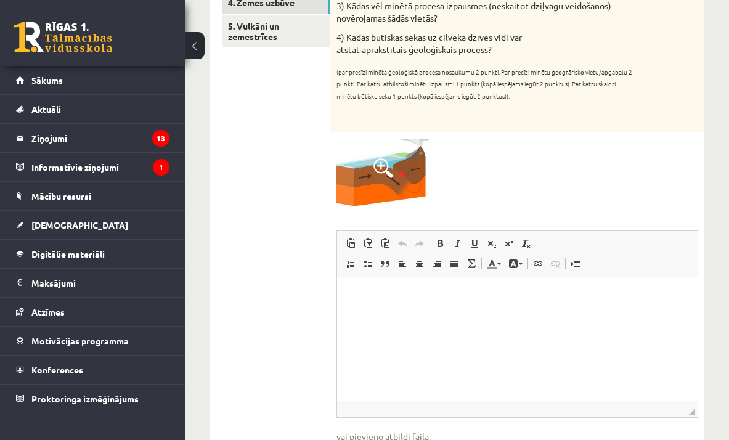
scroll to position [362, 0]
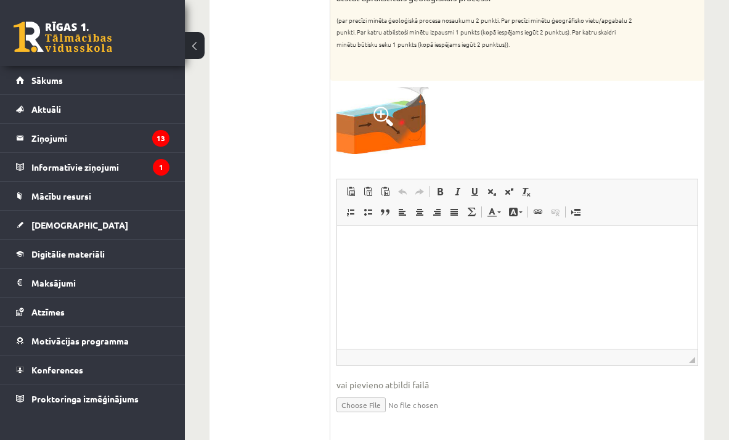
click at [441, 250] on p "Визуальный текстовый редактор, wiswyg-editor-user-answer-47024966323700" at bounding box center [517, 244] width 336 height 13
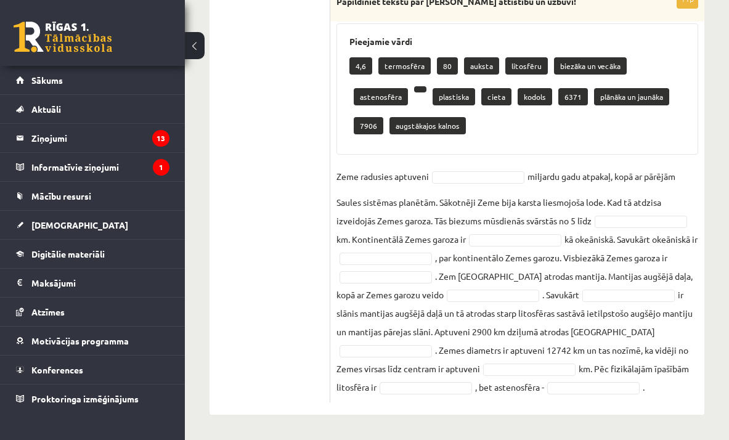
scroll to position [839, 0]
click at [486, 167] on fieldset "Zeme radusies aptuveni miljardu gadu atpakaļ, kopā ar pārējām Saules sistēmas p…" at bounding box center [517, 281] width 362 height 229
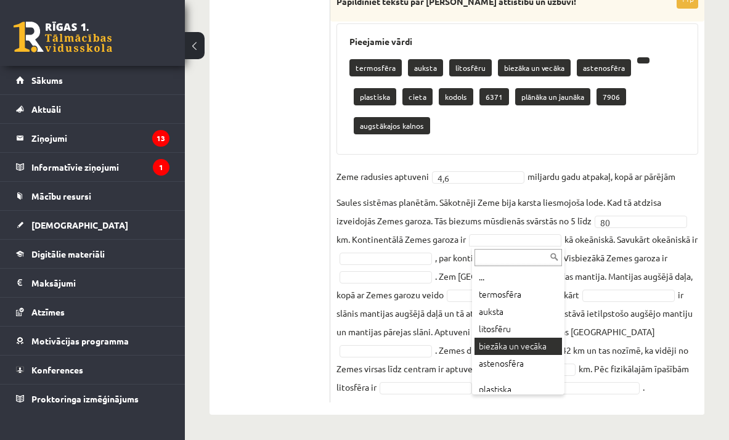
drag, startPoint x: 513, startPoint y: 320, endPoint x: 515, endPoint y: 311, distance: 8.8
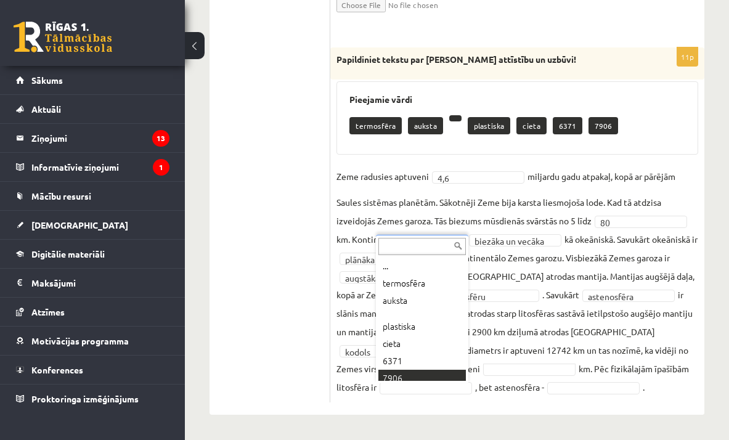
scroll to position [6, 0]
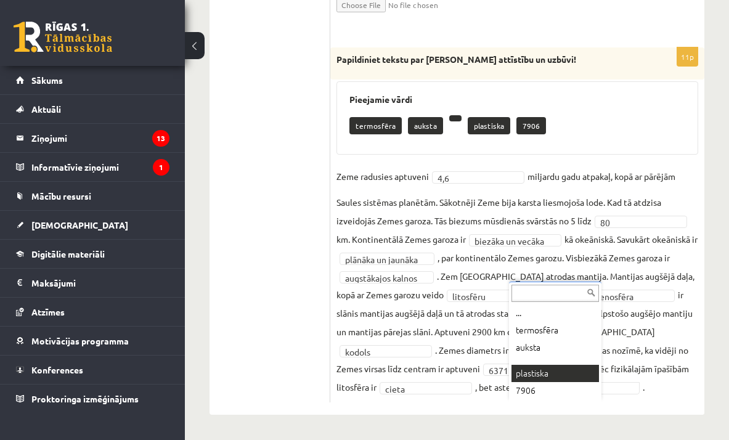
drag, startPoint x: 541, startPoint y: 348, endPoint x: 543, endPoint y: 330, distance: 18.0
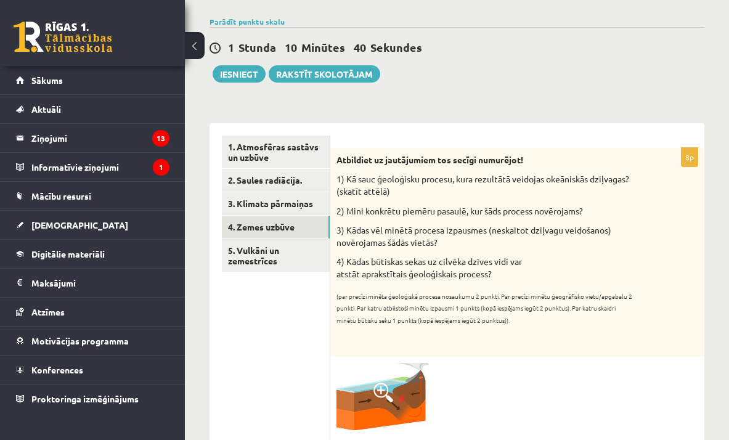
scroll to position [86, 0]
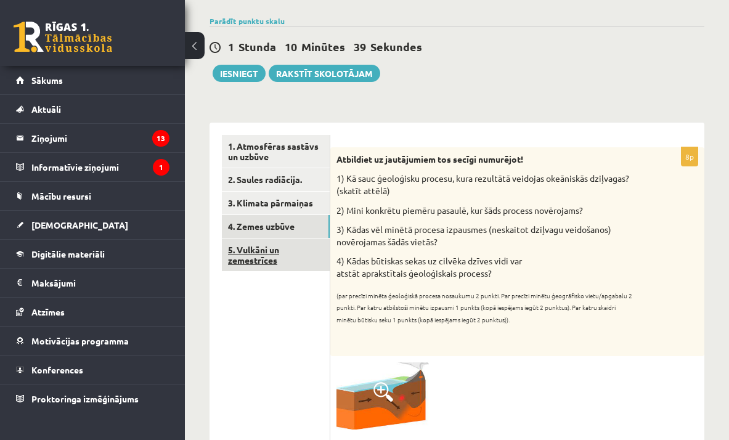
click at [303, 249] on link "5. Vulkāni un zemestrīces" at bounding box center [276, 254] width 108 height 33
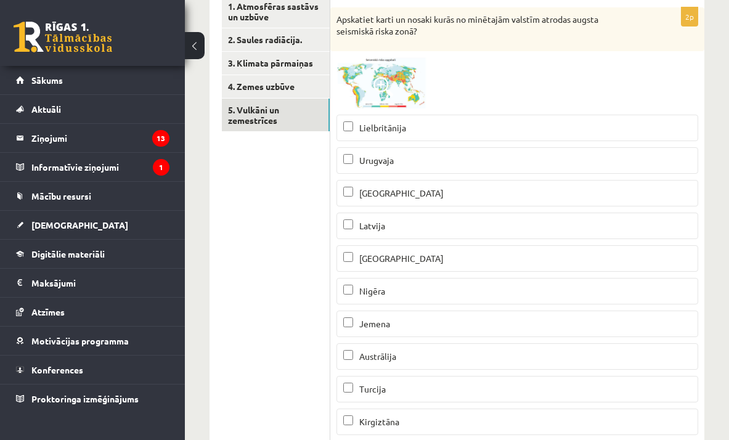
scroll to position [226, 0]
click at [425, 251] on label "Peru" at bounding box center [517, 258] width 362 height 26
click at [416, 384] on p "Turcija" at bounding box center [517, 389] width 348 height 13
click at [378, 422] on span "Kirgiztāna" at bounding box center [379, 421] width 40 height 11
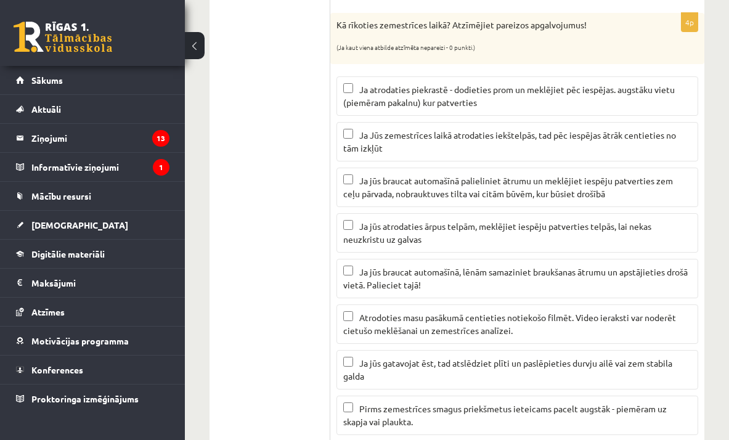
scroll to position [670, 0]
click at [491, 142] on p "Ja Jūs zemestrīces laikā atrodaties iekštelpās, tad pēc iespējas ātrāk centieti…" at bounding box center [517, 142] width 348 height 26
click at [458, 229] on span "Ja jūs atrodaties ārpus telpām, meklējiet iespēju patverties telpās, lai nekas …" at bounding box center [497, 233] width 308 height 24
click at [479, 195] on span "Ja jūs braucat automašīnā palieliniet ātrumu un meklējiet iespēju patverties ze…" at bounding box center [508, 187] width 330 height 24
click at [477, 183] on span "Ja jūs braucat automašīnā palieliniet ātrumu un meklējiet iespēju patverties ze…" at bounding box center [508, 187] width 330 height 24
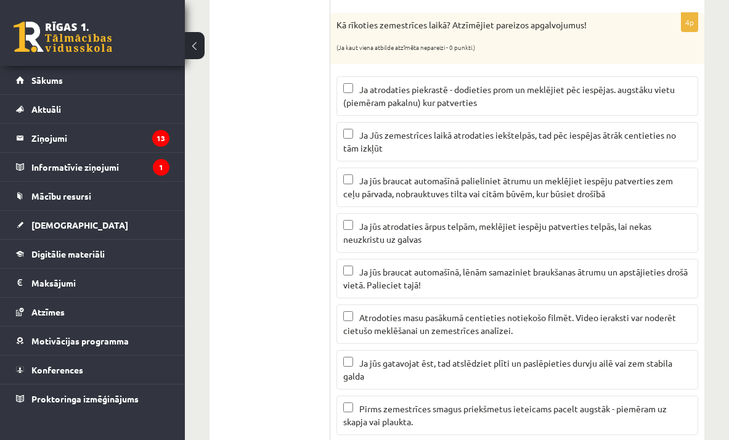
click at [482, 274] on span "Ja jūs braucat automašīnā, lēnām samaziniet braukšanas ātrumu un apstājieties d…" at bounding box center [515, 278] width 344 height 24
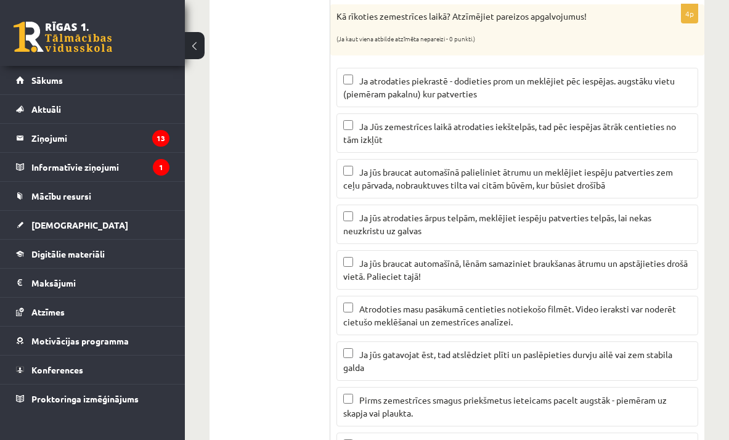
scroll to position [733, 0]
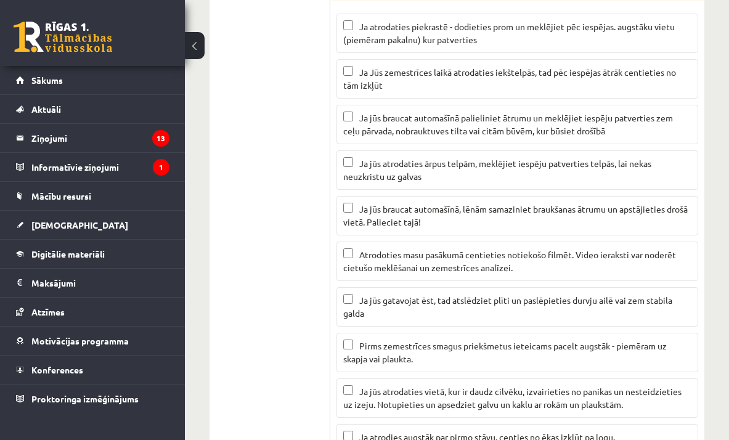
click at [499, 299] on span "Ja jūs gatavojat ēst, tad atslēdziet plīti un paslēpieties durvju ailē vai zem …" at bounding box center [507, 307] width 329 height 24
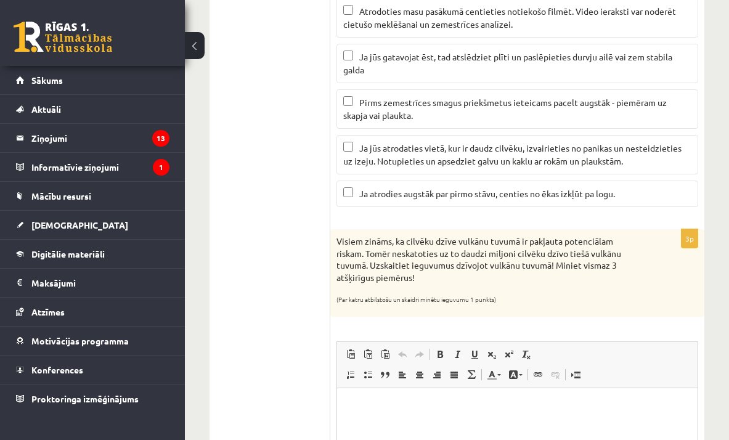
scroll to position [959, 0]
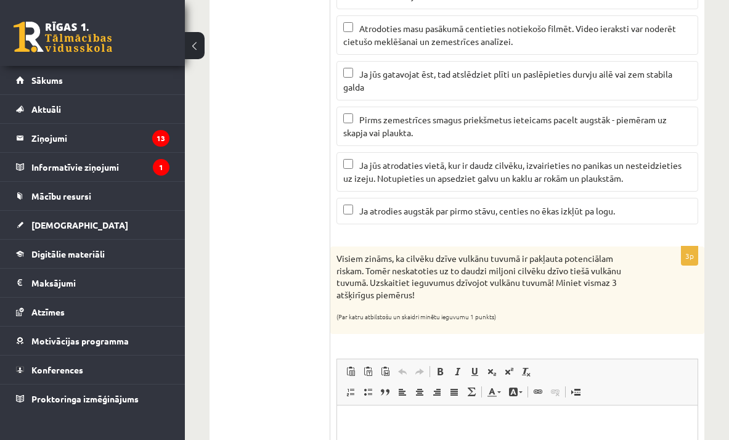
click at [532, 178] on span "Ja jūs atrodaties vietā, kur ir daudz cilvēku, izvairieties no panikas un neste…" at bounding box center [512, 172] width 338 height 24
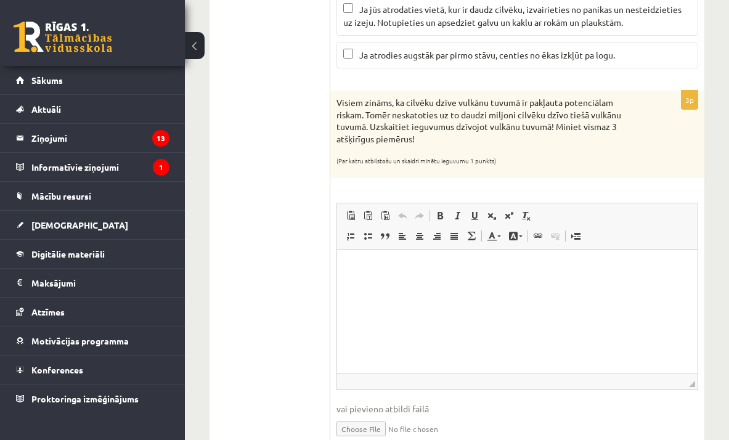
scroll to position [1111, 0]
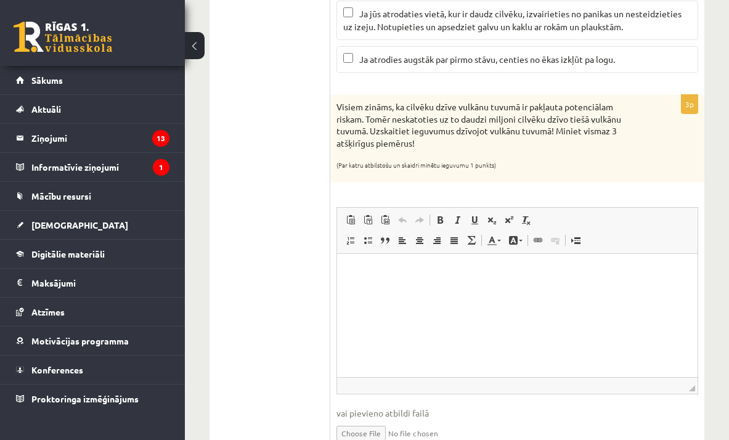
click at [574, 291] on html at bounding box center [517, 273] width 360 height 38
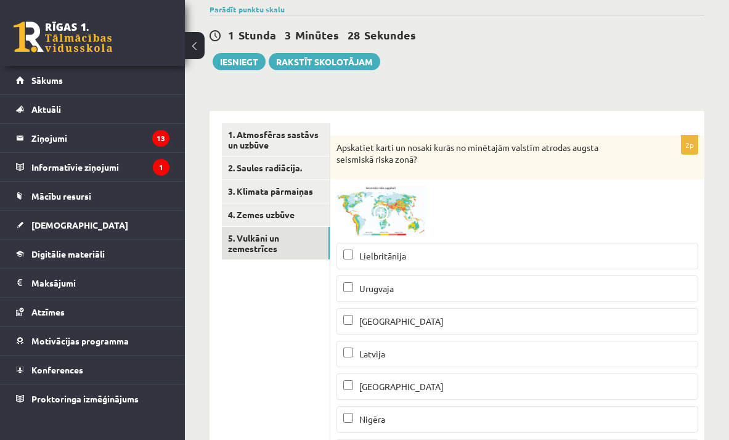
scroll to position [0, 0]
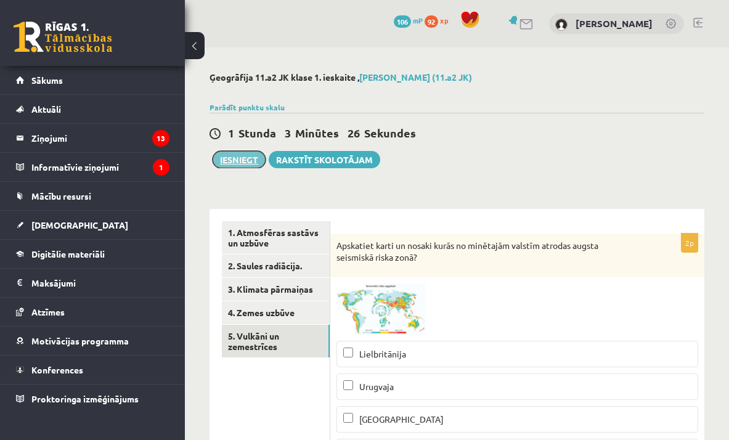
click at [225, 155] on button "Iesniegt" at bounding box center [239, 159] width 53 height 17
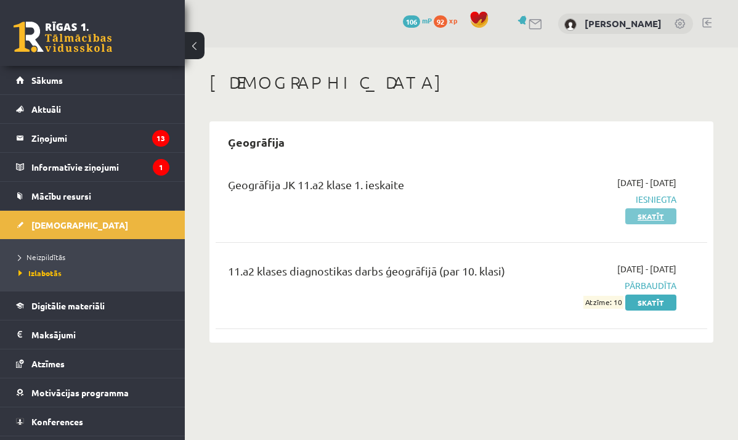
click at [647, 214] on link "Skatīt" at bounding box center [650, 216] width 51 height 16
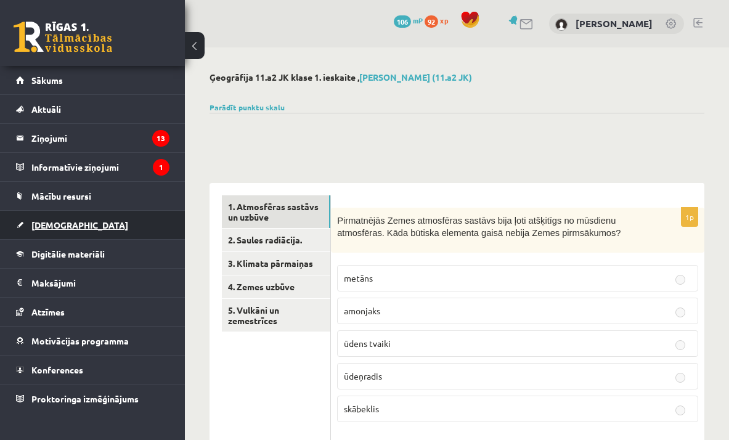
click at [85, 212] on link "[DEMOGRAPHIC_DATA]" at bounding box center [92, 225] width 153 height 28
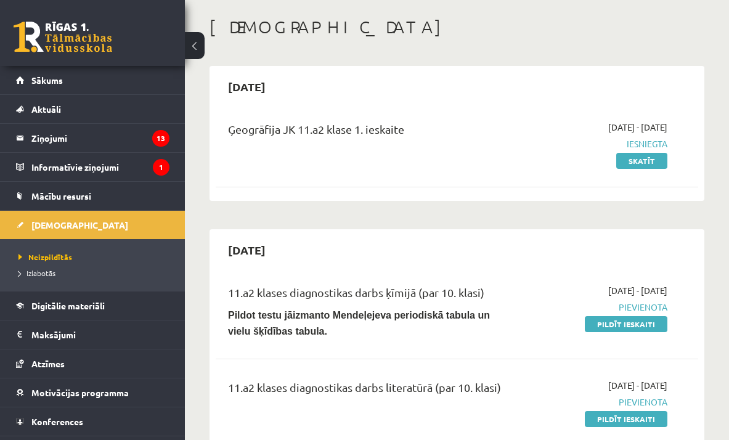
scroll to position [108, 0]
